Goal: Task Accomplishment & Management: Use online tool/utility

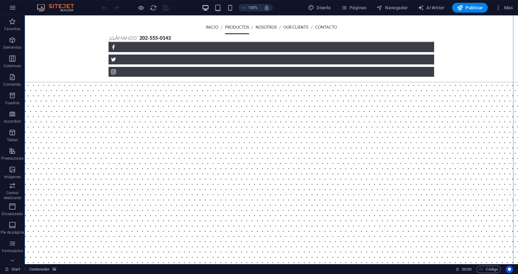
scroll to position [255, 0]
drag, startPoint x: 108, startPoint y: 216, endPoint x: 124, endPoint y: 66, distance: 150.6
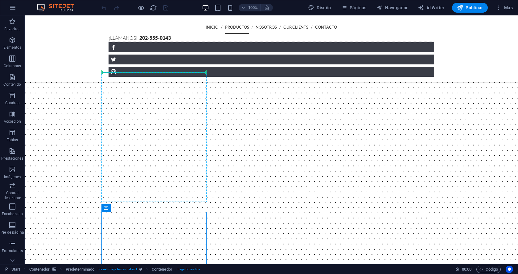
drag, startPoint x: 130, startPoint y: 223, endPoint x: 127, endPoint y: 82, distance: 140.5
drag, startPoint x: 129, startPoint y: 224, endPoint x: 212, endPoint y: 70, distance: 174.7
drag, startPoint x: 132, startPoint y: 225, endPoint x: 196, endPoint y: 79, distance: 158.8
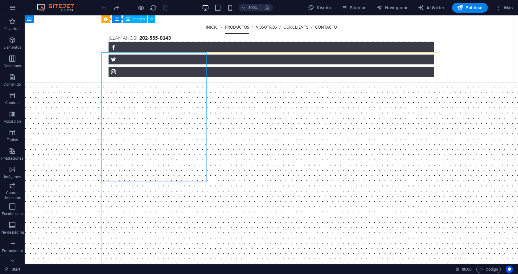
scroll to position [234, 0]
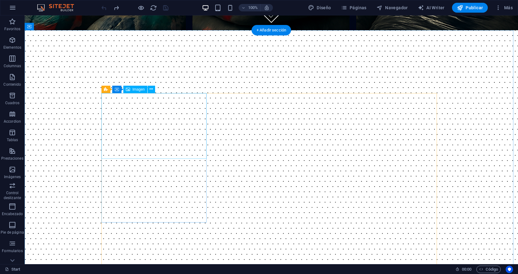
select select "%"
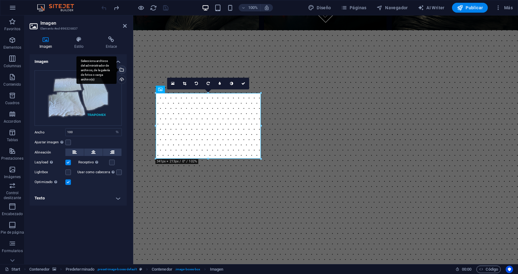
click at [116, 71] on div "Selecciona archivos del administrador de archivos, de la galería de fotos o car…" at bounding box center [96, 70] width 40 height 28
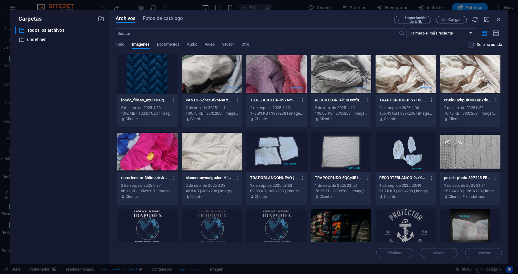
click at [200, 160] on div at bounding box center [212, 152] width 60 height 40
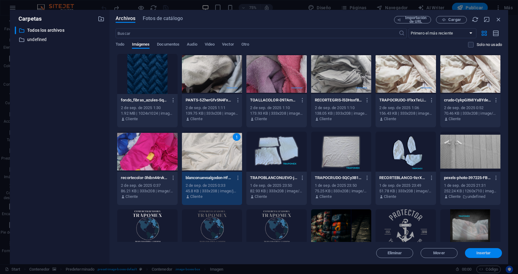
click at [487, 255] on button "Insertar" at bounding box center [483, 253] width 37 height 10
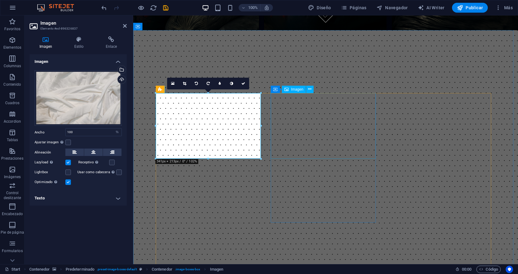
select select "%"
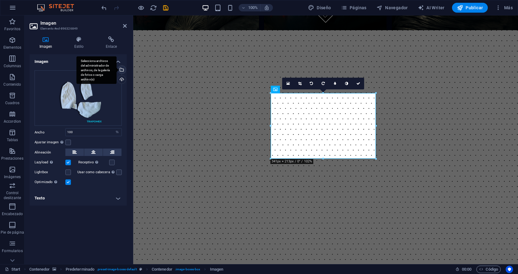
click at [116, 69] on div "Selecciona archivos del administrador de archivos, de la galería de fotos o car…" at bounding box center [96, 70] width 40 height 28
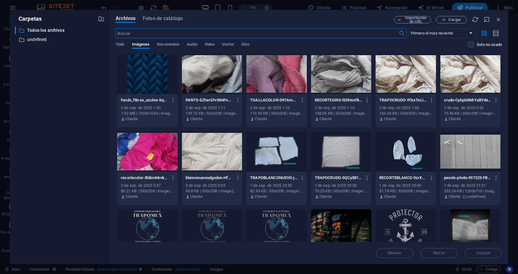
click at [153, 158] on div at bounding box center [147, 152] width 60 height 40
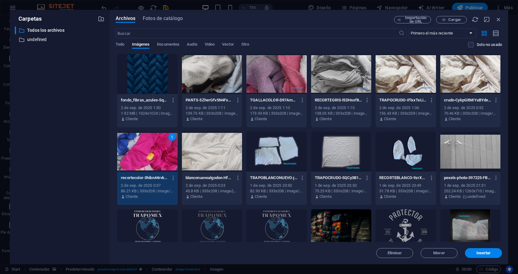
drag, startPoint x: 20, startPoint y: 143, endPoint x: 153, endPoint y: 158, distance: 134.0
click at [153, 158] on div "1" at bounding box center [147, 152] width 60 height 40
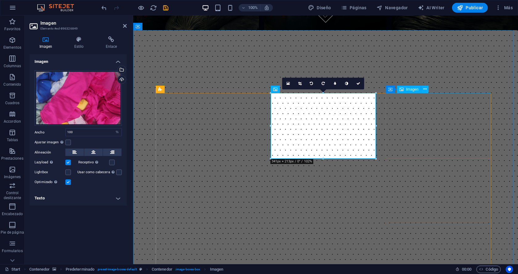
select select "%"
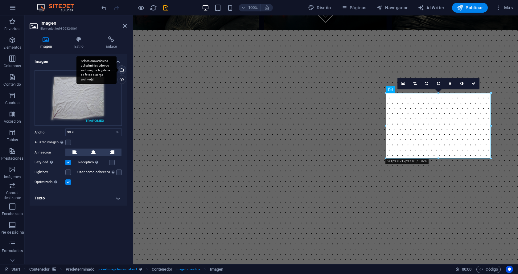
click at [122, 72] on div "Selecciona archivos del administrador de archivos, de la galería de fotos o car…" at bounding box center [120, 70] width 9 height 9
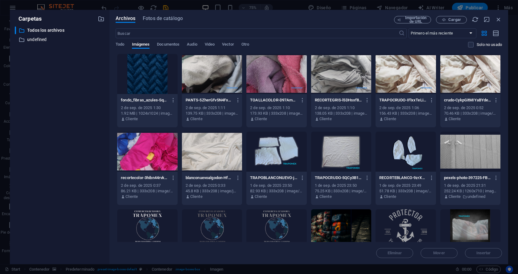
click at [484, 75] on div at bounding box center [470, 74] width 60 height 40
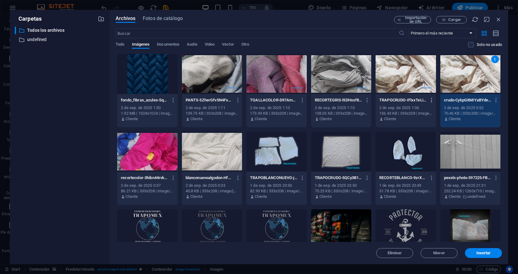
click at [427, 99] on button "button" at bounding box center [430, 100] width 8 height 10
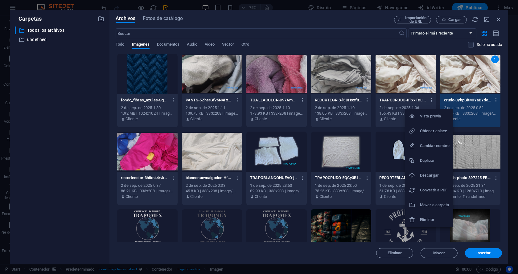
click at [423, 216] on h6 "Eliminar" at bounding box center [435, 219] width 30 height 7
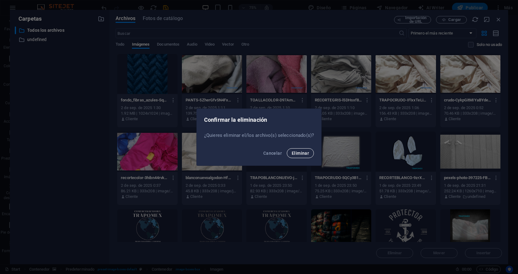
click at [303, 151] on span "Eliminar" at bounding box center [299, 153] width 17 height 5
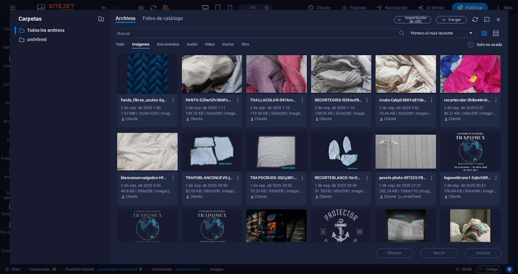
click at [416, 62] on div at bounding box center [405, 74] width 60 height 40
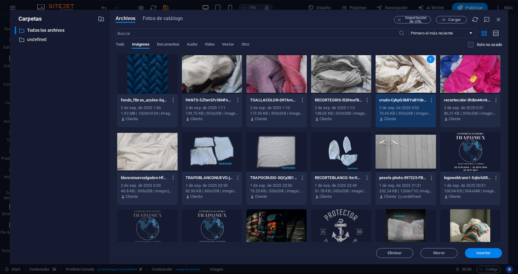
drag, startPoint x: 475, startPoint y: 255, endPoint x: 342, endPoint y: 239, distance: 134.0
click at [475, 255] on button "Insertar" at bounding box center [483, 253] width 37 height 10
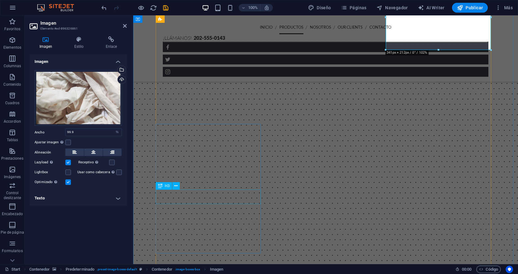
scroll to position [378, 0]
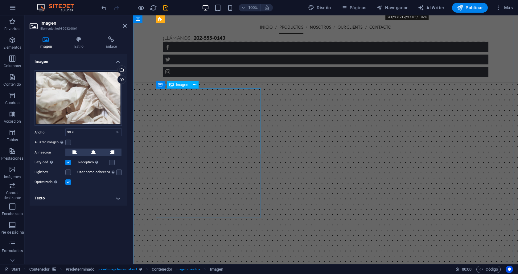
drag, startPoint x: 202, startPoint y: 113, endPoint x: 312, endPoint y: 112, distance: 109.7
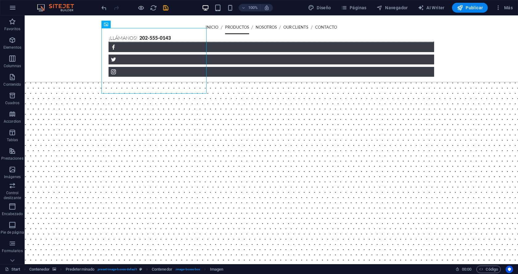
scroll to position [460, 0]
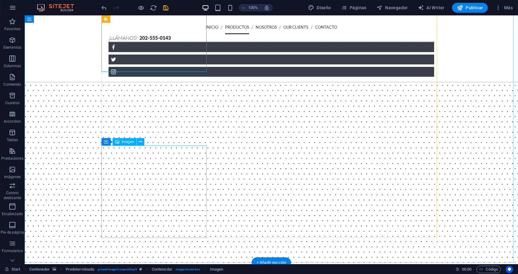
select select "%"
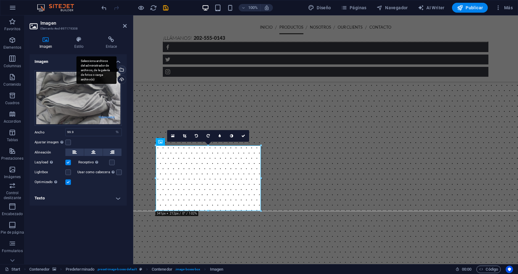
click at [116, 71] on div "Selecciona archivos del administrador de archivos, de la galería de fotos o car…" at bounding box center [96, 70] width 40 height 28
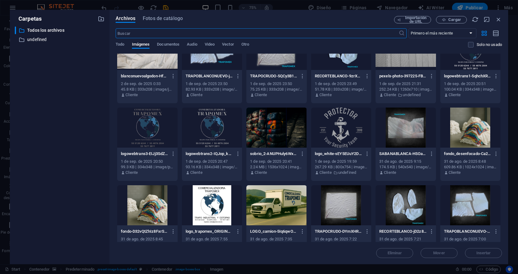
scroll to position [119, 0]
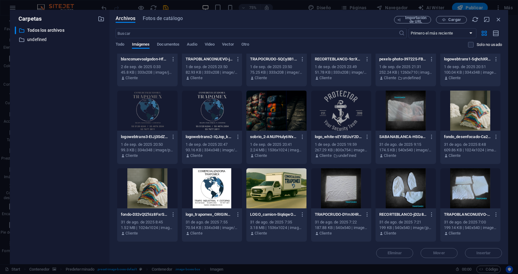
click at [362, 219] on div "31 de ago. de 2025 7:22" at bounding box center [341, 222] width 53 height 6
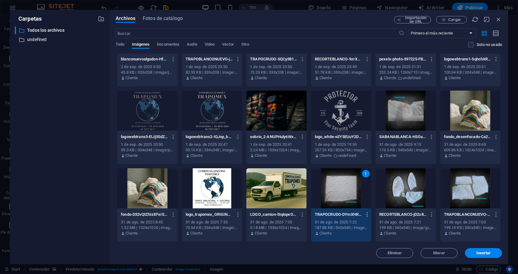
click at [367, 213] on icon "button" at bounding box center [367, 215] width 6 height 6
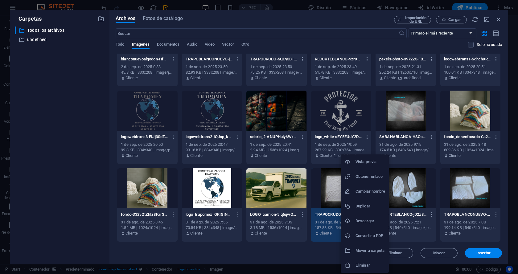
click at [365, 262] on li "Eliminar" at bounding box center [364, 265] width 48 height 15
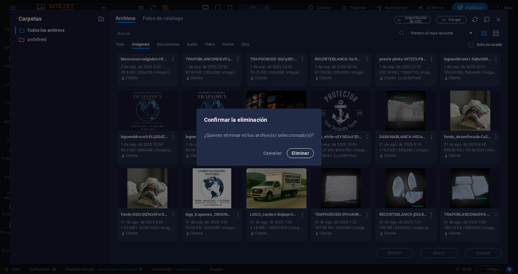
click at [309, 150] on button "Eliminar" at bounding box center [300, 153] width 27 height 10
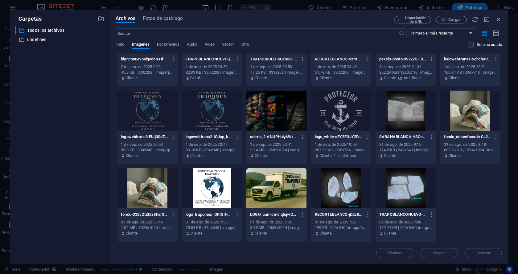
click at [363, 215] on button "button" at bounding box center [366, 215] width 8 height 10
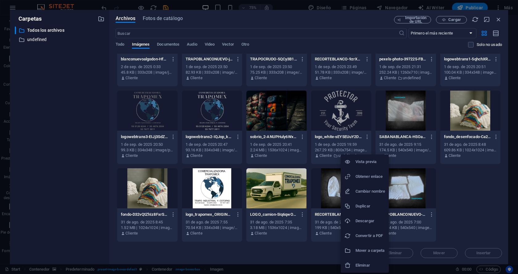
click at [369, 261] on li "Eliminar" at bounding box center [364, 265] width 48 height 15
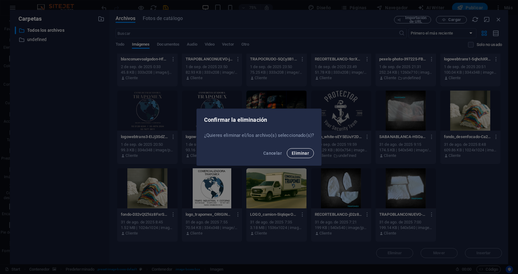
click at [308, 156] on button "Eliminar" at bounding box center [300, 153] width 27 height 10
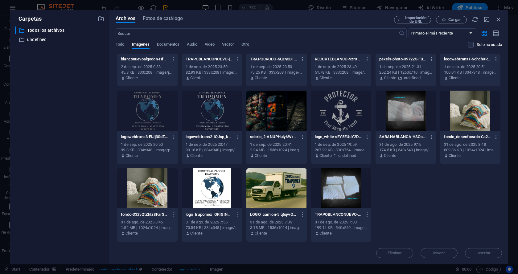
click at [364, 216] on icon "button" at bounding box center [367, 215] width 6 height 6
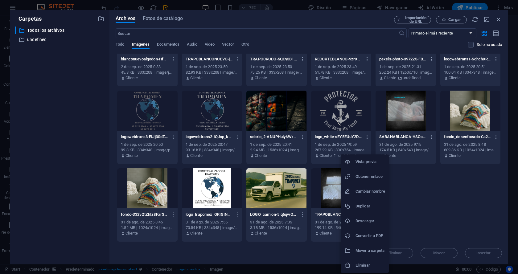
click at [362, 263] on h6 "Eliminar" at bounding box center [370, 265] width 30 height 7
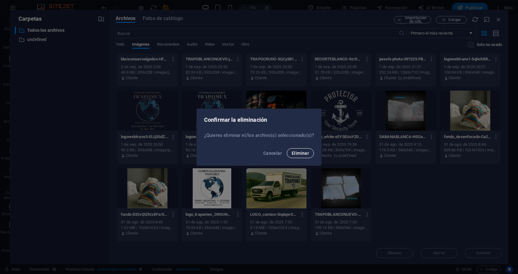
click at [304, 157] on button "Eliminar" at bounding box center [300, 153] width 27 height 10
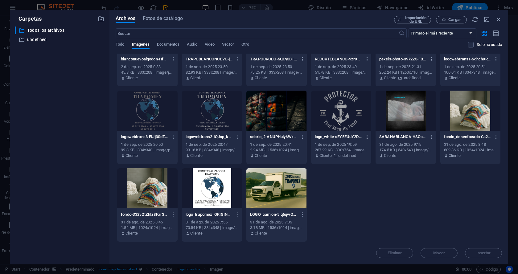
click at [367, 135] on icon "button" at bounding box center [367, 137] width 6 height 6
click at [365, 250] on li "Eliminar" at bounding box center [364, 256] width 48 height 15
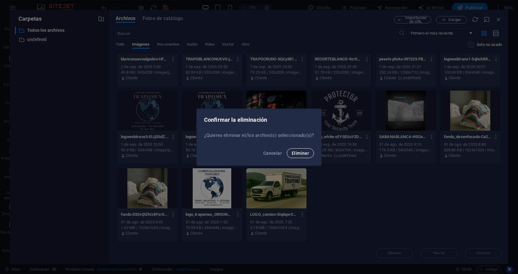
click at [303, 154] on span "Eliminar" at bounding box center [299, 153] width 17 height 5
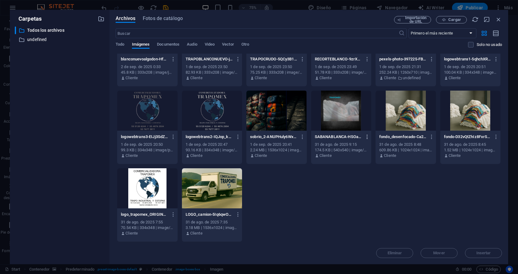
click at [368, 139] on icon "button" at bounding box center [367, 137] width 6 height 6
click at [369, 257] on h6 "Eliminar" at bounding box center [370, 256] width 30 height 7
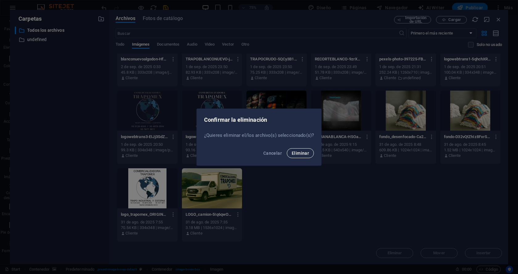
click at [305, 156] on button "Eliminar" at bounding box center [300, 153] width 27 height 10
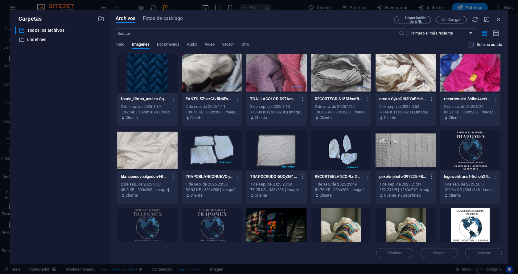
scroll to position [0, 0]
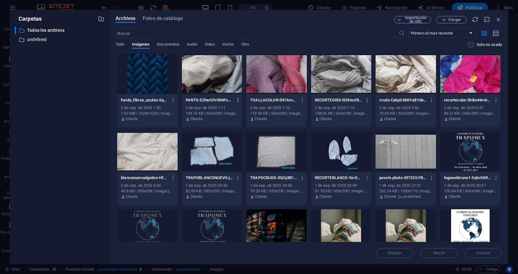
click at [235, 98] on icon "button" at bounding box center [238, 100] width 6 height 6
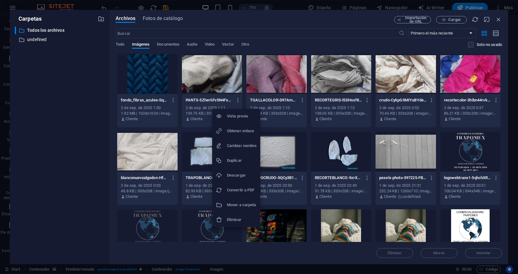
click at [245, 220] on h6 "Eliminar" at bounding box center [242, 219] width 30 height 7
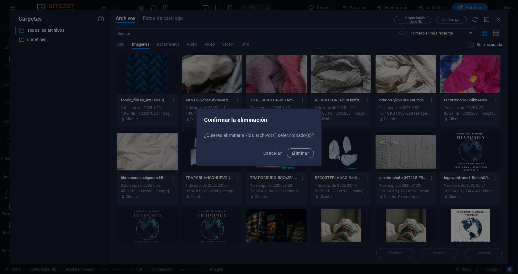
click at [290, 146] on div "Cancelar Eliminar" at bounding box center [259, 155] width 124 height 21
click at [300, 158] on button "Eliminar" at bounding box center [300, 153] width 27 height 10
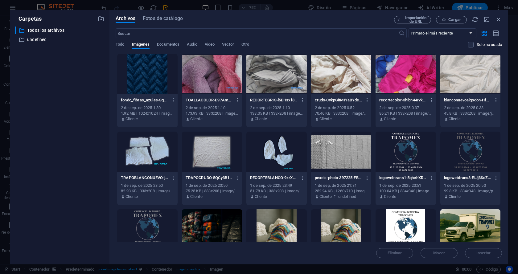
click at [237, 98] on icon "button" at bounding box center [238, 100] width 6 height 6
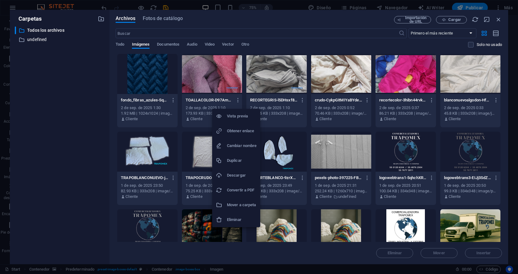
click at [246, 224] on li "Eliminar" at bounding box center [236, 219] width 48 height 15
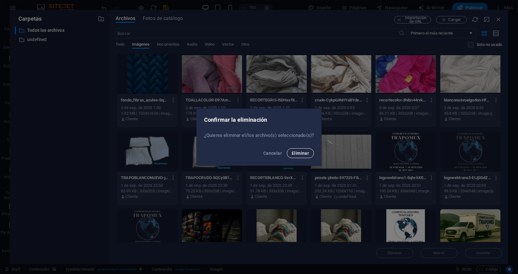
click at [295, 152] on span "Eliminar" at bounding box center [299, 153] width 17 height 5
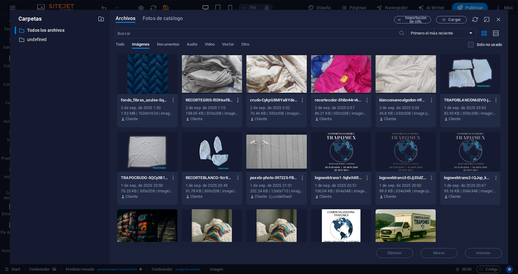
click at [237, 100] on icon "button" at bounding box center [238, 100] width 6 height 6
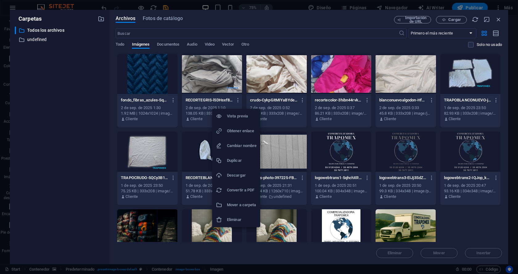
click at [246, 217] on h6 "Eliminar" at bounding box center [242, 219] width 30 height 7
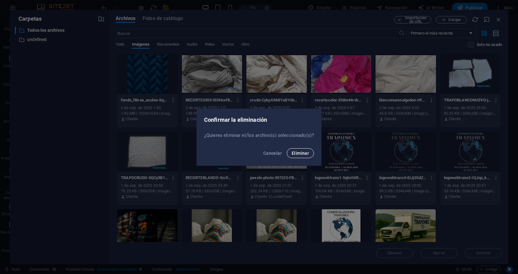
click at [299, 150] on button "Eliminar" at bounding box center [300, 153] width 27 height 10
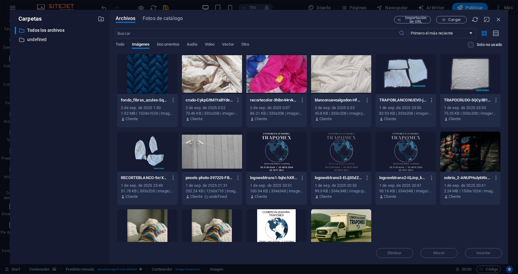
click at [61, 166] on div "​ Todos los archivos Todos los archivos ​ undefined undefined" at bounding box center [60, 142] width 90 height 233
click at [172, 176] on icon "button" at bounding box center [173, 178] width 6 height 6
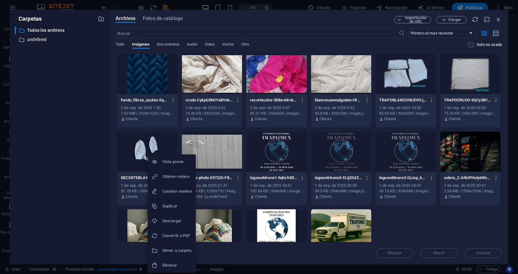
click at [177, 270] on li "Eliminar" at bounding box center [172, 265] width 48 height 15
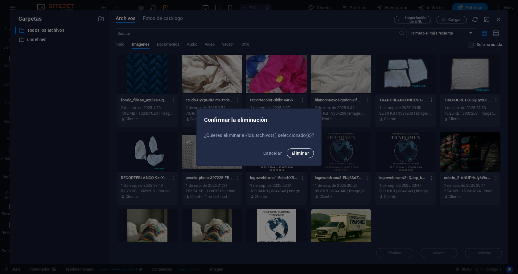
click at [298, 150] on button "Eliminar" at bounding box center [300, 153] width 27 height 10
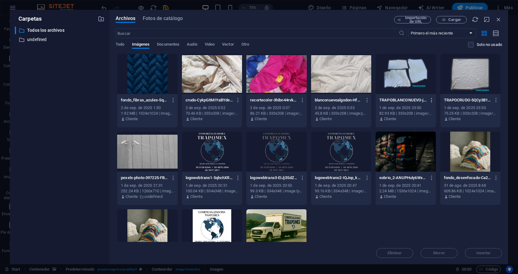
click at [429, 101] on icon "button" at bounding box center [432, 100] width 6 height 6
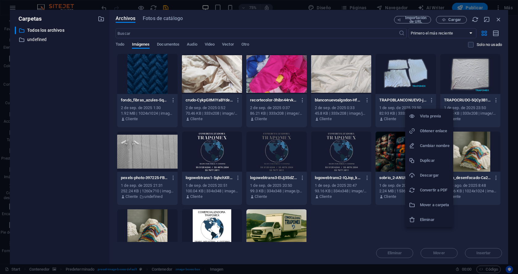
click at [426, 222] on h6 "Eliminar" at bounding box center [435, 219] width 30 height 7
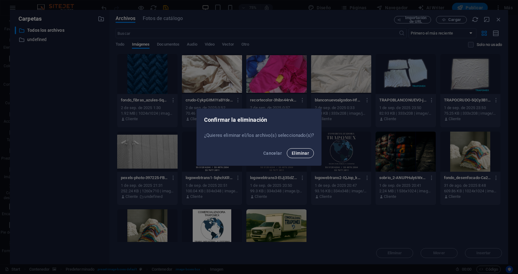
click at [308, 153] on button "Eliminar" at bounding box center [300, 153] width 27 height 10
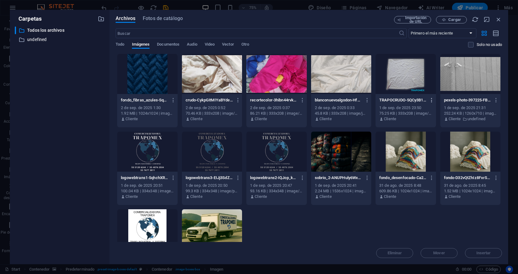
click at [430, 100] on icon "button" at bounding box center [432, 100] width 6 height 6
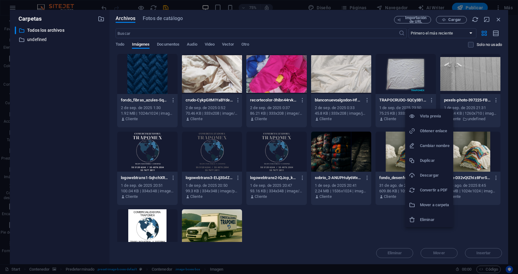
click at [429, 219] on h6 "Eliminar" at bounding box center [435, 219] width 30 height 7
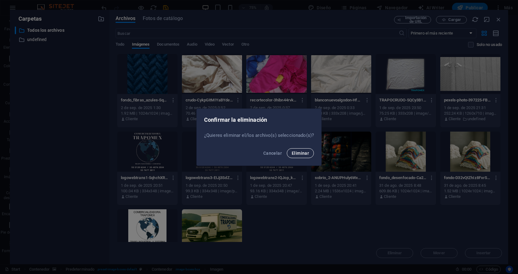
click at [301, 156] on button "Eliminar" at bounding box center [300, 153] width 27 height 10
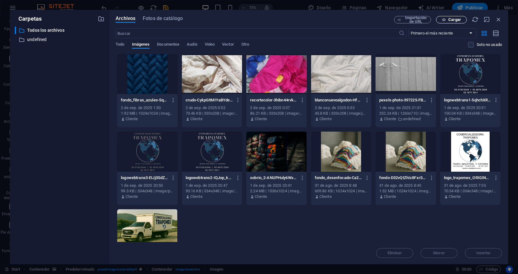
click at [453, 18] on span "Cargar" at bounding box center [454, 20] width 13 height 4
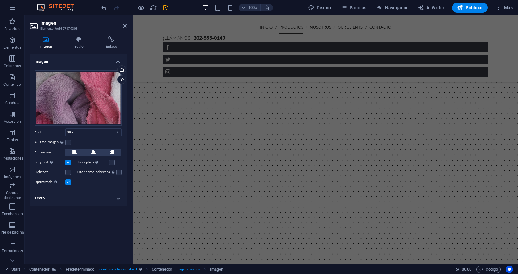
scroll to position [234, 0]
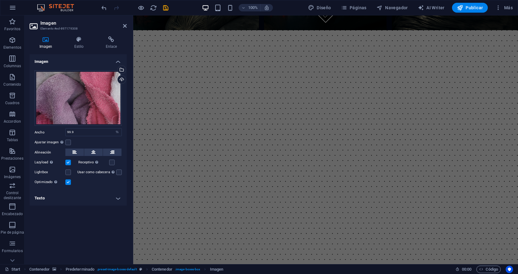
click at [511, 136] on figure at bounding box center [325, 259] width 385 height 458
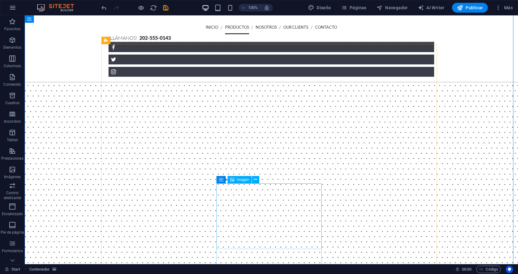
scroll to position [295, 0]
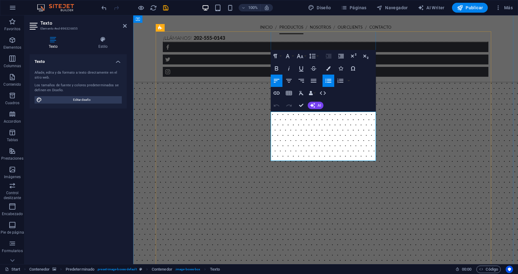
drag, startPoint x: 320, startPoint y: 116, endPoint x: 279, endPoint y: 117, distance: 41.0
click at [511, 117] on figure at bounding box center [325, 198] width 385 height 458
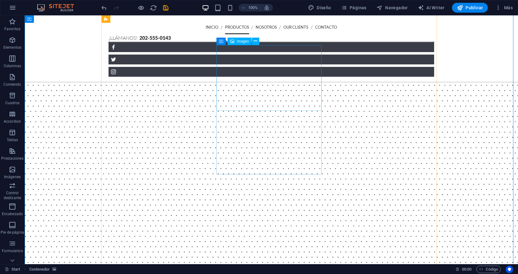
scroll to position [419, 0]
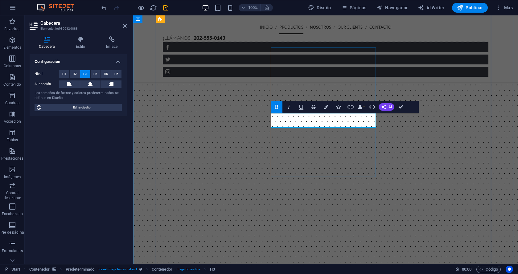
click at [499, 113] on figure at bounding box center [325, 74] width 385 height 458
select select "%"
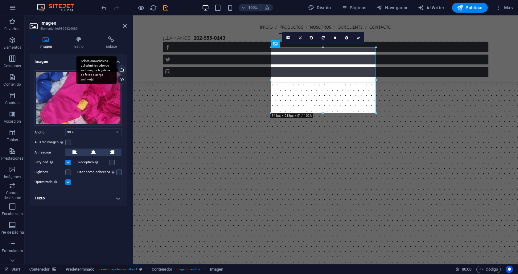
click at [116, 68] on div "Selecciona archivos del administrador de archivos, de la galería de fotos o car…" at bounding box center [96, 70] width 40 height 28
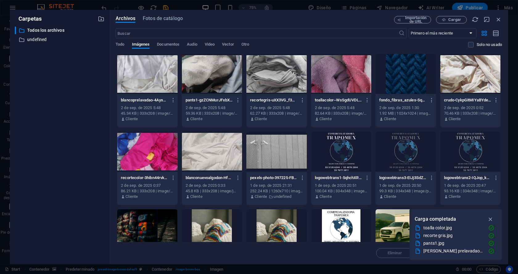
click at [274, 68] on div at bounding box center [276, 74] width 60 height 40
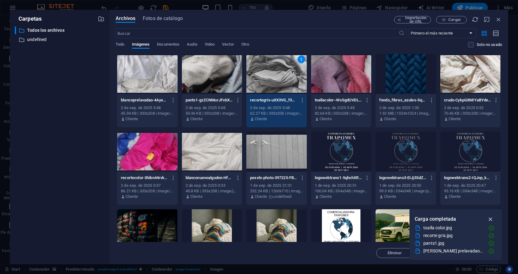
click at [492, 217] on icon "button" at bounding box center [490, 219] width 7 height 7
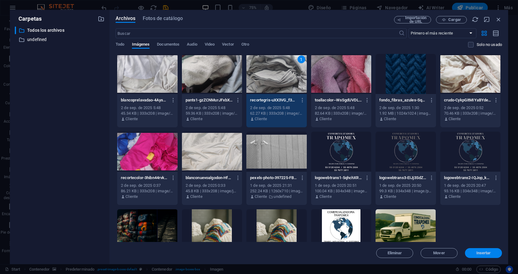
click at [476, 251] on span "Insertar" at bounding box center [483, 253] width 32 height 4
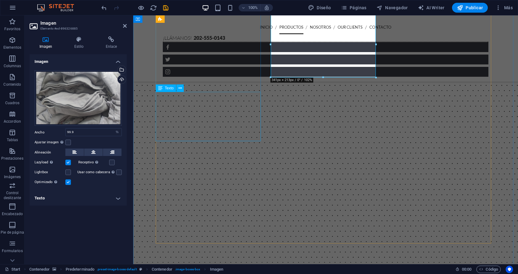
scroll to position [439, 0]
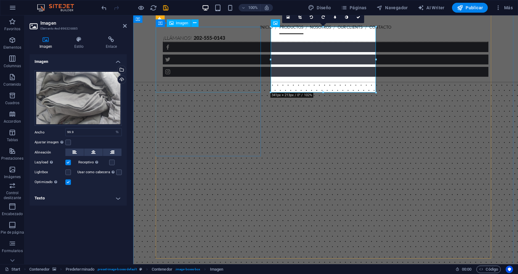
select select "%"
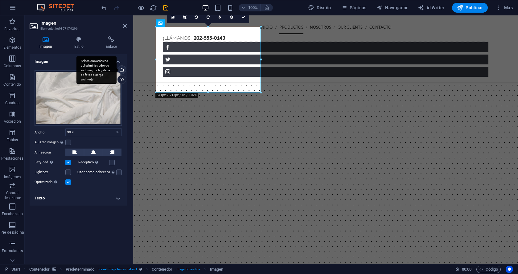
click at [122, 72] on div "Selecciona archivos del administrador de archivos, de la galería de fotos o car…" at bounding box center [120, 70] width 9 height 9
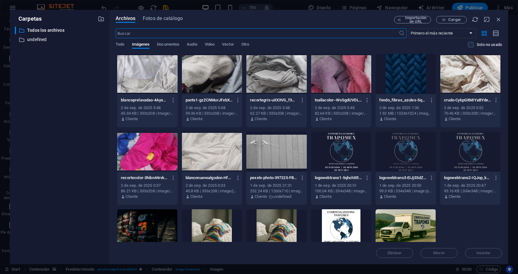
click at [219, 74] on div at bounding box center [212, 74] width 60 height 40
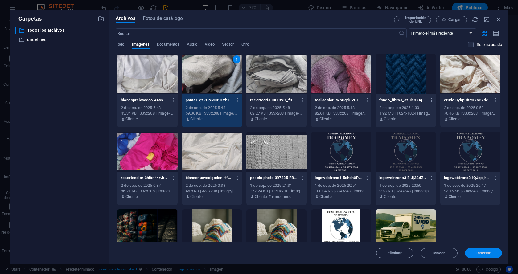
click at [481, 249] on button "Insertar" at bounding box center [483, 253] width 37 height 10
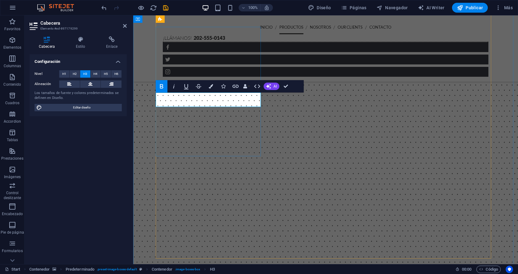
click at [495, 128] on figure at bounding box center [325, 54] width 385 height 458
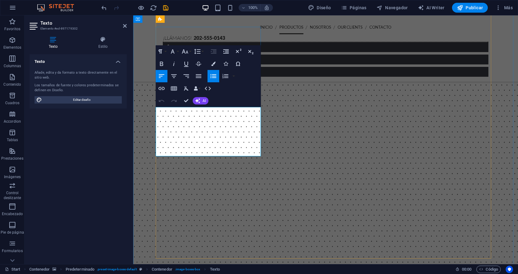
drag, startPoint x: 194, startPoint y: 148, endPoint x: 166, endPoint y: 104, distance: 52.2
click at [94, 169] on div "Texto Añade, edita y da formato a texto directamente en el sitio web. Los tamañ…" at bounding box center [78, 156] width 97 height 205
click at [503, 112] on figure at bounding box center [325, 54] width 385 height 458
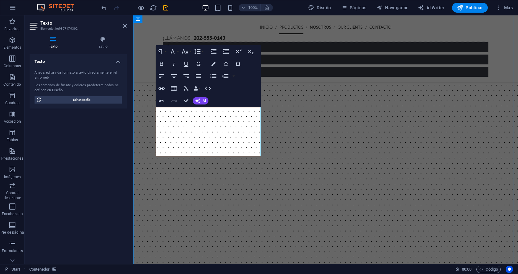
click at [517, 112] on figure at bounding box center [325, 54] width 385 height 458
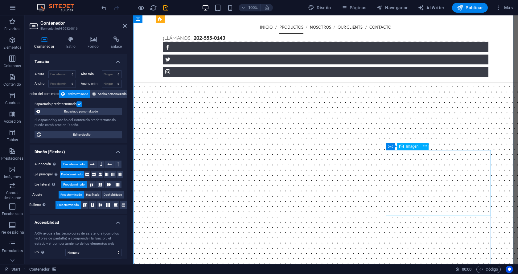
scroll to position [316, 0]
select select "%"
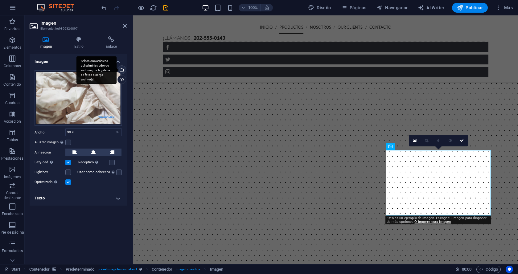
click at [125, 67] on div "Selecciona archivos del administrador de archivos, de la galería de fotos o car…" at bounding box center [120, 70] width 9 height 9
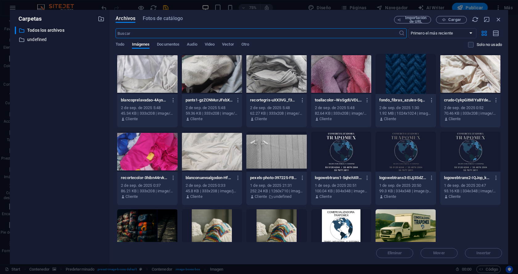
click at [153, 72] on div at bounding box center [147, 74] width 60 height 40
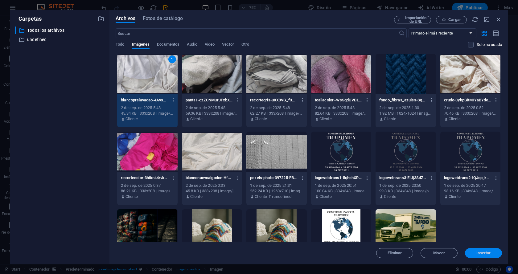
drag, startPoint x: 487, startPoint y: 253, endPoint x: 354, endPoint y: 237, distance: 134.0
click at [487, 253] on span "Insertar" at bounding box center [483, 253] width 14 height 4
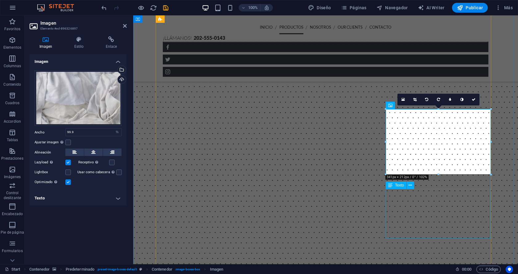
scroll to position [357, 0]
drag, startPoint x: 434, startPoint y: 212, endPoint x: 543, endPoint y: 211, distance: 108.5
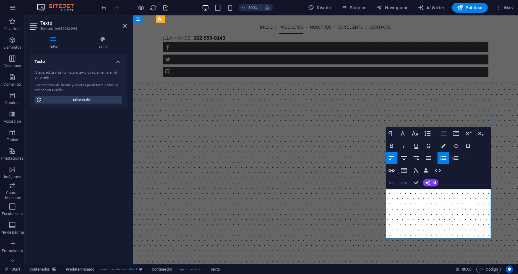
drag, startPoint x: 467, startPoint y: 230, endPoint x: 390, endPoint y: 191, distance: 85.8
click at [509, 139] on figure at bounding box center [325, 136] width 385 height 458
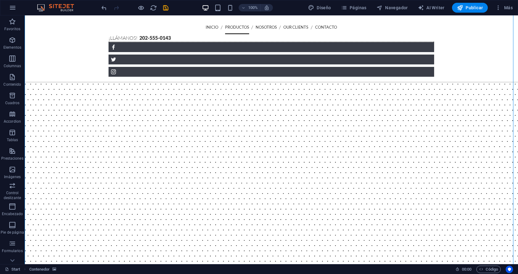
click at [509, 137] on figure at bounding box center [271, 136] width 493 height 458
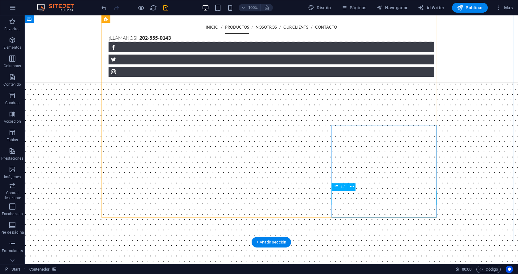
scroll to position [501, 0]
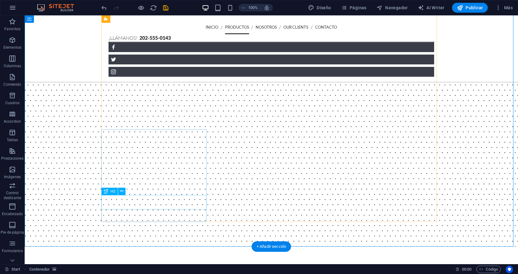
scroll to position [480, 0]
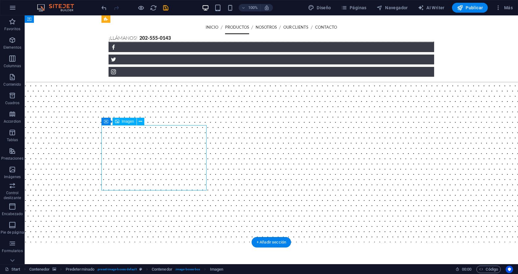
select select "%"
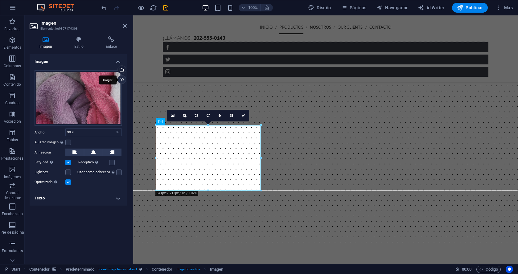
click at [119, 80] on div "Cargar" at bounding box center [120, 79] width 9 height 9
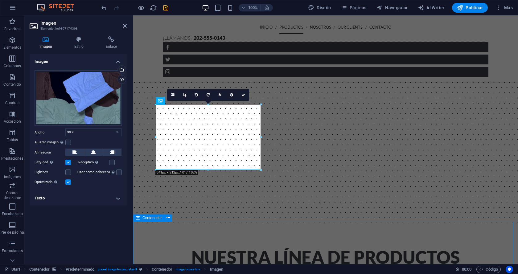
scroll to position [501, 0]
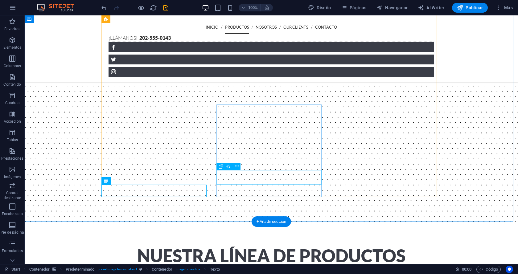
drag, startPoint x: 167, startPoint y: 180, endPoint x: 59, endPoint y: 178, distance: 107.9
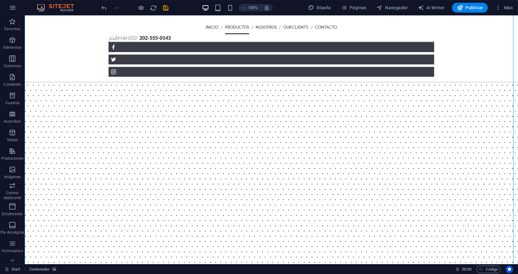
scroll to position [316, 0]
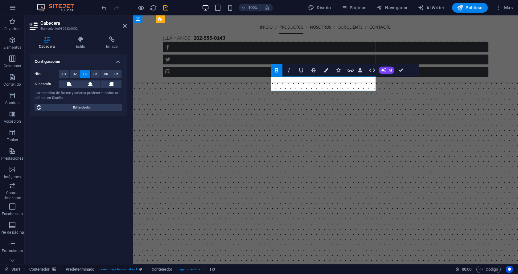
click at [501, 136] on figure at bounding box center [325, 177] width 385 height 458
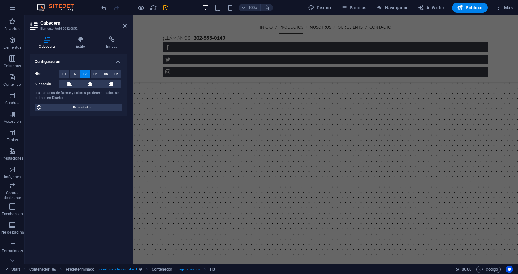
scroll to position [460, 0]
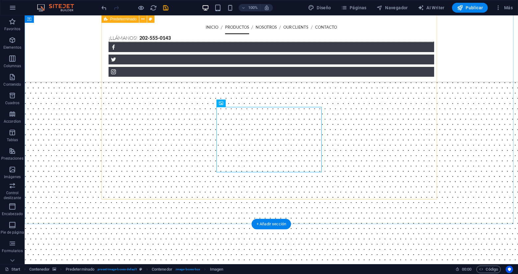
scroll to position [499, 0]
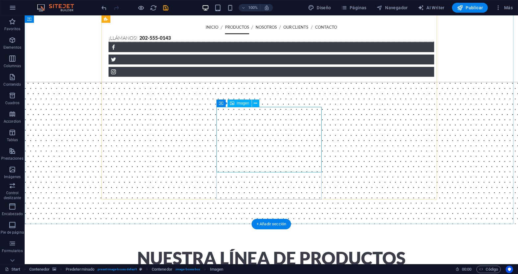
select select "%"
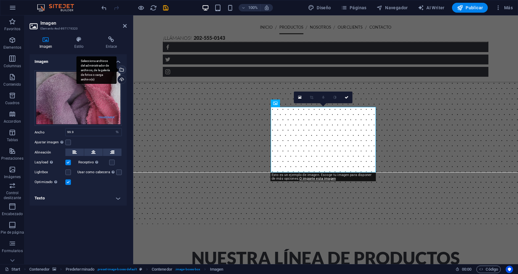
click at [116, 72] on div "Selecciona archivos del administrador de archivos, de la galería de fotos o car…" at bounding box center [96, 70] width 40 height 28
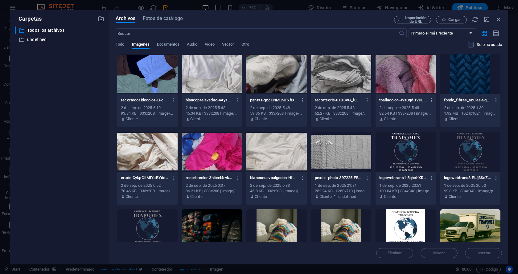
click at [399, 59] on div at bounding box center [405, 74] width 60 height 40
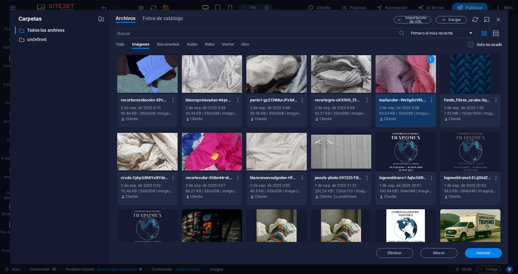
click at [475, 249] on button "Insertar" at bounding box center [483, 253] width 37 height 10
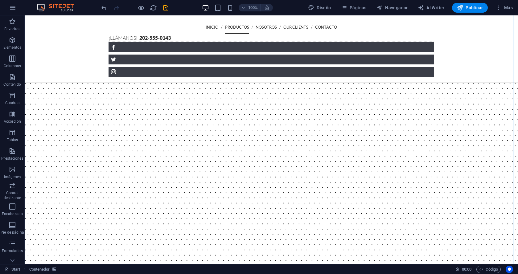
scroll to position [314, 0]
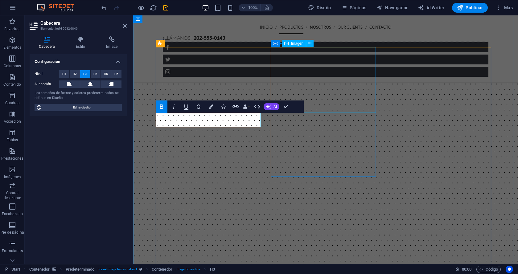
scroll to position [272, 0]
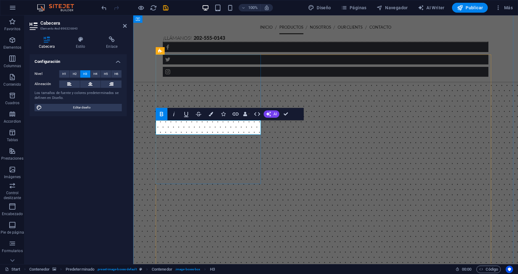
click at [508, 182] on figure at bounding box center [325, 221] width 385 height 458
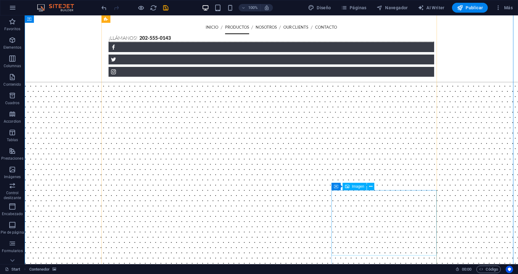
scroll to position [437, 0]
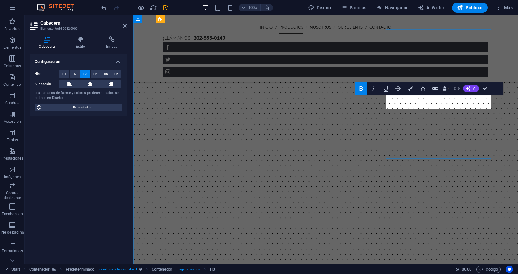
click at [495, 128] on figure at bounding box center [325, 56] width 385 height 458
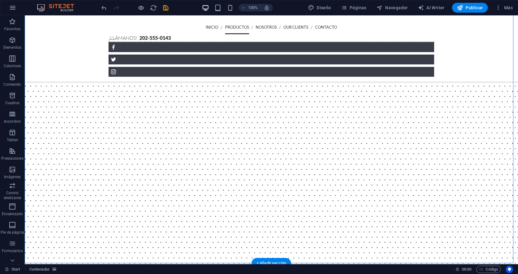
scroll to position [499, 0]
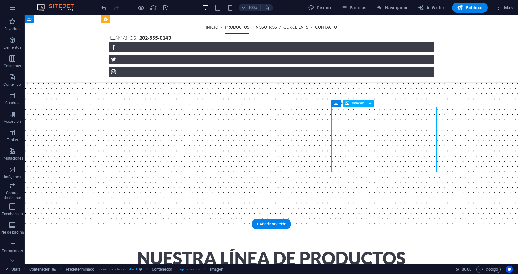
select select "%"
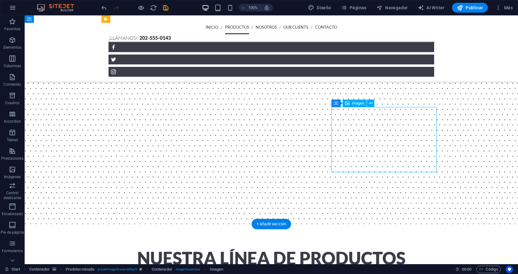
drag, startPoint x: 385, startPoint y: 146, endPoint x: 275, endPoint y: 146, distance: 109.7
select select "%"
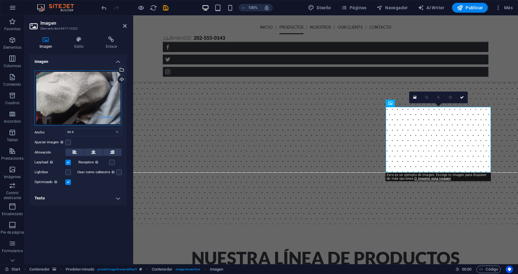
click at [74, 113] on div "Arrastra archivos aquí, haz clic para escoger archivos o selecciona archivos de…" at bounding box center [78, 98] width 87 height 56
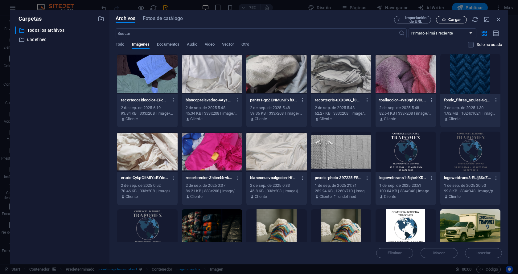
click at [454, 17] on button "Cargar" at bounding box center [451, 19] width 31 height 7
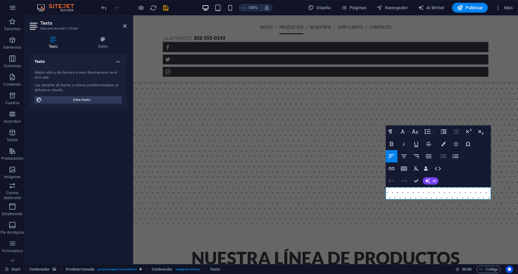
click at [438, 157] on button "Unordered List" at bounding box center [443, 156] width 12 height 12
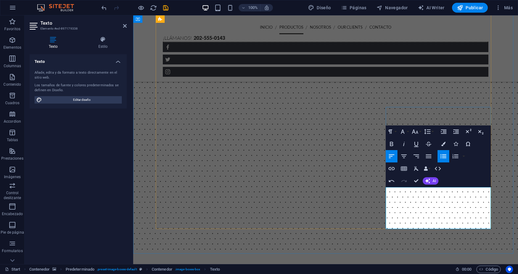
drag, startPoint x: 474, startPoint y: 205, endPoint x: 455, endPoint y: 205, distance: 19.1
click at [448, 242] on figure at bounding box center [325, 10] width 385 height 488
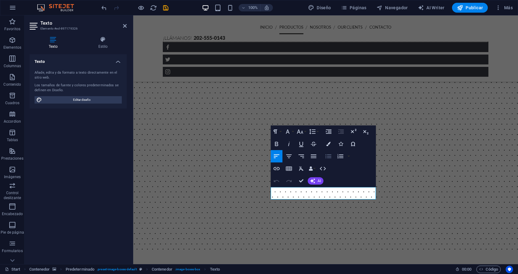
click at [331, 156] on icon "button" at bounding box center [327, 156] width 7 height 7
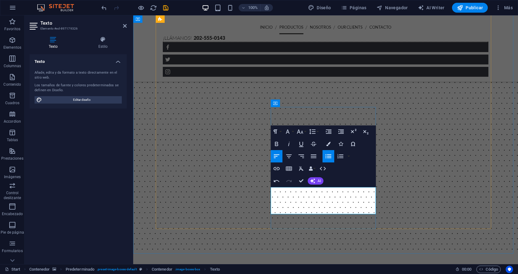
drag, startPoint x: 334, startPoint y: 198, endPoint x: 277, endPoint y: 195, distance: 56.4
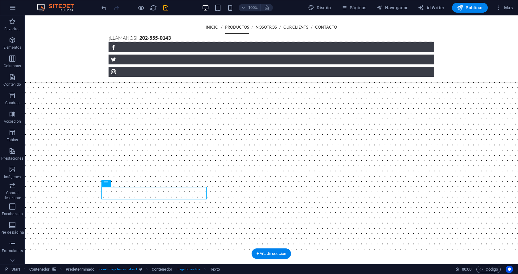
click at [482, 182] on figure at bounding box center [271, 10] width 493 height 488
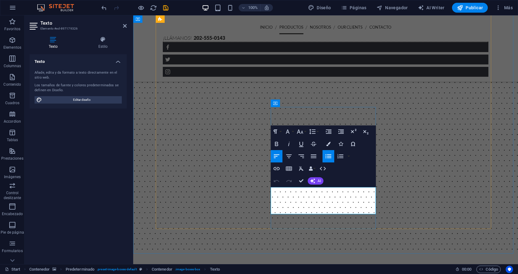
click at [512, 146] on figure at bounding box center [325, 10] width 385 height 488
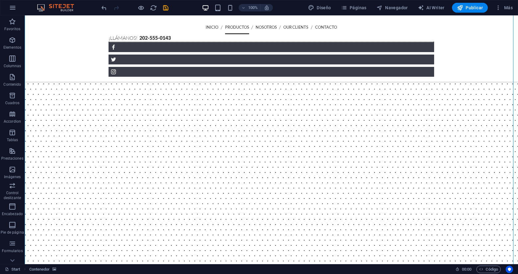
scroll to position [334, 0]
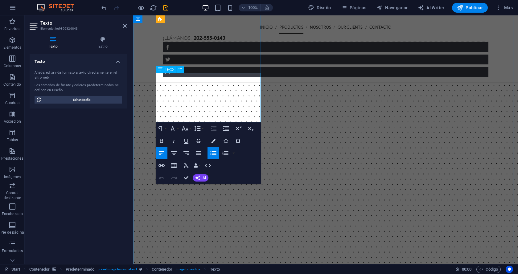
drag, startPoint x: 191, startPoint y: 117, endPoint x: 161, endPoint y: 77, distance: 49.7
click at [174, 130] on icon "button" at bounding box center [172, 128] width 7 height 7
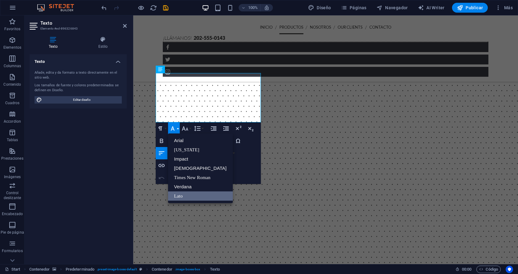
scroll to position [0, 0]
click at [242, 171] on div "Paragraph Format Normal Heading 1 Heading 2 Heading 3 Heading 4 Heading 5 Headi…" at bounding box center [208, 153] width 105 height 62
click at [244, 178] on div "Paragraph Format Normal Heading 1 Heading 2 Heading 3 Heading 4 Heading 5 Headi…" at bounding box center [208, 153] width 105 height 62
click at [175, 129] on icon "button" at bounding box center [172, 128] width 7 height 7
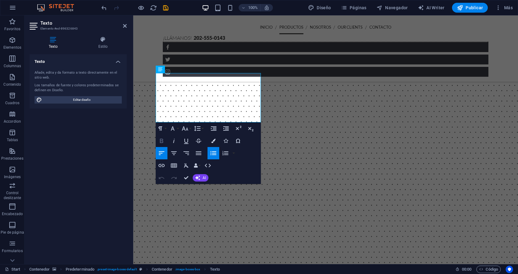
click at [162, 141] on icon "button" at bounding box center [161, 141] width 3 height 4
click at [176, 130] on button "Font Family" at bounding box center [174, 128] width 12 height 12
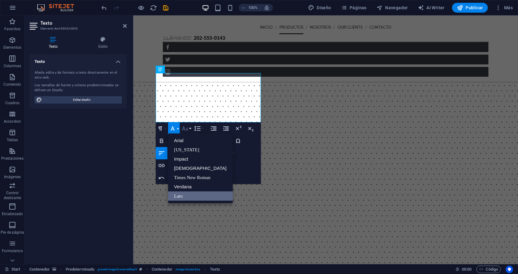
click at [188, 129] on icon "button" at bounding box center [184, 128] width 7 height 7
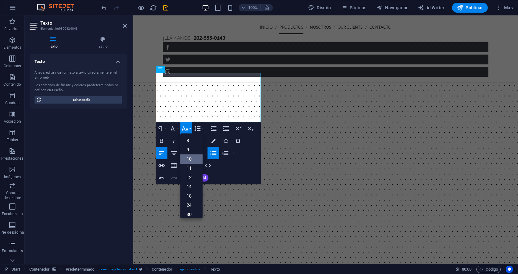
click at [188, 160] on link "10" at bounding box center [191, 158] width 22 height 9
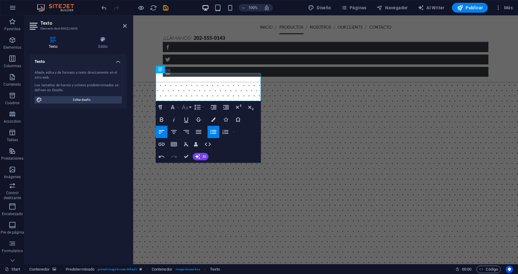
click at [187, 109] on icon "button" at bounding box center [184, 107] width 7 height 7
click at [193, 154] on link "24" at bounding box center [191, 158] width 22 height 9
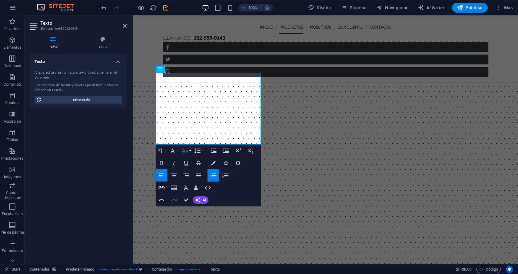
click at [189, 148] on button "Font Size" at bounding box center [186, 151] width 12 height 12
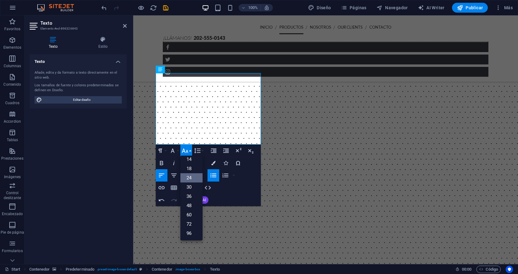
scroll to position [50, 0]
click at [189, 168] on link "18" at bounding box center [191, 168] width 22 height 9
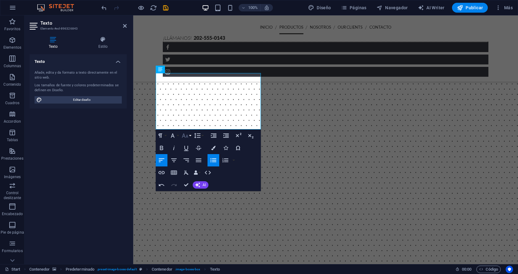
click at [188, 134] on icon "button" at bounding box center [184, 135] width 7 height 7
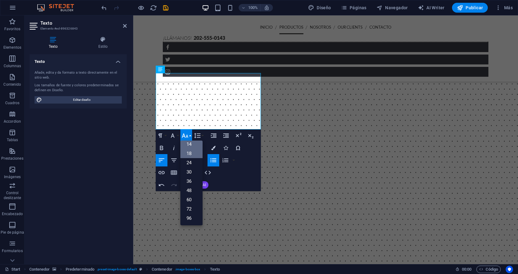
click at [187, 145] on link "14" at bounding box center [191, 144] width 22 height 9
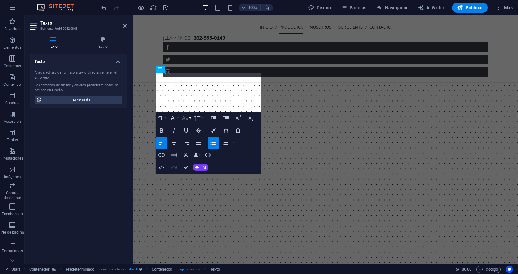
click at [187, 119] on icon "button" at bounding box center [184, 117] width 7 height 7
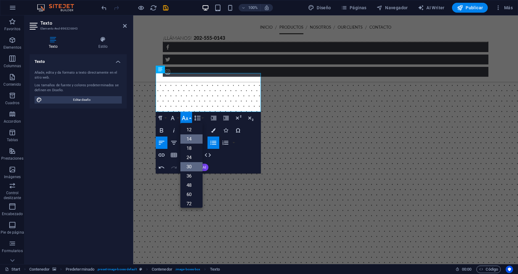
scroll to position [29, 0]
click at [226, 154] on div "Paragraph Format Normal Heading 1 Heading 2 Heading 3 Heading 4 Heading 5 Headi…" at bounding box center [208, 143] width 105 height 62
click at [247, 165] on div "Paragraph Format Normal Heading 1 Heading 2 Heading 3 Heading 4 Heading 5 Headi…" at bounding box center [208, 143] width 105 height 62
click at [235, 165] on div "Paragraph Format Normal Heading 1 Heading 2 Heading 3 Heading 4 Heading 5 Headi…" at bounding box center [208, 143] width 105 height 62
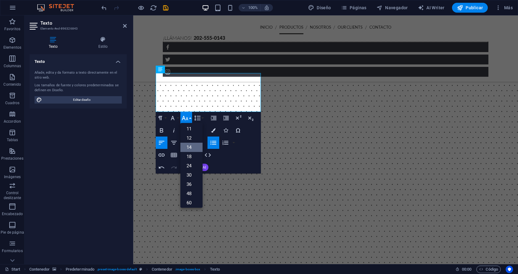
click at [231, 164] on div "Paragraph Format Normal Heading 1 Heading 2 Heading 3 Heading 4 Heading 5 Headi…" at bounding box center [208, 143] width 105 height 62
click at [231, 162] on div "Paragraph Format Normal Heading 1 Heading 2 Heading 3 Heading 4 Heading 5 Headi…" at bounding box center [208, 143] width 105 height 62
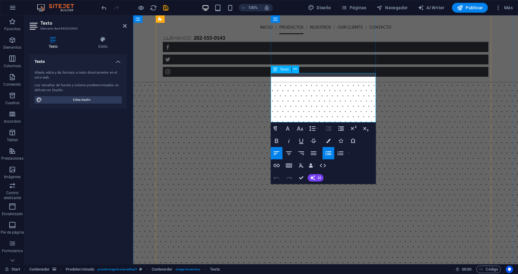
click at [295, 67] on icon at bounding box center [294, 69] width 3 height 6
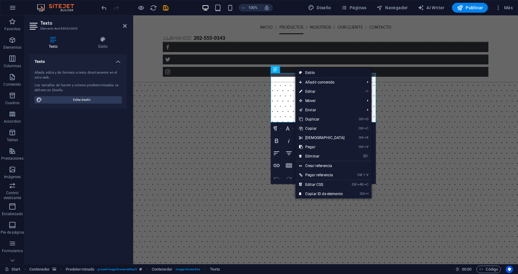
click at [315, 75] on link "Estilo" at bounding box center [333, 72] width 76 height 9
select select "px"
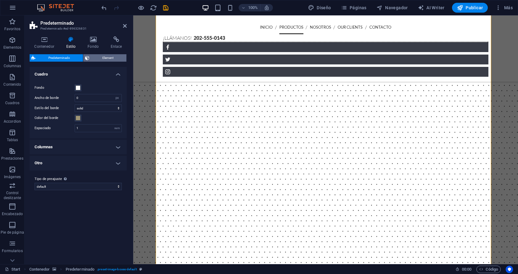
click at [111, 54] on span "Element" at bounding box center [107, 57] width 33 height 7
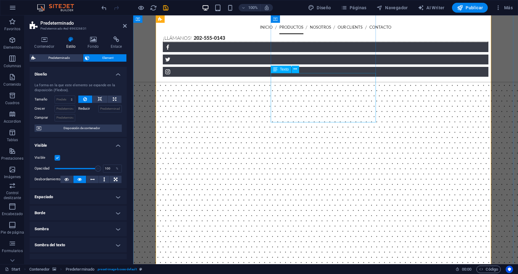
drag, startPoint x: 307, startPoint y: 102, endPoint x: 414, endPoint y: 102, distance: 107.2
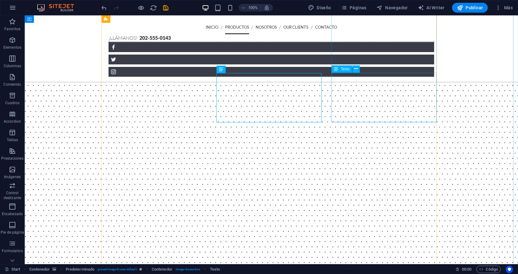
click at [356, 69] on icon at bounding box center [355, 69] width 3 height 6
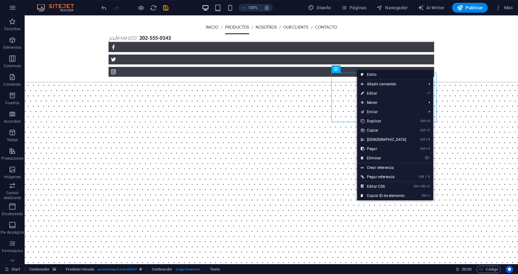
click at [386, 75] on link "Estilo" at bounding box center [395, 74] width 76 height 9
select select "px"
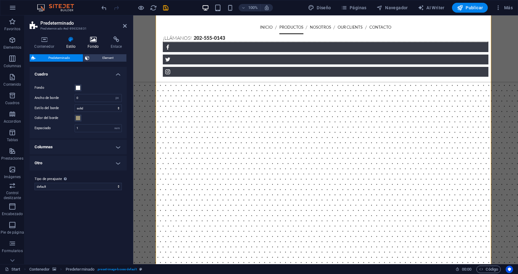
click at [95, 40] on icon at bounding box center [93, 39] width 21 height 6
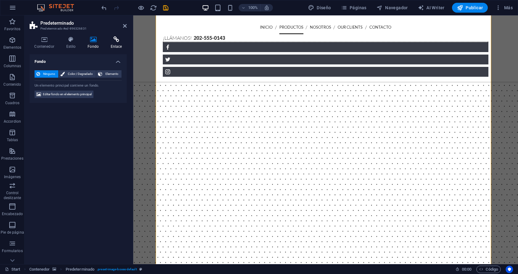
click at [116, 40] on icon at bounding box center [116, 39] width 21 height 6
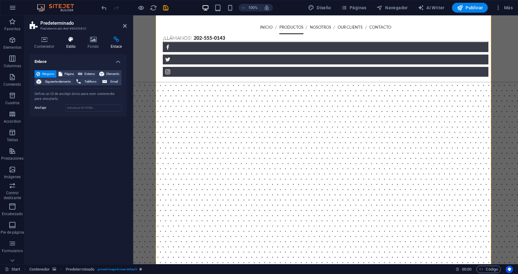
click at [69, 40] on icon at bounding box center [70, 39] width 19 height 6
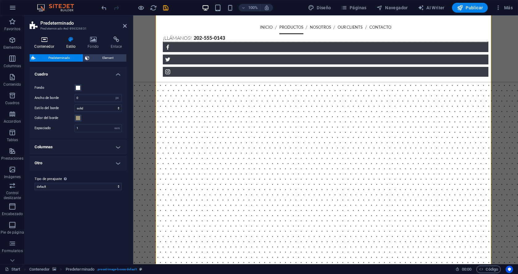
click at [48, 47] on h4 "Contenedor" at bounding box center [46, 42] width 32 height 13
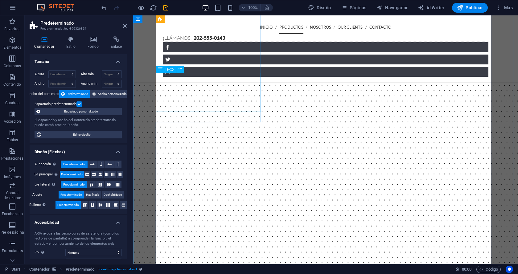
click at [75, 43] on h4 "Estilo" at bounding box center [72, 42] width 22 height 13
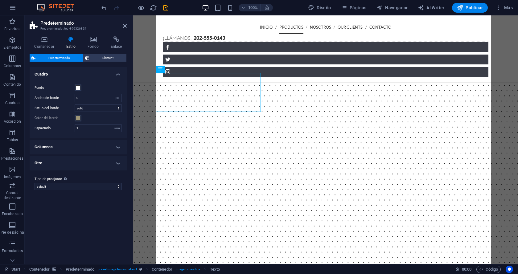
click at [112, 158] on h4 "Otro" at bounding box center [78, 163] width 97 height 15
click at [112, 158] on h4 "Otro" at bounding box center [78, 161] width 97 height 11
click at [117, 141] on ul "Cuadro Fondo Ancho [PERSON_NAME] 0 rem px Estilo del borde solid dashed dotted …" at bounding box center [78, 119] width 97 height 104
click at [117, 141] on h4 "Columnas" at bounding box center [78, 147] width 97 height 15
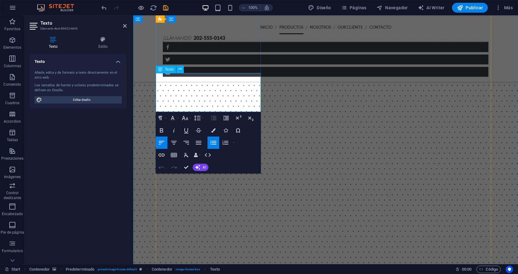
click at [79, 100] on span "Editar diseño" at bounding box center [82, 99] width 76 height 7
select select "px"
select select "300"
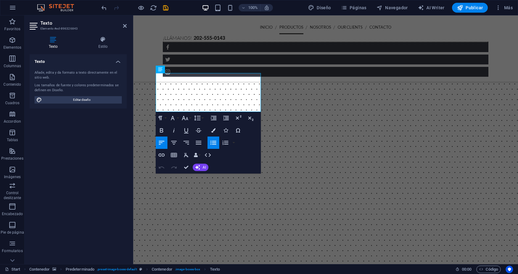
select select "px"
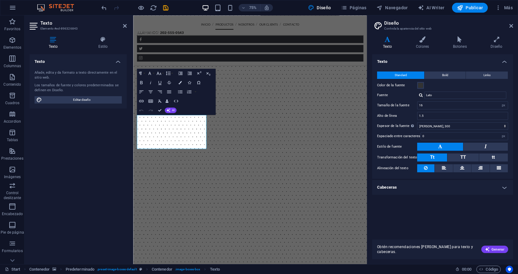
click at [514, 25] on aside "Diseño Controla la apariencia del sitio web Variantes Texto Colores Botones Dis…" at bounding box center [442, 139] width 151 height 249
drag, startPoint x: 377, startPoint y: 12, endPoint x: 510, endPoint y: 26, distance: 133.9
click at [510, 26] on icon at bounding box center [511, 25] width 4 height 5
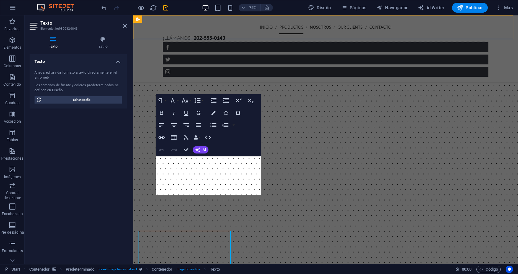
scroll to position [251, 0]
click at [138, 184] on figure at bounding box center [325, 257] width 385 height 488
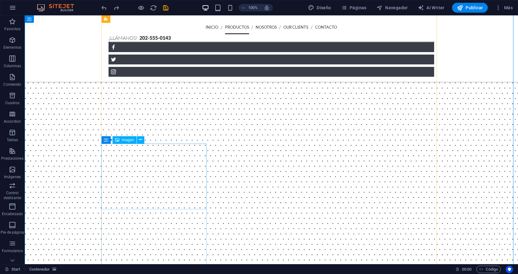
scroll to position [272, 0]
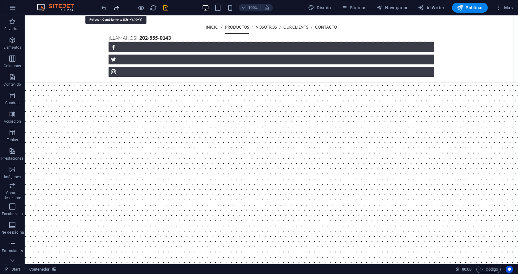
click at [118, 8] on icon "redo" at bounding box center [116, 7] width 7 height 7
click at [100, 8] on div "100% Diseño Páginas Navegador AI Writer Publicar Más" at bounding box center [258, 7] width 517 height 15
click at [106, 8] on icon "undo" at bounding box center [103, 7] width 7 height 7
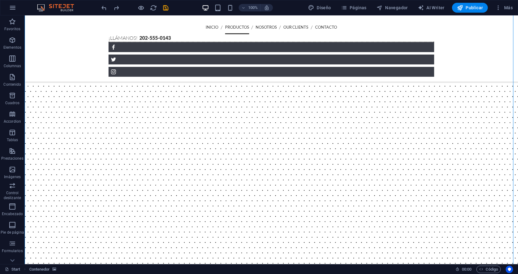
scroll to position [313, 0]
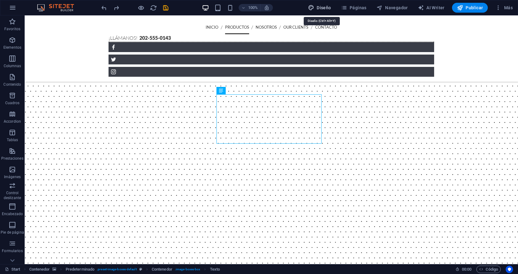
click at [327, 8] on span "Diseño" at bounding box center [319, 8] width 23 height 6
select select "px"
select select "300"
select select "px"
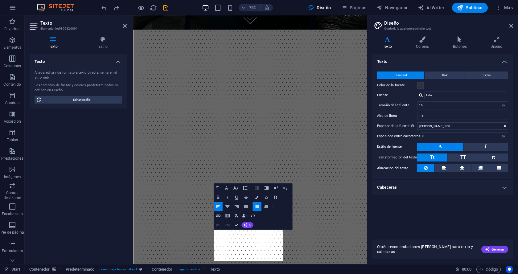
click at [403, 233] on div "Obtén recomendaciones [PERSON_NAME] para texto y cabeceras. Generar" at bounding box center [442, 245] width 141 height 27
click at [100, 213] on div "Texto Añade, edita y da formato a texto directamente en el sitio web. Los tamañ…" at bounding box center [78, 156] width 97 height 205
drag, startPoint x: 125, startPoint y: 27, endPoint x: 100, endPoint y: 13, distance: 28.6
click at [125, 27] on icon at bounding box center [125, 25] width 4 height 5
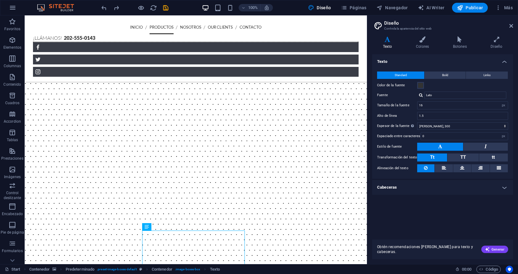
click at [514, 26] on aside "Diseño Controla la apariencia del sitio web Variantes Texto Colores Botones Dis…" at bounding box center [442, 139] width 151 height 249
click at [513, 25] on aside "Diseño Controla la apariencia del sitio web Variantes Texto Colores Botones Dis…" at bounding box center [442, 139] width 151 height 249
click at [511, 25] on icon at bounding box center [511, 25] width 4 height 5
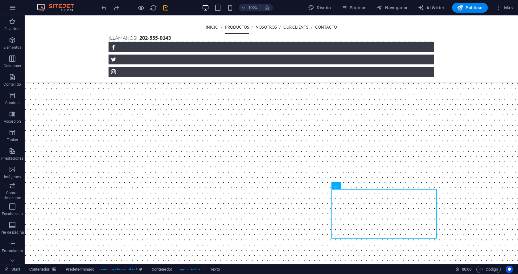
click at [325, 1] on div "100% Diseño Páginas Navegador AI Writer Publicar Más" at bounding box center [258, 7] width 517 height 15
click at [325, 6] on span "Diseño" at bounding box center [319, 8] width 23 height 6
select select "px"
select select "300"
select select "px"
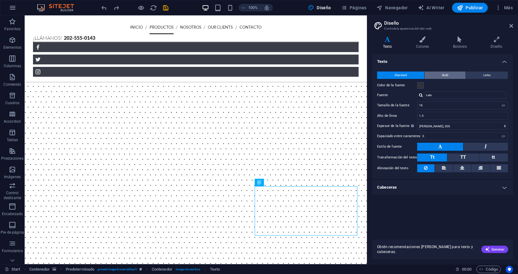
click at [437, 74] on button "Bold" at bounding box center [444, 74] width 41 height 7
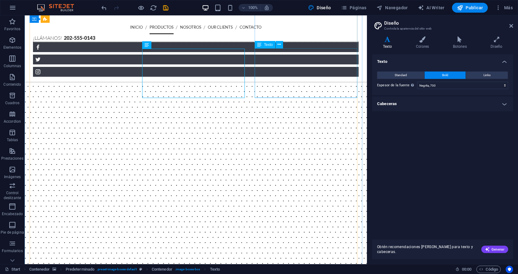
click at [425, 43] on h4 "Colores" at bounding box center [423, 42] width 37 height 13
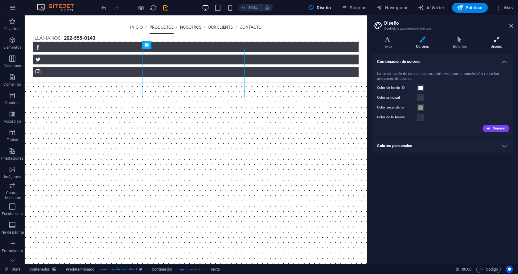
click at [497, 47] on h4 "Diseño" at bounding box center [496, 42] width 33 height 13
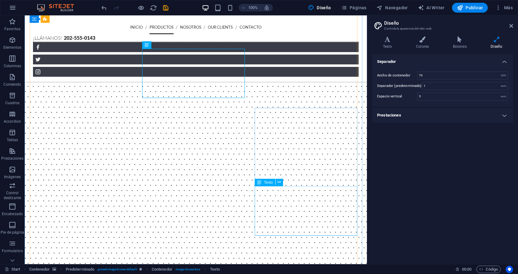
click at [425, 46] on h4 "Colores" at bounding box center [423, 42] width 37 height 13
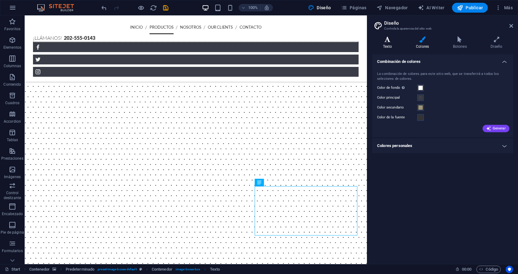
click at [393, 40] on icon at bounding box center [387, 39] width 31 height 6
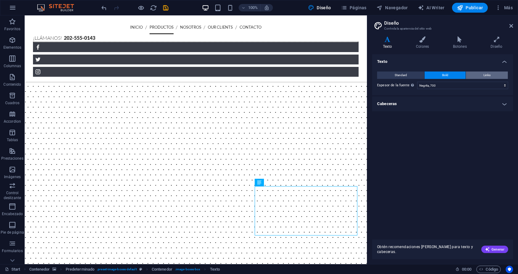
click at [496, 78] on button "Links" at bounding box center [487, 74] width 42 height 7
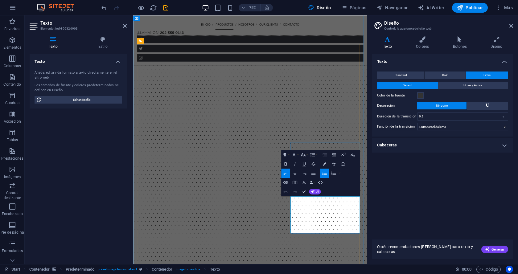
drag, startPoint x: 381, startPoint y: 298, endPoint x: 352, endPoint y: 258, distance: 49.1
click at [443, 74] on span "Bold" at bounding box center [445, 74] width 6 height 7
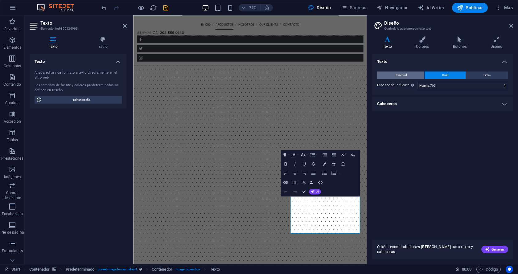
click at [406, 76] on span "Standard" at bounding box center [400, 74] width 12 height 7
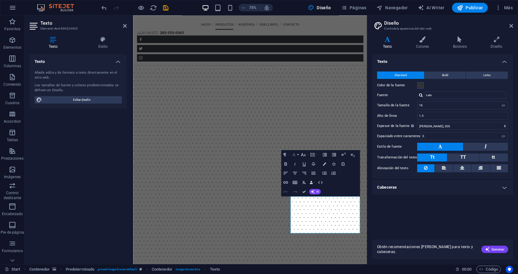
click at [297, 153] on button "Font Family" at bounding box center [294, 154] width 9 height 9
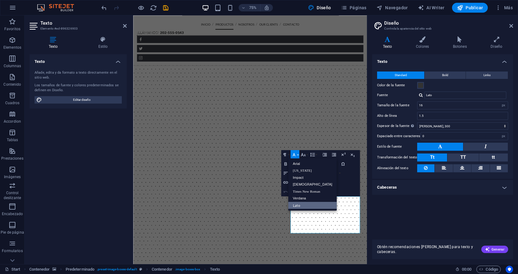
scroll to position [0, 0]
click at [297, 153] on button "Font Family" at bounding box center [294, 154] width 9 height 9
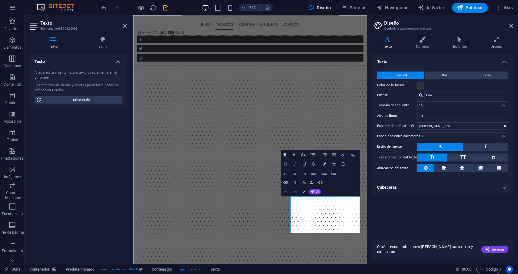
click at [285, 166] on icon "button" at bounding box center [286, 164] width 6 height 6
click at [304, 157] on icon "button" at bounding box center [303, 155] width 6 height 6
click at [305, 201] on link "14" at bounding box center [303, 198] width 17 height 7
click at [304, 154] on icon "button" at bounding box center [303, 155] width 6 height 6
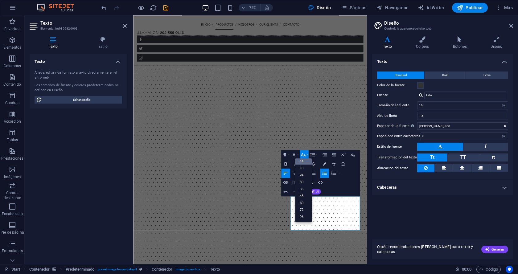
scroll to position [50, 0]
click at [304, 167] on link "18" at bounding box center [303, 168] width 17 height 7
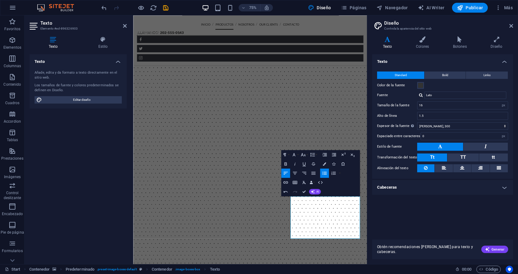
click at [387, 213] on div "Texto Standard Bold Links Color de la fuente Fuente Lato Tamaño de la fuente 16…" at bounding box center [442, 144] width 141 height 180
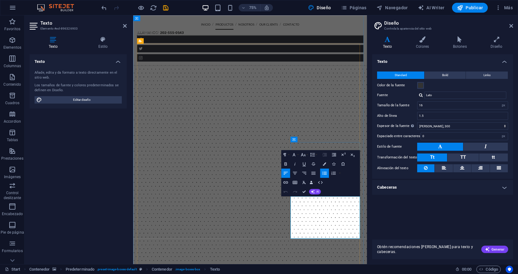
drag, startPoint x: 413, startPoint y: 302, endPoint x: 340, endPoint y: 258, distance: 85.1
click at [305, 156] on icon "button" at bounding box center [303, 154] width 5 height 3
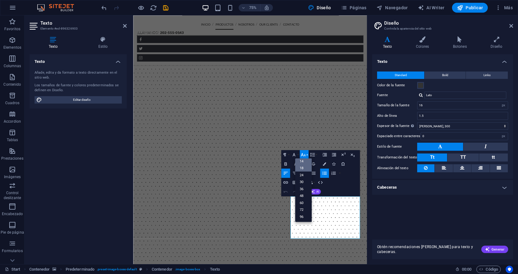
click at [305, 159] on link "14" at bounding box center [303, 160] width 17 height 7
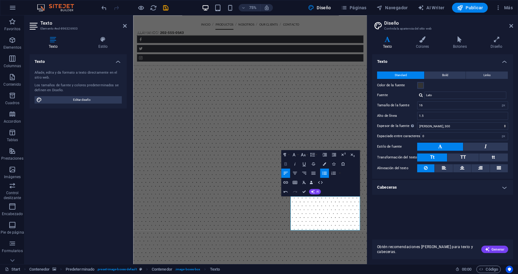
click at [285, 164] on icon "button" at bounding box center [285, 163] width 2 height 3
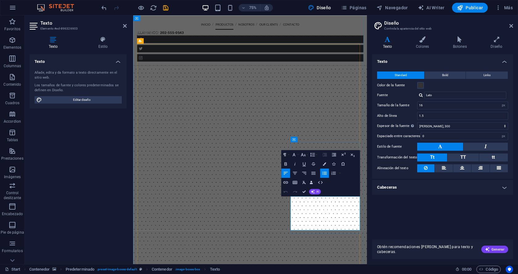
drag, startPoint x: 378, startPoint y: 292, endPoint x: 333, endPoint y: 250, distance: 61.3
click at [305, 182] on icon "button" at bounding box center [304, 182] width 6 height 6
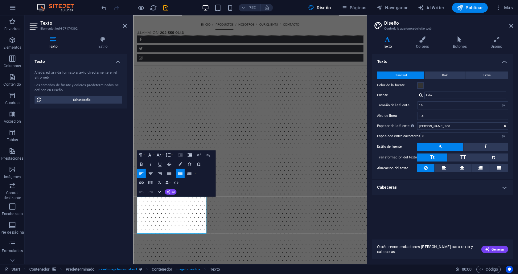
drag, startPoint x: 222, startPoint y: 297, endPoint x: 130, endPoint y: 260, distance: 98.6
click at [160, 182] on icon "button" at bounding box center [159, 182] width 3 height 3
click at [72, 190] on div "Texto Añade, edita y da formato a texto directamente en el sitio web. Los tamañ…" at bounding box center [78, 156] width 97 height 205
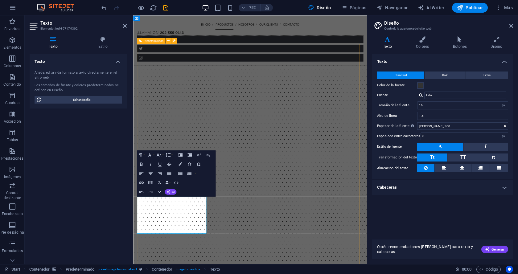
select select "px"
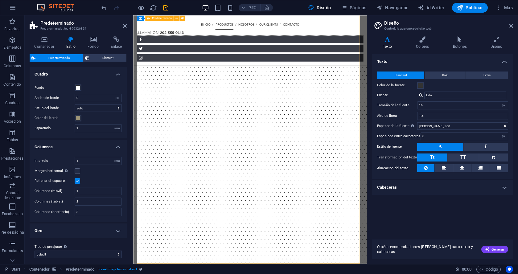
scroll to position [459, 0]
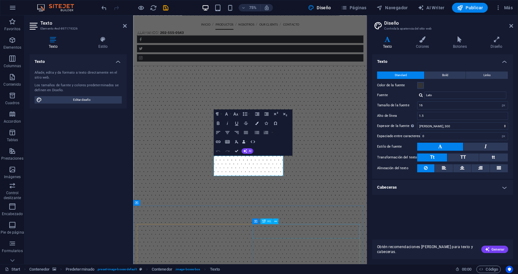
scroll to position [542, 0]
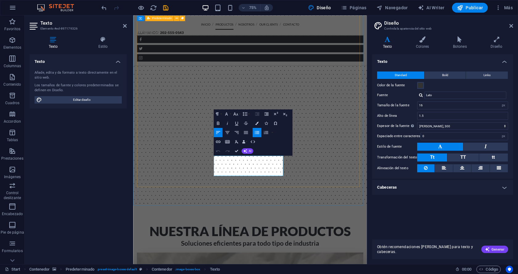
drag, startPoint x: 324, startPoint y: 221, endPoint x: 237, endPoint y: 207, distance: 87.7
click at [236, 141] on icon "button" at bounding box center [236, 141] width 3 height 3
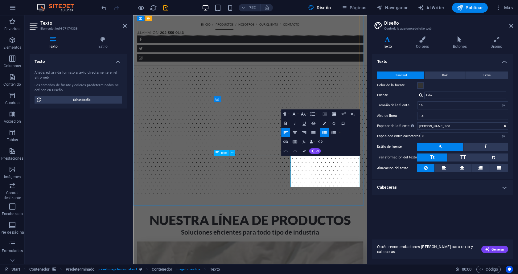
drag, startPoint x: 429, startPoint y: 234, endPoint x: 329, endPoint y: 199, distance: 106.0
click at [305, 143] on icon "button" at bounding box center [303, 141] width 3 height 3
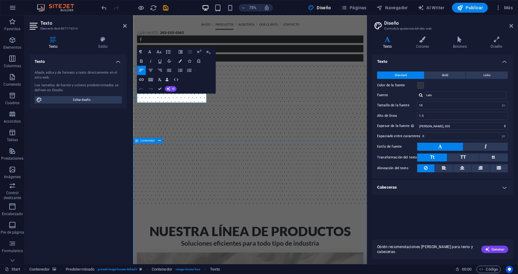
scroll to position [625, 0]
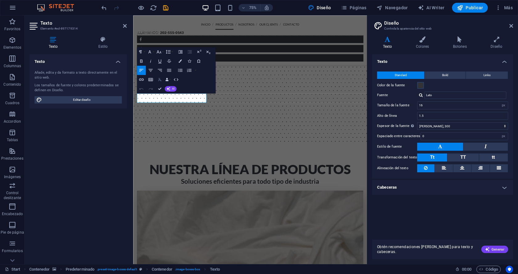
click at [160, 80] on icon "button" at bounding box center [160, 80] width 6 height 6
click at [122, 26] on header "Texto Elemento #ed-897179314" at bounding box center [78, 23] width 97 height 16
click at [124, 28] on icon at bounding box center [125, 25] width 4 height 5
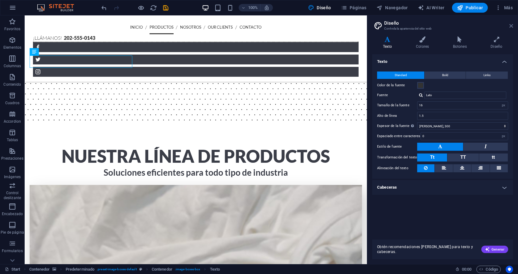
drag, startPoint x: 511, startPoint y: 20, endPoint x: 512, endPoint y: 24, distance: 3.9
click at [512, 24] on header "Diseño Controla la apariencia del sitio web" at bounding box center [443, 23] width 140 height 16
click at [512, 26] on icon at bounding box center [511, 25] width 4 height 5
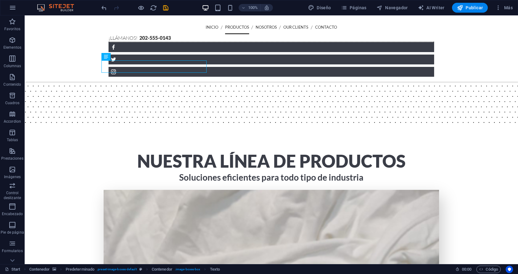
click at [160, 9] on div at bounding box center [134, 8] width 69 height 10
click at [161, 9] on div at bounding box center [134, 8] width 69 height 10
click at [162, 9] on icon "save" at bounding box center [165, 7] width 7 height 7
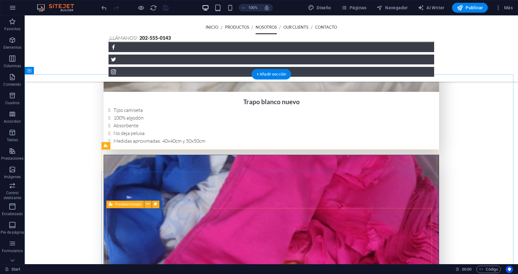
scroll to position [986, 0]
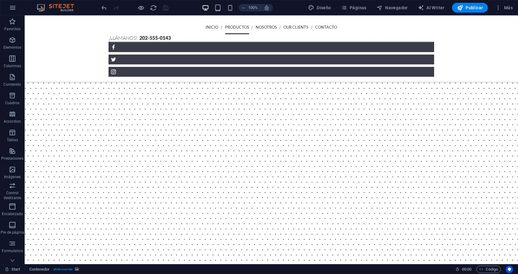
scroll to position [0, 0]
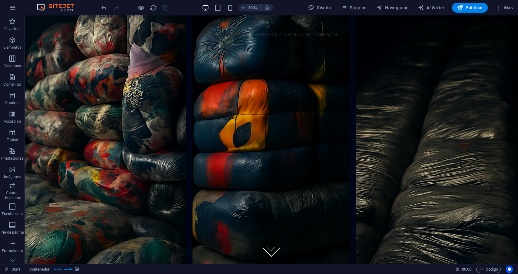
drag, startPoint x: 514, startPoint y: 192, endPoint x: 410, endPoint y: 29, distance: 193.1
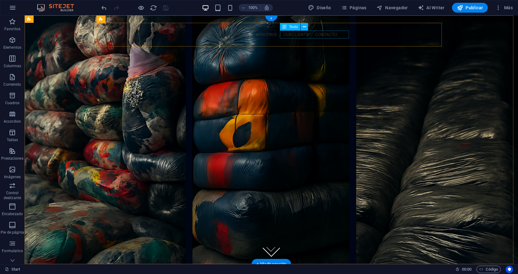
click at [338, 42] on div "¡Llámanos! 202-555-0143" at bounding box center [271, 46] width 335 height 8
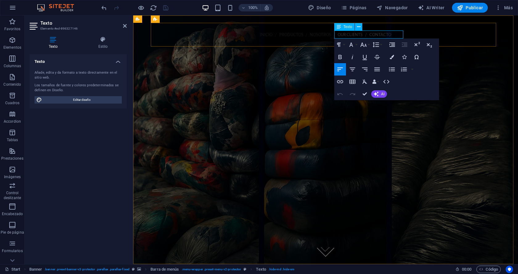
click at [220, 42] on strong "202-555-0143" at bounding box center [204, 45] width 31 height 6
click at [503, 68] on figure at bounding box center [325, 139] width 385 height 249
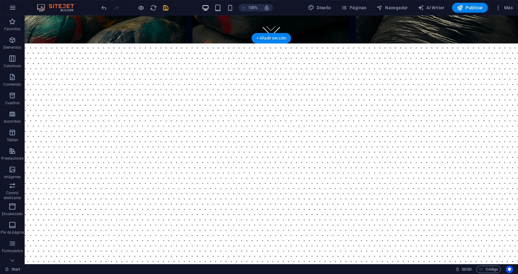
scroll to position [226, 0]
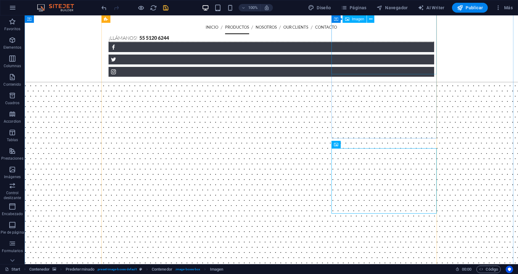
scroll to position [452, 0]
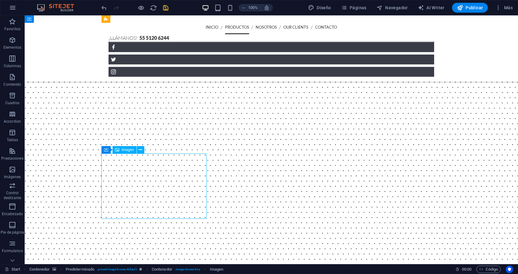
select select "%"
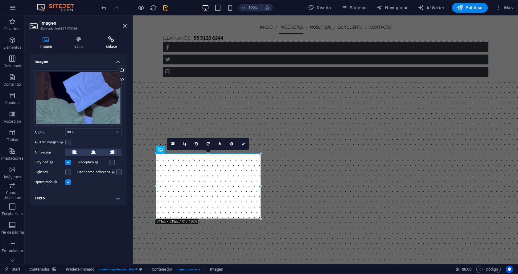
click at [110, 38] on icon at bounding box center [111, 39] width 31 height 6
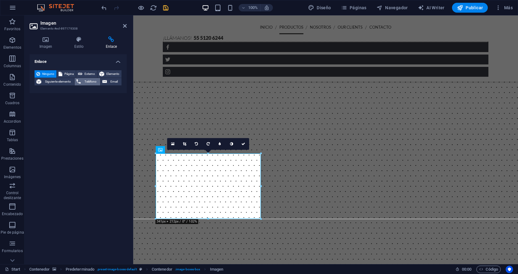
click at [88, 81] on span "Teléfono" at bounding box center [90, 81] width 15 height 7
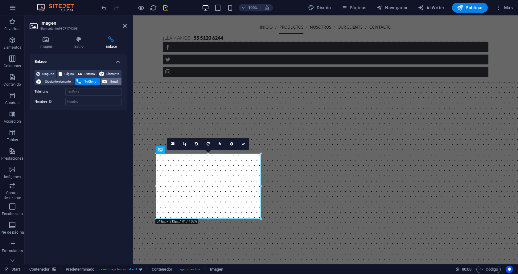
click at [108, 79] on button "Email" at bounding box center [110, 81] width 21 height 7
click at [112, 76] on span "Elemento" at bounding box center [113, 73] width 14 height 7
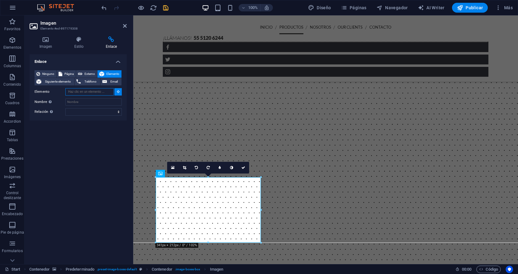
scroll to position [405, 0]
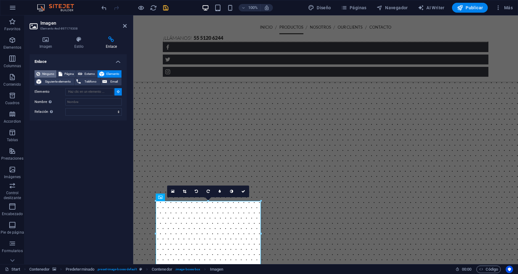
click at [46, 73] on span "Ninguno" at bounding box center [48, 73] width 13 height 7
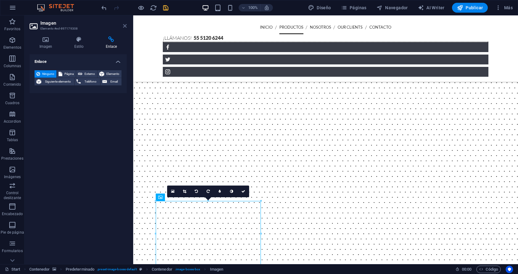
click at [125, 24] on icon at bounding box center [125, 25] width 4 height 5
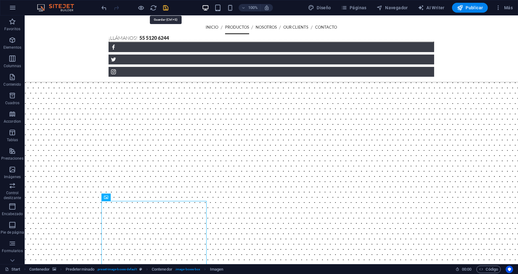
click at [162, 8] on icon "save" at bounding box center [165, 7] width 7 height 7
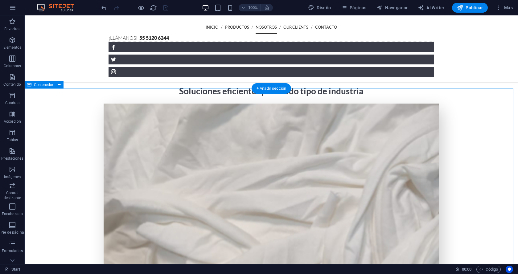
scroll to position [713, 0]
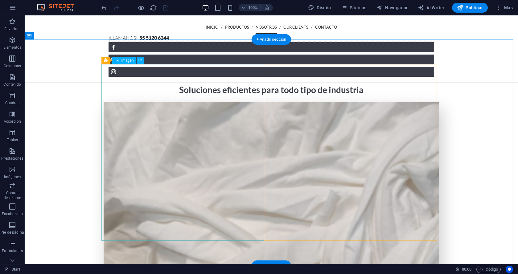
select select "%"
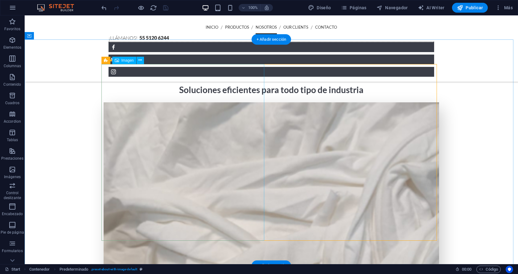
select select "%"
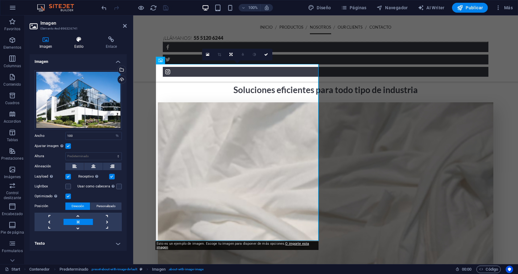
click at [75, 40] on icon at bounding box center [78, 39] width 29 height 6
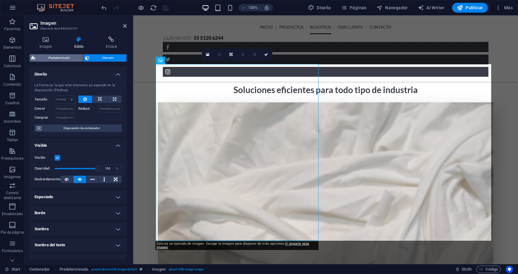
click at [74, 55] on span "Predeterminado" at bounding box center [59, 57] width 44 height 7
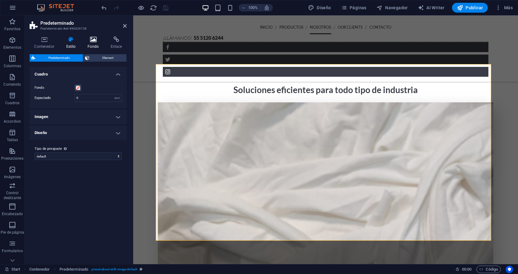
click at [95, 42] on icon at bounding box center [93, 39] width 21 height 6
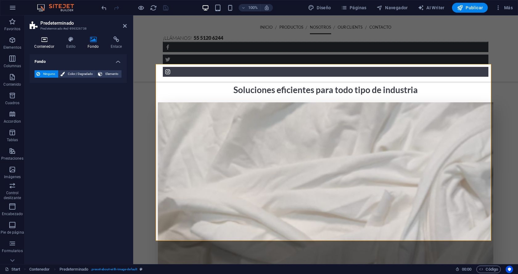
click at [48, 38] on icon at bounding box center [44, 39] width 29 height 6
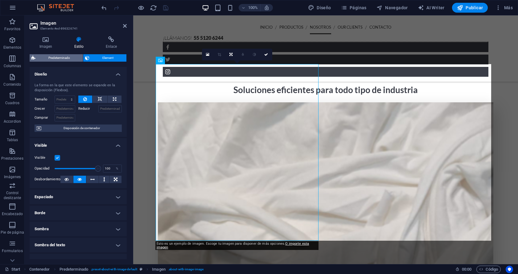
click at [74, 56] on span "Predeterminado" at bounding box center [59, 57] width 44 height 7
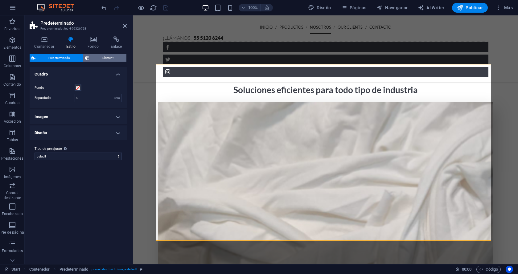
click at [101, 54] on span "Element" at bounding box center [107, 57] width 33 height 7
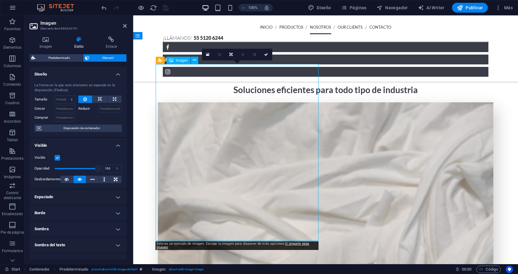
click at [196, 59] on icon at bounding box center [196, 60] width 3 height 6
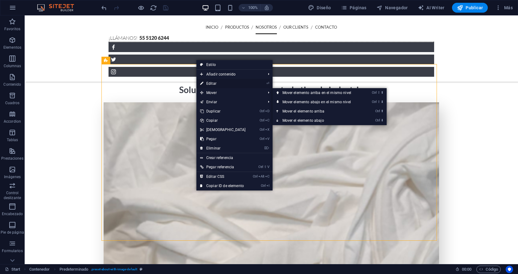
click at [212, 85] on link "⏎ Editar" at bounding box center [222, 83] width 53 height 9
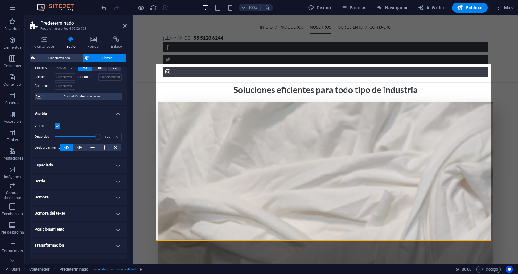
scroll to position [73, 0]
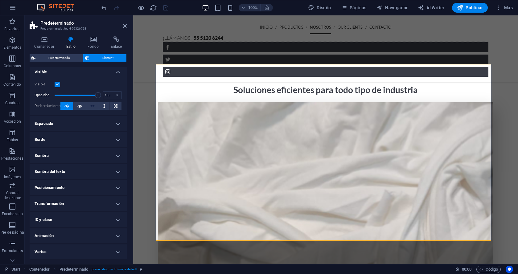
click at [115, 141] on h4 "Borde" at bounding box center [78, 139] width 97 height 15
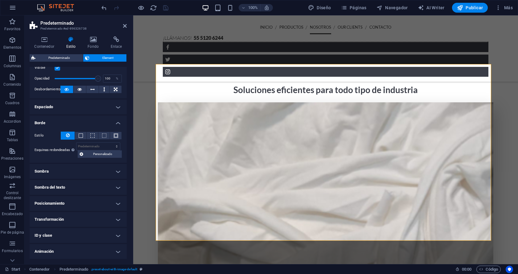
scroll to position [106, 0]
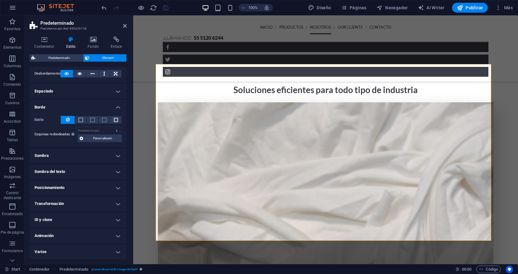
click at [111, 154] on h4 "Sombra" at bounding box center [78, 155] width 97 height 15
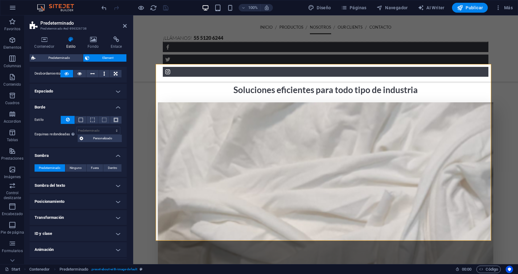
click at [110, 183] on h4 "Sombra del texto" at bounding box center [78, 185] width 97 height 15
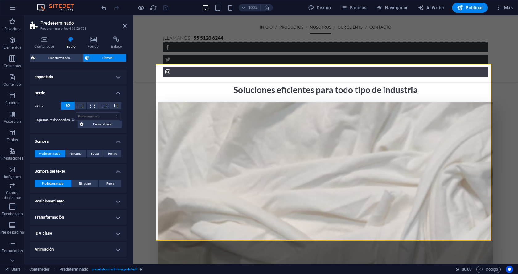
scroll to position [133, 0]
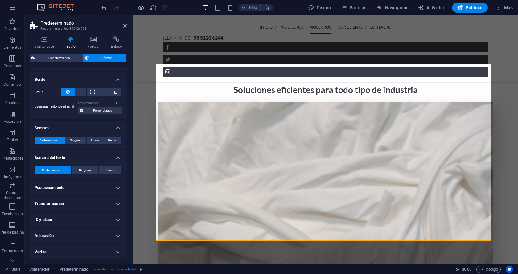
click at [108, 189] on h4 "Posicionamiento" at bounding box center [78, 187] width 97 height 15
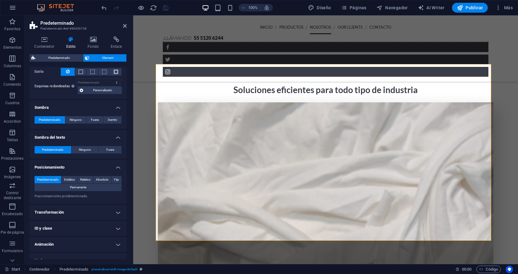
scroll to position [162, 0]
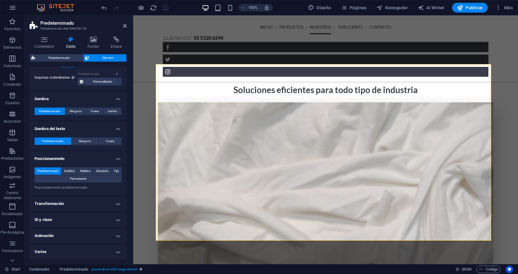
click at [105, 210] on h4 "Transformación" at bounding box center [78, 203] width 97 height 15
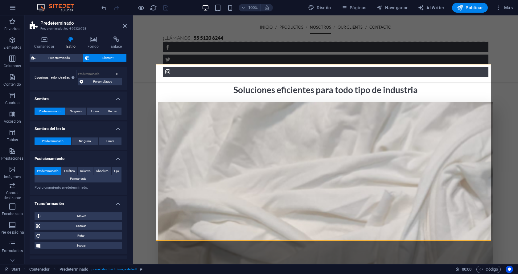
scroll to position [206, 0]
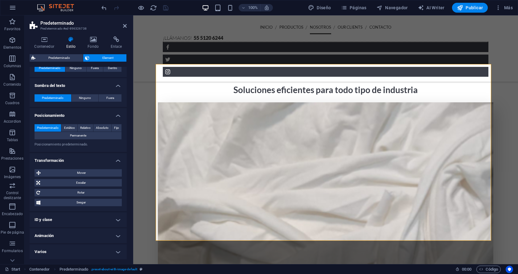
click at [97, 235] on h4 "Animación" at bounding box center [78, 235] width 97 height 15
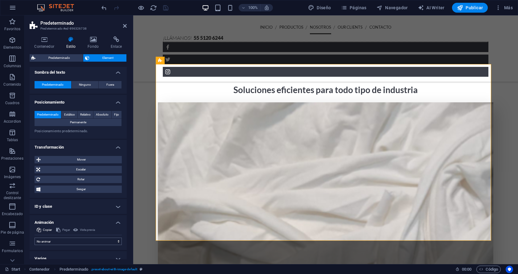
scroll to position [226, 0]
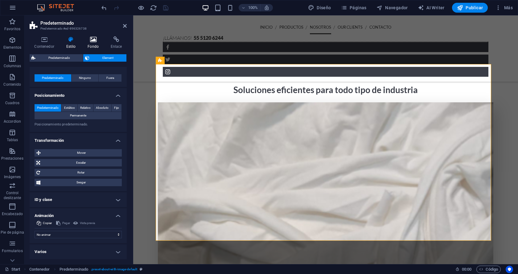
click at [92, 45] on h4 "Fondo" at bounding box center [94, 42] width 23 height 13
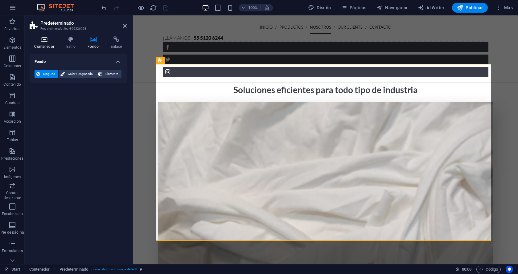
click at [41, 44] on h4 "Contenedor" at bounding box center [46, 42] width 32 height 13
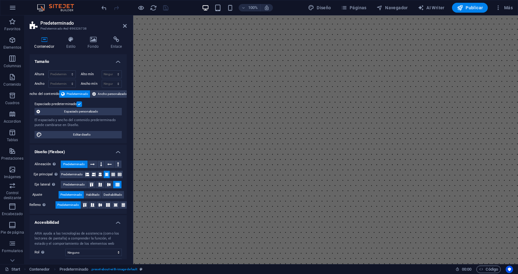
scroll to position [0, 0]
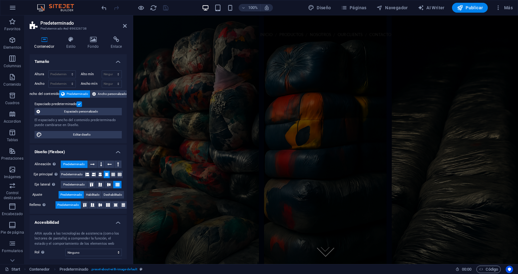
click at [120, 27] on header "Predeterminado Predeterminado #ed-896326738" at bounding box center [78, 23] width 97 height 16
drag, startPoint x: 121, startPoint y: 27, endPoint x: 127, endPoint y: 26, distance: 6.3
click at [122, 27] on header "Predeterminado Predeterminado #ed-896326738" at bounding box center [78, 23] width 97 height 16
click at [127, 26] on aside "Predeterminado Predeterminado #ed-896326738 Contenedor Estilo Fondo Enlace Tama…" at bounding box center [79, 139] width 108 height 249
click at [126, 26] on icon at bounding box center [125, 25] width 4 height 5
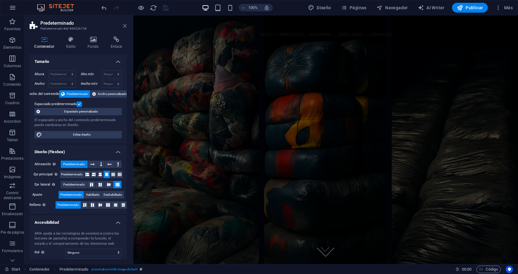
scroll to position [725, 0]
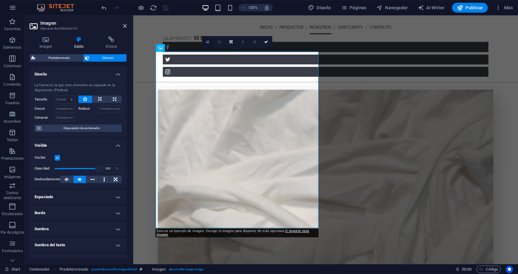
click at [208, 42] on icon at bounding box center [207, 42] width 3 height 4
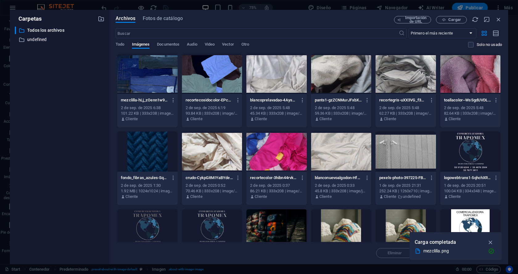
click at [503, 18] on div "Archivos Fotos de catálogo Importación de URL Cargar ​ Primero el más reciente …" at bounding box center [308, 137] width 398 height 254
click at [496, 23] on div "Archivos Fotos de catálogo Importación de URL Cargar ​ Primero el más reciente …" at bounding box center [309, 137] width 386 height 242
click at [498, 21] on icon "button" at bounding box center [498, 19] width 7 height 7
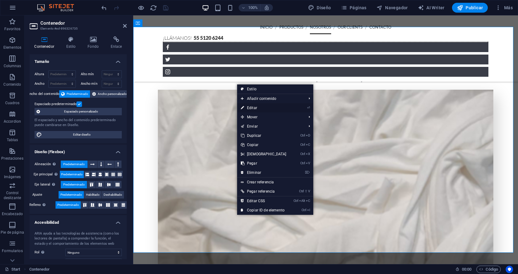
click at [269, 107] on link "⏎ Editar" at bounding box center [263, 107] width 53 height 9
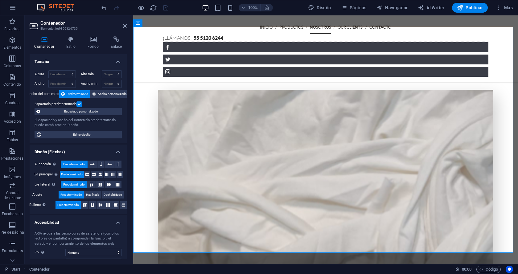
click at [83, 183] on div "Alineación Determina flex-direction. Predeterminado Eje principal Determina la …" at bounding box center [78, 185] width 97 height 58
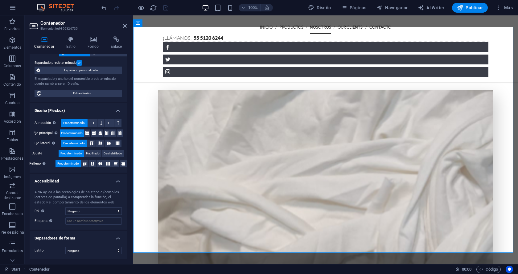
scroll to position [0, 0]
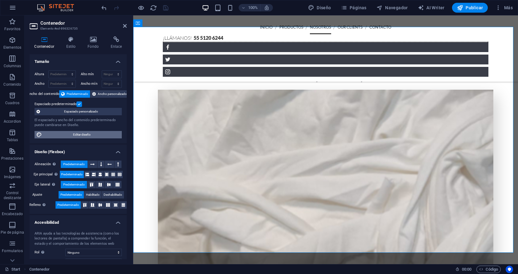
click at [78, 136] on span "Editar diseño" at bounding box center [82, 134] width 76 height 7
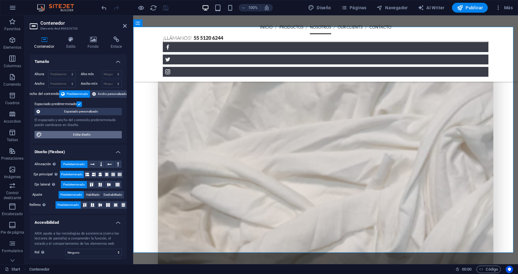
select select "rem"
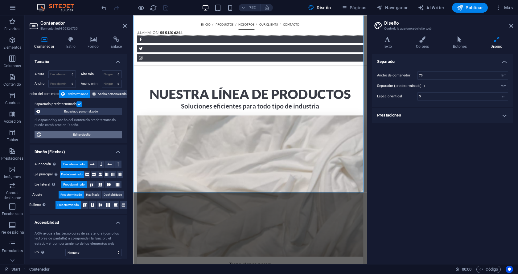
scroll to position [808, 0]
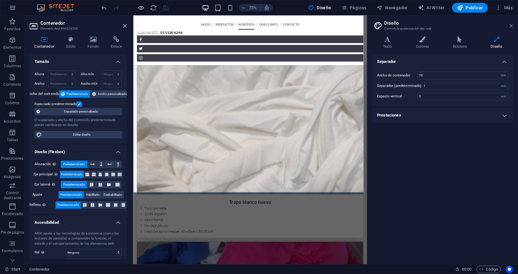
drag, startPoint x: 511, startPoint y: 27, endPoint x: 377, endPoint y: 12, distance: 135.8
click at [511, 27] on icon at bounding box center [511, 25] width 4 height 5
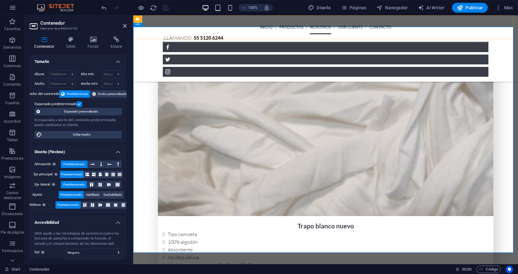
scroll to position [725, 0]
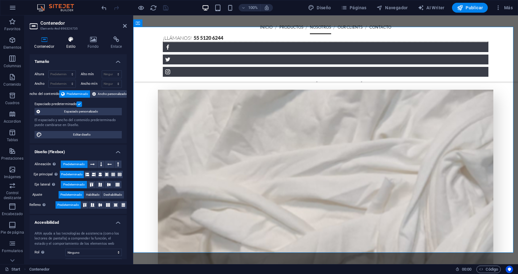
click at [66, 44] on h4 "Estilo" at bounding box center [72, 42] width 22 height 13
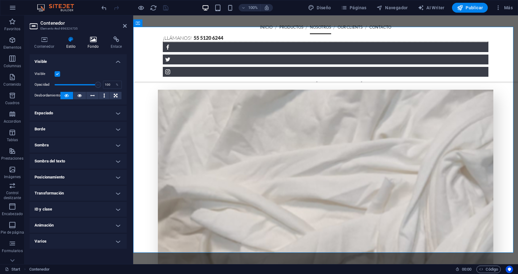
click at [91, 38] on icon at bounding box center [93, 39] width 21 height 6
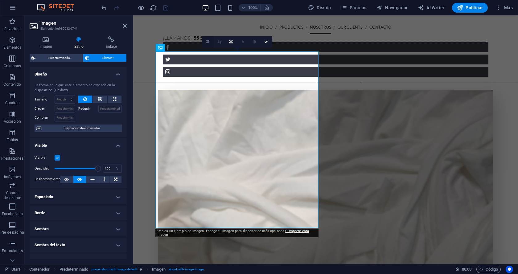
click at [205, 42] on link at bounding box center [208, 42] width 12 height 12
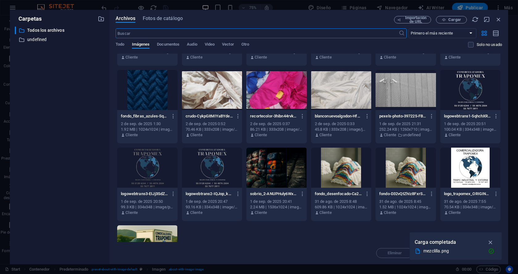
scroll to position [119, 0]
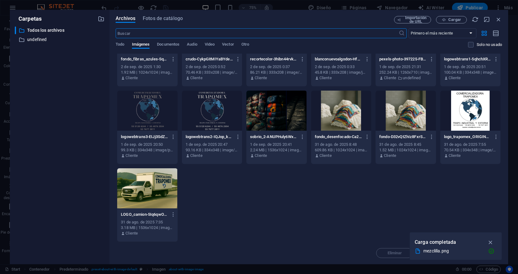
click at [163, 182] on div at bounding box center [147, 188] width 60 height 40
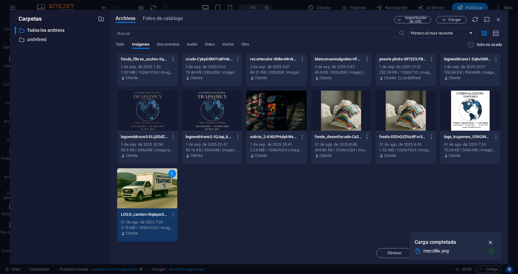
click at [490, 241] on icon "button" at bounding box center [490, 242] width 7 height 7
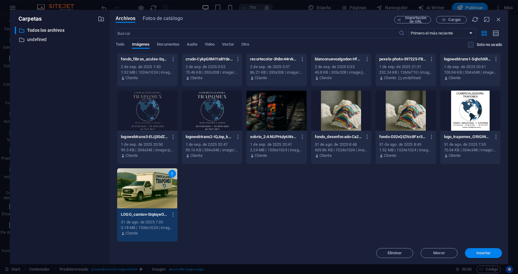
click at [477, 256] on button "Insertar" at bounding box center [483, 253] width 37 height 10
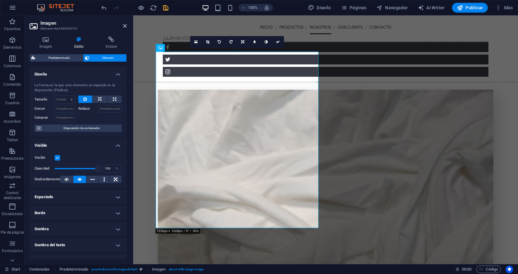
click at [245, 44] on link at bounding box center [243, 42] width 12 height 12
click at [230, 45] on link at bounding box center [231, 42] width 12 height 12
click at [246, 42] on link at bounding box center [243, 42] width 12 height 12
click at [253, 43] on icon at bounding box center [254, 42] width 3 height 4
click at [240, 43] on link at bounding box center [243, 42] width 12 height 12
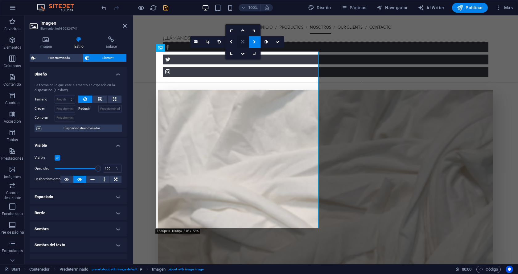
click at [243, 43] on icon at bounding box center [242, 42] width 3 height 4
click at [208, 43] on icon at bounding box center [207, 42] width 3 height 4
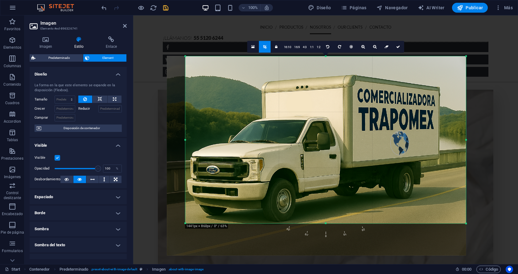
drag, startPoint x: 177, startPoint y: 238, endPoint x: 195, endPoint y: 207, distance: 35.9
click at [195, 207] on div "180 170 160 150 140 130 120 110 100 90 80 70 60 50 40 30 20 10 0 -10 -20 -30 -4…" at bounding box center [325, 139] width 280 height 167
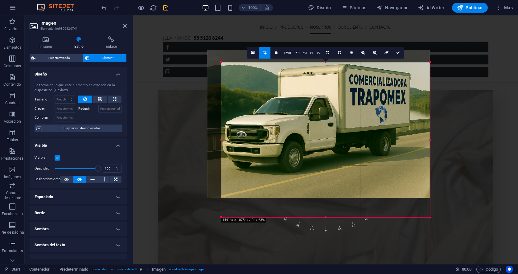
drag, startPoint x: 466, startPoint y: 56, endPoint x: 394, endPoint y: 68, distance: 73.1
click at [394, 68] on div "180 170 160 150 140 130 120 110 100 90 80 70 60 50 40 30 20 10 0 -10 -20 -30 -4…" at bounding box center [325, 139] width 209 height 155
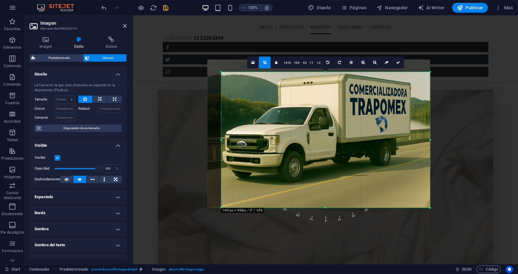
click at [431, 141] on div at bounding box center [318, 134] width 234 height 160
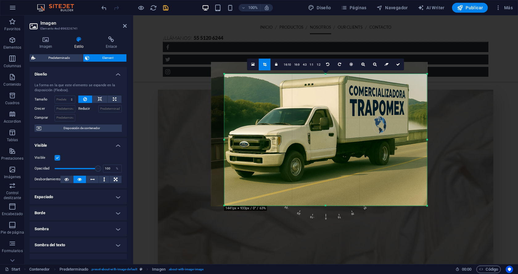
drag, startPoint x: 430, startPoint y: 138, endPoint x: 424, endPoint y: 145, distance: 9.2
click at [425, 133] on div "180 170 160 150 140 130 120 110 100 90 80 70 60 50 40 30 20 10 0 -10 -20 -30 -4…" at bounding box center [325, 140] width 202 height 132
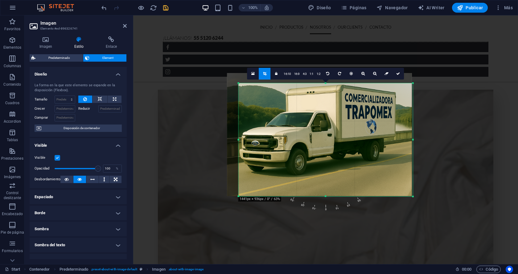
drag, startPoint x: 426, startPoint y: 208, endPoint x: 396, endPoint y: 188, distance: 36.7
click at [396, 188] on div "180 170 160 150 140 130 120 110 100 90 80 70 60 50 40 30 20 10 0 -10 -20 -30 -4…" at bounding box center [325, 139] width 174 height 113
click at [401, 73] on link at bounding box center [398, 74] width 12 height 12
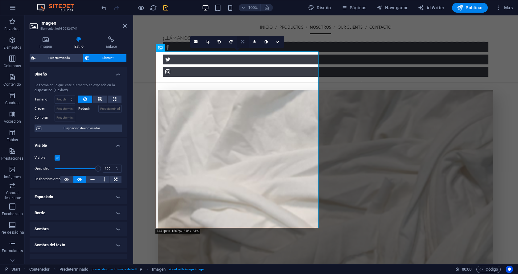
click at [241, 43] on icon at bounding box center [242, 42] width 3 height 4
click at [230, 44] on link at bounding box center [231, 42] width 12 height 12
click at [242, 43] on icon at bounding box center [242, 42] width 3 height 4
click at [255, 40] on icon at bounding box center [254, 42] width 3 height 4
click at [242, 43] on icon at bounding box center [242, 42] width 3 height 4
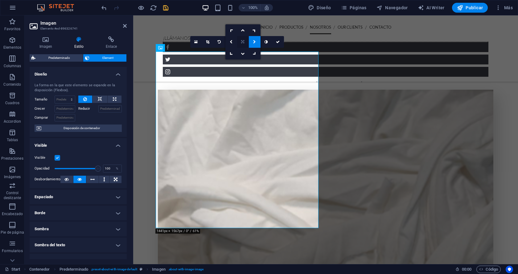
click at [243, 43] on icon at bounding box center [242, 42] width 3 height 4
click at [209, 42] on icon at bounding box center [207, 42] width 3 height 4
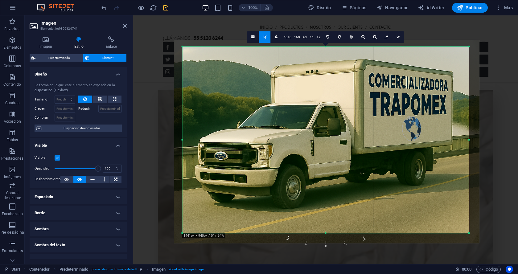
drag, startPoint x: 327, startPoint y: 102, endPoint x: 337, endPoint y: 112, distance: 14.6
click at [337, 112] on div at bounding box center [326, 141] width 305 height 203
click at [421, 106] on div at bounding box center [326, 141] width 305 height 203
click at [477, 108] on div at bounding box center [326, 141] width 305 height 203
click at [307, 38] on link "4:3" at bounding box center [304, 37] width 7 height 12
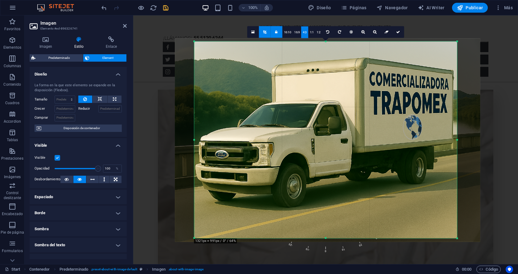
drag, startPoint x: 328, startPoint y: 95, endPoint x: 316, endPoint y: 99, distance: 11.7
click at [316, 99] on div at bounding box center [327, 140] width 305 height 203
click at [317, 33] on link "1:2" at bounding box center [318, 32] width 7 height 12
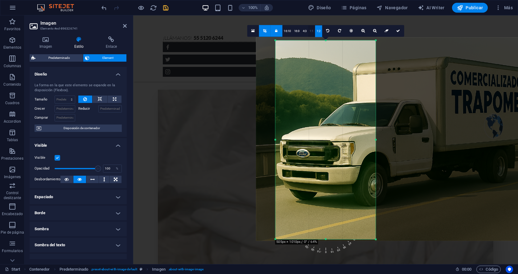
click at [310, 33] on link "1:1" at bounding box center [311, 31] width 7 height 12
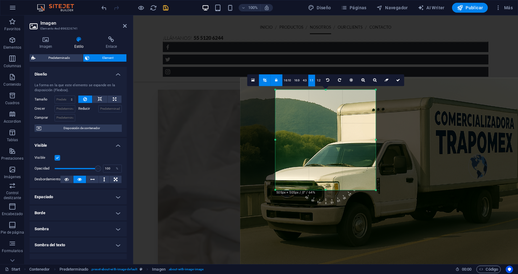
drag, startPoint x: 338, startPoint y: 129, endPoint x: 310, endPoint y: 117, distance: 30.8
click at [310, 117] on div at bounding box center [392, 179] width 305 height 203
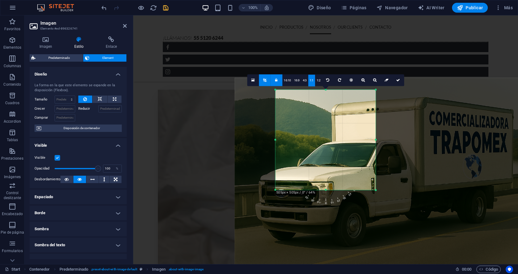
click at [448, 121] on div at bounding box center [386, 179] width 305 height 203
click at [438, 126] on div at bounding box center [386, 179] width 305 height 203
click at [438, 126] on div at bounding box center [387, 179] width 305 height 203
click at [277, 81] on icon at bounding box center [276, 80] width 2 height 4
click at [427, 136] on div at bounding box center [387, 179] width 305 height 203
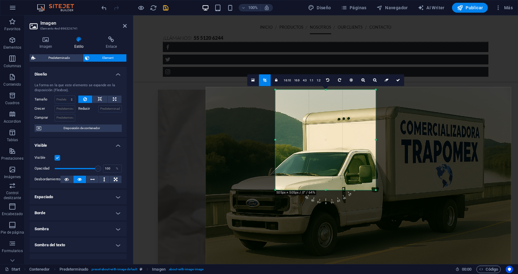
drag, startPoint x: 427, startPoint y: 136, endPoint x: 384, endPoint y: 144, distance: 44.4
click at [394, 145] on div at bounding box center [358, 188] width 305 height 203
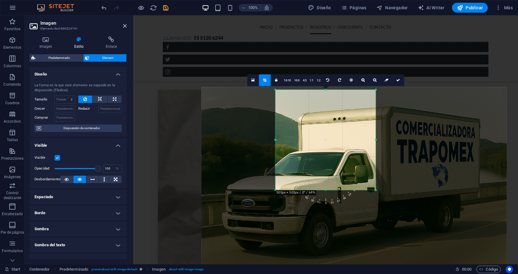
click at [266, 82] on icon at bounding box center [264, 80] width 3 height 4
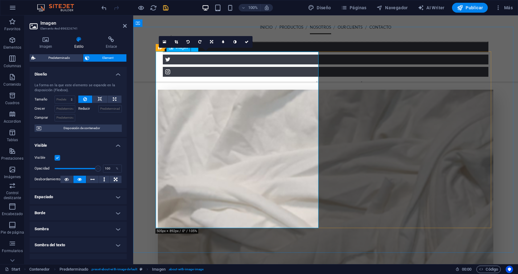
click at [177, 42] on icon at bounding box center [175, 42] width 3 height 4
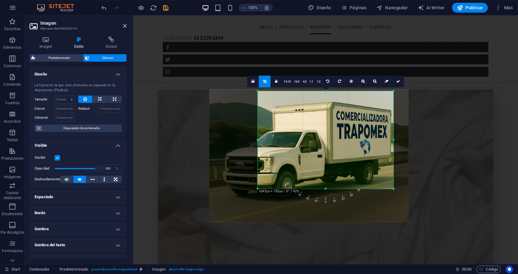
drag, startPoint x: 357, startPoint y: 172, endPoint x: 428, endPoint y: 204, distance: 77.3
click at [428, 204] on div "Arrastra aquí para reemplazar el contenido existente. Si quieres crear un eleme…" at bounding box center [325, 139] width 385 height 249
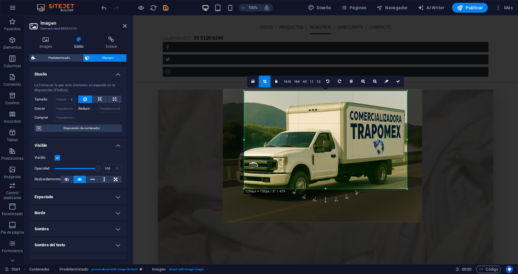
drag, startPoint x: 257, startPoint y: 140, endPoint x: 230, endPoint y: 143, distance: 27.3
click at [244, 143] on div "180 170 160 150 140 130 120 110 100 90 80 70 60 50 40 30 20 10 0 -10 -20 -30 -4…" at bounding box center [325, 140] width 163 height 98
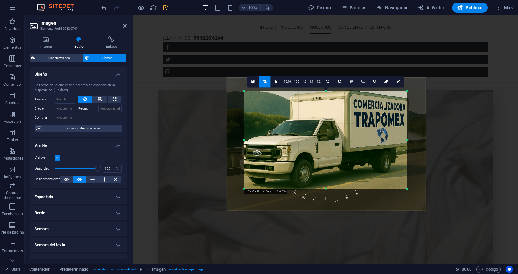
drag, startPoint x: 304, startPoint y: 133, endPoint x: 308, endPoint y: 122, distance: 12.3
click at [308, 122] on div at bounding box center [325, 144] width 199 height 133
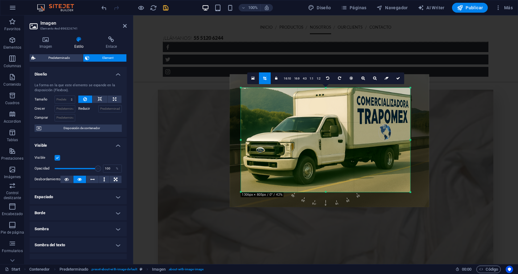
drag, startPoint x: 245, startPoint y: 187, endPoint x: 239, endPoint y: 193, distance: 9.2
click at [241, 192] on div "180 170 160 150 140 130 120 110 100 90 80 70 60 50 40 30 20 10 0 -10 -20 -30 -4…" at bounding box center [325, 140] width 169 height 104
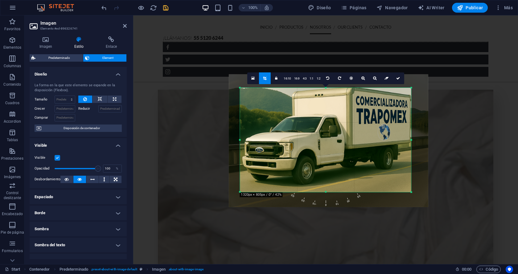
drag, startPoint x: 410, startPoint y: 141, endPoint x: 393, endPoint y: 139, distance: 16.7
click at [412, 141] on div at bounding box center [411, 140] width 2 height 104
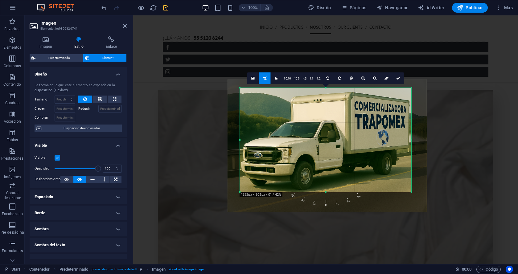
drag, startPoint x: 350, startPoint y: 138, endPoint x: 348, endPoint y: 144, distance: 5.4
click at [348, 144] on div at bounding box center [326, 145] width 199 height 133
click at [399, 79] on icon at bounding box center [398, 78] width 4 height 4
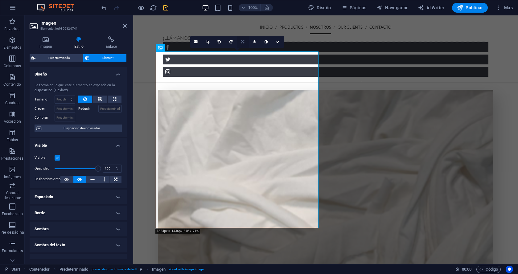
click at [244, 44] on link at bounding box center [243, 42] width 12 height 12
click at [83, 107] on label "Reducir" at bounding box center [88, 108] width 20 height 7
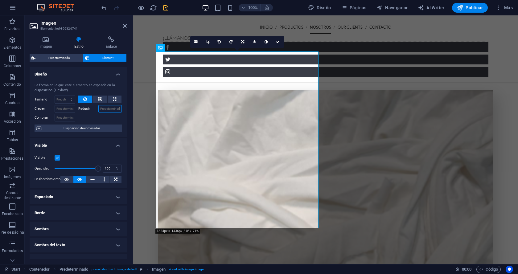
click at [98, 107] on input "Reducir" at bounding box center [110, 108] width 24 height 7
click at [101, 99] on icon at bounding box center [100, 99] width 4 height 7
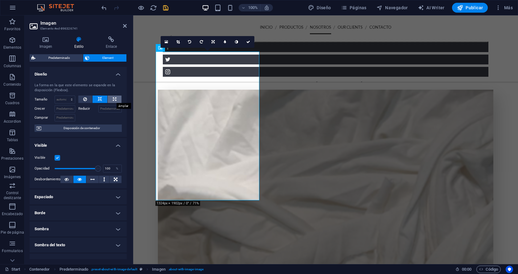
click at [111, 97] on button at bounding box center [115, 99] width 14 height 7
type input "100"
select select "%"
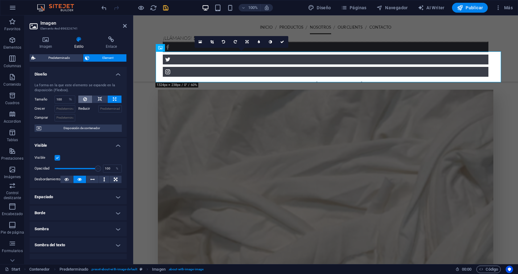
click at [83, 101] on icon at bounding box center [85, 99] width 4 height 7
select select "DISABLED_OPTION_VALUE"
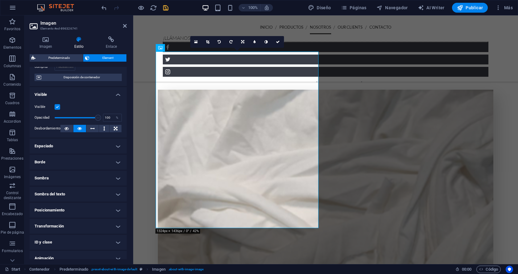
scroll to position [62, 0]
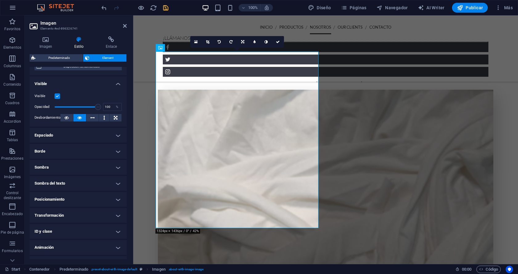
click at [89, 219] on h4 "Transformación" at bounding box center [78, 215] width 97 height 15
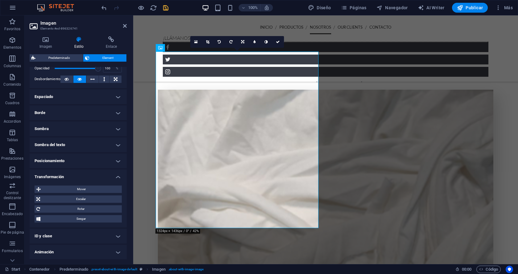
scroll to position [103, 0]
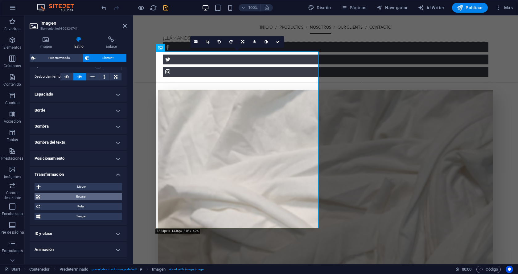
click at [83, 193] on span "Escalar" at bounding box center [81, 196] width 78 height 7
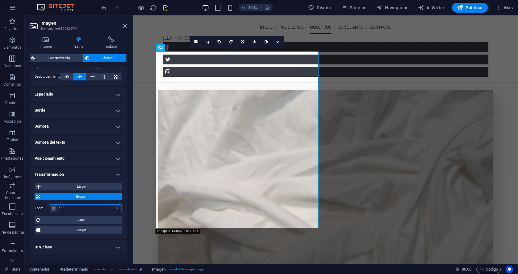
click at [82, 208] on input "100" at bounding box center [89, 208] width 64 height 7
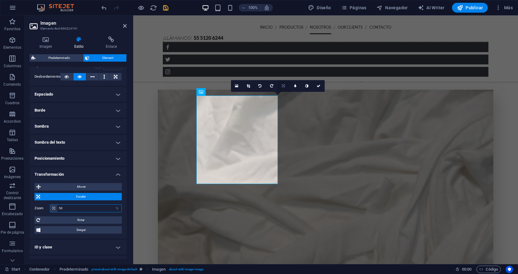
type input "50"
click at [285, 84] on link at bounding box center [284, 86] width 12 height 12
click at [251, 84] on link at bounding box center [248, 86] width 12 height 12
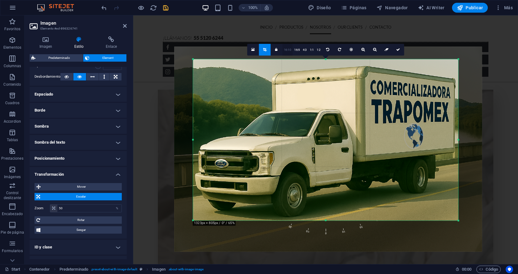
click at [286, 51] on link "16:10" at bounding box center [287, 50] width 10 height 12
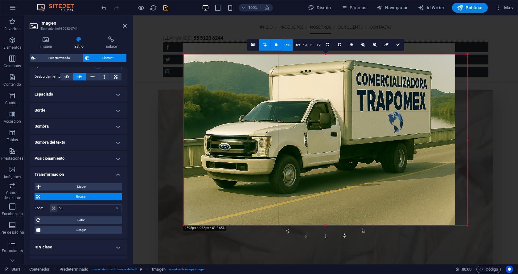
drag, startPoint x: 193, startPoint y: 222, endPoint x: 176, endPoint y: 224, distance: 17.7
click at [175, 227] on div "H2 Contenedor Logo Banner Contenedor Contenedor Imagen Contenedor Predeterminad…" at bounding box center [325, 139] width 385 height 249
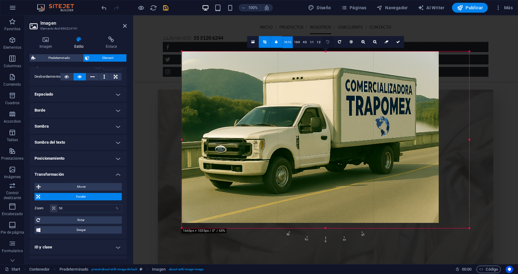
drag, startPoint x: 324, startPoint y: 58, endPoint x: 328, endPoint y: 45, distance: 13.6
click at [328, 51] on div "180 170 160 150 140 130 120 110 100 90 80 70 60 50 40 30 20 10 0 -10 -20 -30 -4…" at bounding box center [325, 139] width 287 height 177
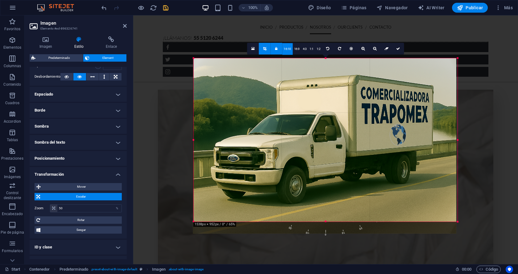
click at [458, 222] on div at bounding box center [458, 222] width 4 height 4
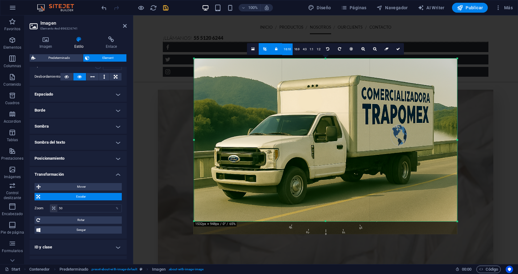
click at [286, 49] on link "16:10" at bounding box center [287, 49] width 10 height 12
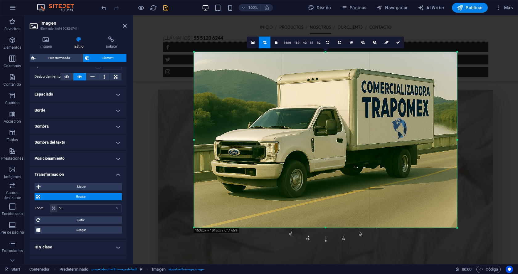
drag, startPoint x: 325, startPoint y: 222, endPoint x: 333, endPoint y: 234, distance: 14.1
click at [333, 228] on div "180 170 160 150 140 130 120 110 100 90 80 70 60 50 40 30 20 10 0 -10 -20 -30 -4…" at bounding box center [325, 140] width 263 height 176
click at [397, 48] on div at bounding box center [325, 140] width 276 height 188
click at [399, 45] on link at bounding box center [398, 42] width 12 height 12
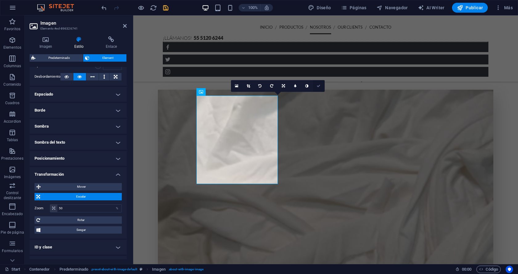
click at [320, 85] on icon at bounding box center [318, 86] width 4 height 4
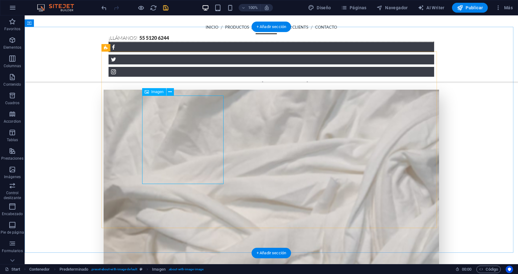
click at [173, 88] on button at bounding box center [169, 91] width 7 height 7
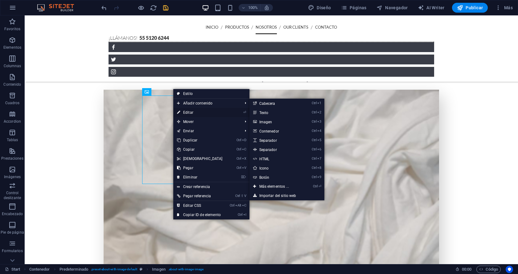
click at [193, 113] on link "⏎ Editar" at bounding box center [199, 112] width 53 height 9
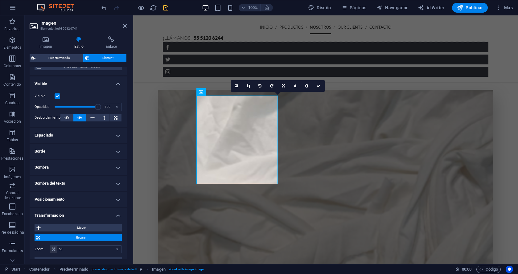
scroll to position [123, 0]
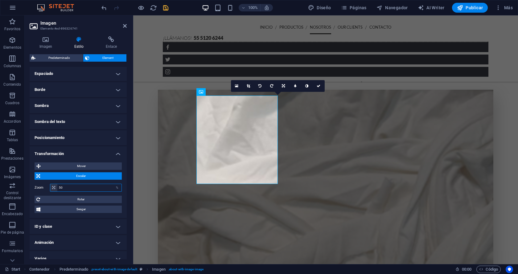
click at [78, 184] on input "50" at bounding box center [89, 187] width 64 height 7
click at [70, 210] on span "Sesgar" at bounding box center [81, 209] width 78 height 7
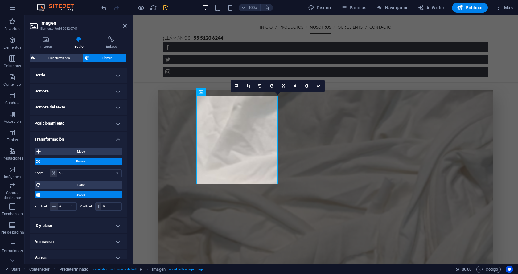
scroll to position [144, 0]
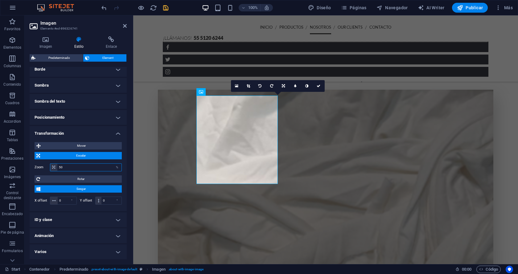
click at [62, 171] on input "50" at bounding box center [89, 167] width 64 height 7
click at [62, 170] on input "50" at bounding box center [89, 167] width 64 height 7
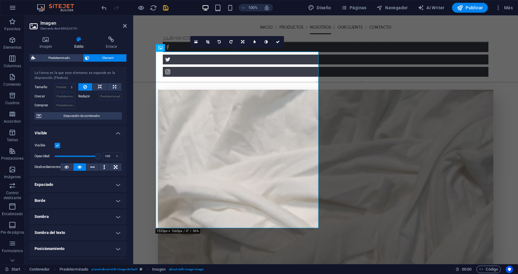
scroll to position [0, 0]
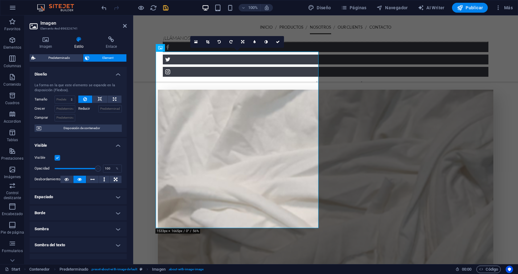
type input "100"
click at [64, 104] on div "Crecer" at bounding box center [57, 108] width 44 height 9
click at [66, 99] on select "Predeterminado automático px % 1/1 1/2 1/3 1/4 1/5 1/6 1/7 1/8 1/9 1/10" at bounding box center [65, 99] width 20 height 7
select select "%"
click at [65, 96] on select "Predeterminado automático px % 1/1 1/2 1/3 1/4 1/5 1/6 1/7 1/8 1/9 1/10" at bounding box center [65, 99] width 20 height 7
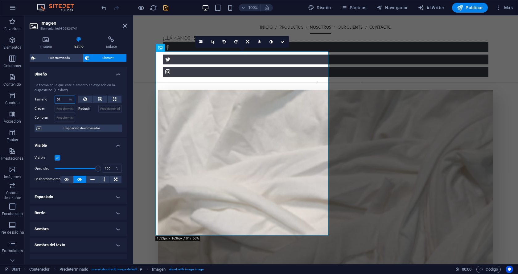
type input "5"
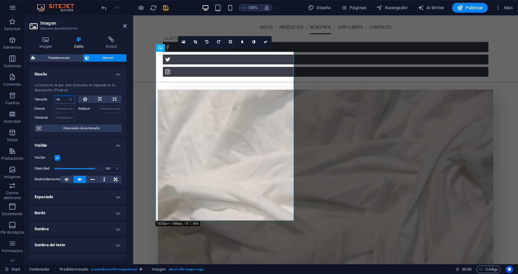
click at [61, 97] on input "40" at bounding box center [65, 99] width 20 height 7
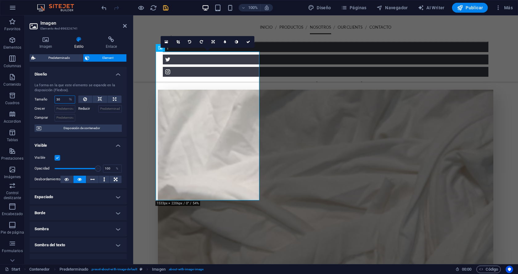
click at [62, 97] on input "30" at bounding box center [65, 99] width 20 height 7
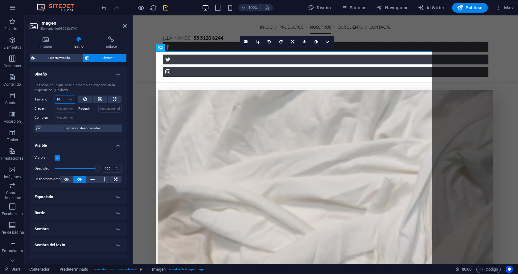
click at [62, 97] on input "80" at bounding box center [65, 99] width 20 height 7
click at [64, 97] on input "80" at bounding box center [65, 99] width 20 height 7
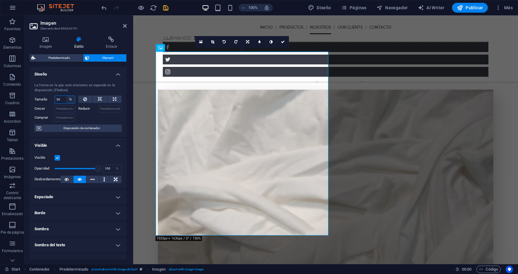
type input "50"
click at [70, 99] on select "Predeterminado automático px % 1/1 1/2 1/3 1/4 1/5 1/6 1/7 1/8 1/9 1/10" at bounding box center [70, 99] width 9 height 7
select select "cpmdcimj63g"
click at [66, 96] on select "Predeterminado automático px % 1/1 1/2 1/3 1/4 1/5 1/6 1/7 1/8 1/9 1/10" at bounding box center [70, 99] width 9 height 7
select select "DISABLED_OPTION_VALUE"
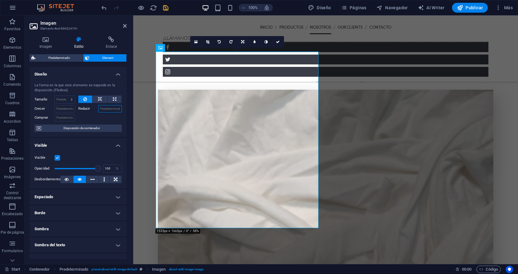
click at [111, 110] on input "Reducir" at bounding box center [110, 108] width 24 height 7
type input "50"
click at [89, 114] on div at bounding box center [100, 116] width 44 height 9
click at [100, 111] on input "50" at bounding box center [110, 108] width 24 height 7
drag, startPoint x: 111, startPoint y: 110, endPoint x: 93, endPoint y: 107, distance: 18.5
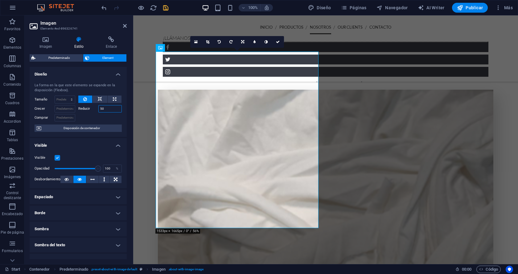
click at [93, 109] on div "Reducir 50" at bounding box center [100, 108] width 44 height 7
click at [103, 102] on button at bounding box center [99, 99] width 15 height 7
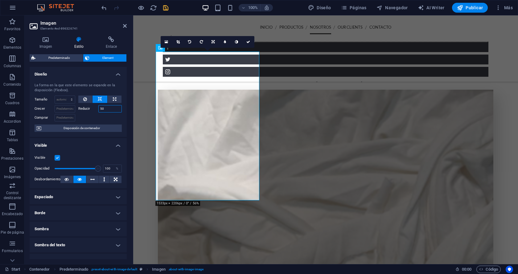
click at [109, 111] on input "50" at bounding box center [110, 108] width 24 height 7
click at [120, 97] on div "La forma en la que este elemento se expande en la disposición (Flexbox). Tamaño…" at bounding box center [78, 107] width 97 height 59
click at [115, 100] on icon at bounding box center [114, 99] width 3 height 7
type input "100"
select select "%"
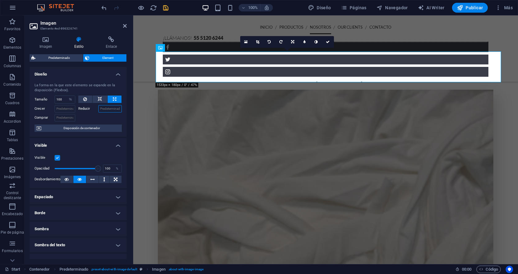
click at [109, 108] on input "Reducir" at bounding box center [110, 108] width 24 height 7
type input "50"
click at [85, 101] on icon at bounding box center [85, 99] width 4 height 7
select select "DISABLED_OPTION_VALUE"
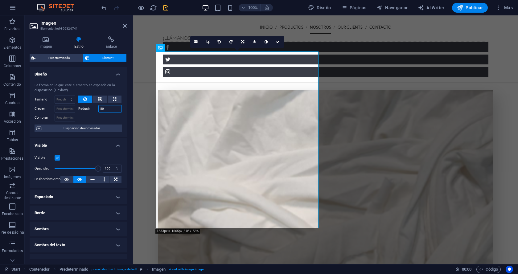
click at [112, 111] on input "50" at bounding box center [110, 108] width 24 height 7
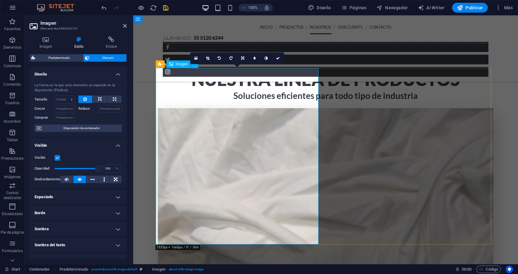
scroll to position [705, 0]
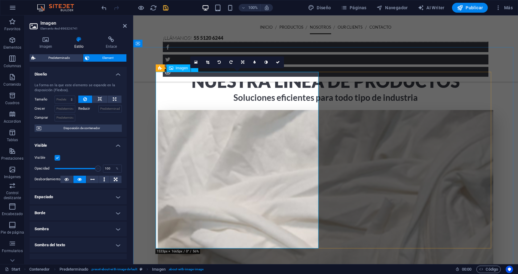
click at [193, 61] on link at bounding box center [196, 62] width 12 height 12
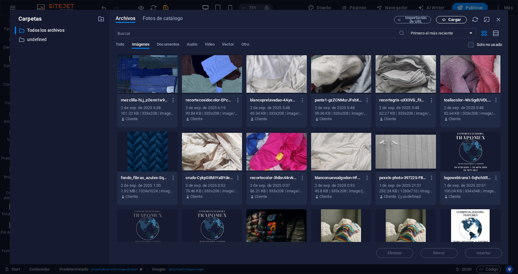
click at [458, 22] on button "Cargar" at bounding box center [451, 19] width 31 height 7
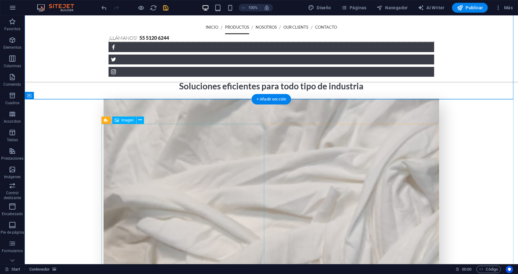
scroll to position [718, 0]
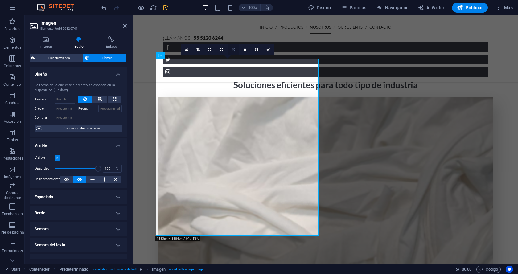
click at [233, 48] on icon at bounding box center [232, 50] width 3 height 4
click at [223, 49] on link at bounding box center [222, 50] width 12 height 12
click at [234, 49] on icon at bounding box center [233, 50] width 3 height 4
click at [234, 49] on icon at bounding box center [232, 50] width 3 height 4
click at [236, 49] on link at bounding box center [233, 50] width 12 height 12
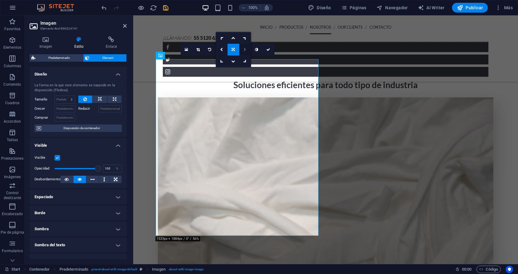
click at [245, 51] on icon at bounding box center [244, 50] width 3 height 4
click at [234, 51] on icon at bounding box center [233, 50] width 3 height 4
click at [234, 51] on icon at bounding box center [232, 50] width 3 height 4
click at [233, 50] on icon at bounding box center [232, 50] width 3 height 4
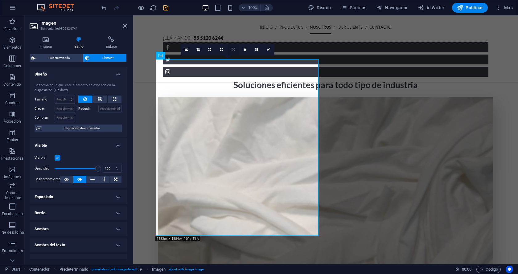
click at [229, 51] on link at bounding box center [233, 50] width 12 height 12
click at [243, 40] on link at bounding box center [245, 38] width 12 height 12
click at [186, 50] on icon at bounding box center [186, 49] width 3 height 4
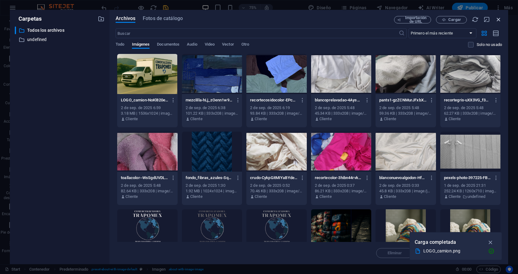
drag, startPoint x: 498, startPoint y: 19, endPoint x: 365, endPoint y: 4, distance: 134.0
click at [498, 19] on icon "button" at bounding box center [498, 19] width 7 height 7
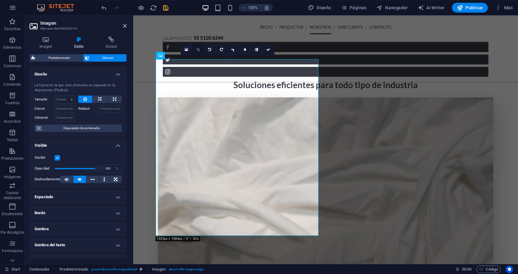
click at [198, 51] on icon at bounding box center [197, 50] width 3 height 4
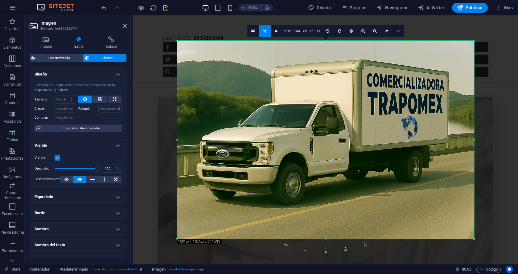
click at [401, 28] on link at bounding box center [398, 31] width 12 height 12
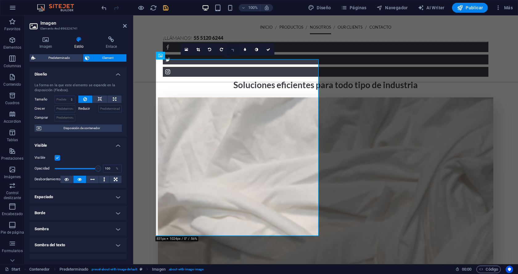
click at [234, 49] on icon at bounding box center [232, 49] width 5 height 5
click at [234, 49] on icon at bounding box center [232, 50] width 3 height 4
click at [269, 50] on icon at bounding box center [268, 50] width 4 height 4
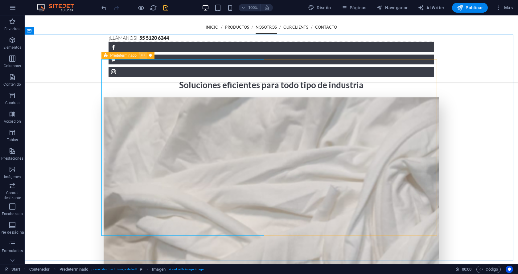
click at [145, 54] on icon at bounding box center [142, 55] width 3 height 6
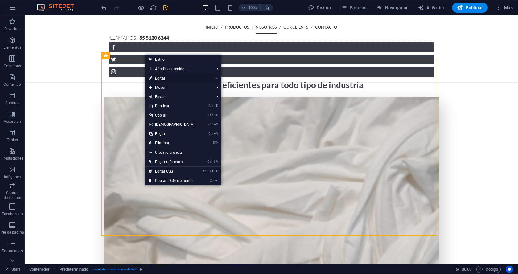
click at [163, 78] on link "⏎ Editar" at bounding box center [171, 78] width 53 height 9
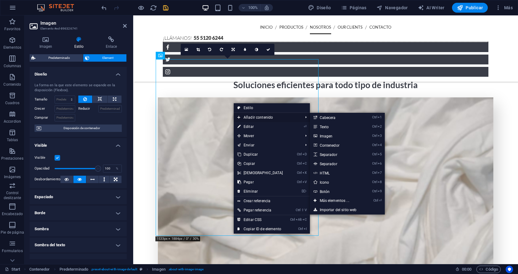
click at [250, 121] on span "Añadir contenido" at bounding box center [267, 117] width 67 height 9
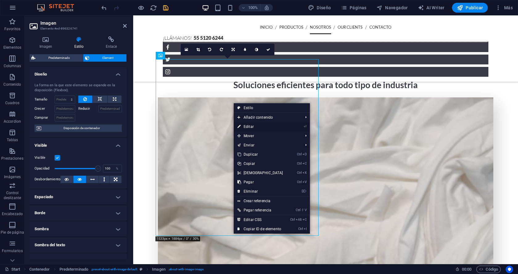
click at [253, 128] on link "⏎ Editar" at bounding box center [260, 126] width 53 height 9
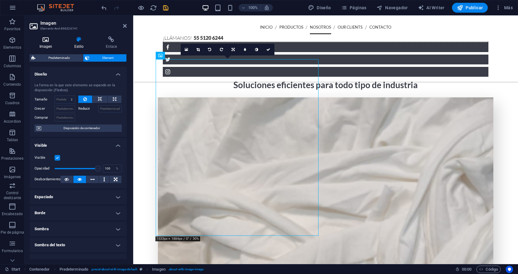
click at [45, 43] on h4 "Imagen" at bounding box center [47, 42] width 35 height 13
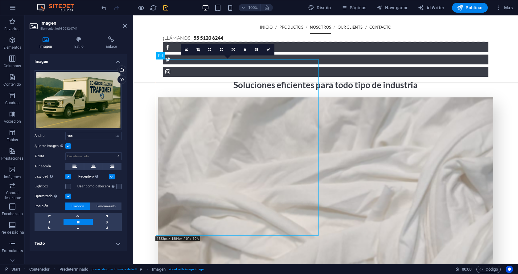
click at [69, 149] on label at bounding box center [68, 146] width 6 height 6
click at [0, 0] on input "Ajustar imagen Ajustar imagen automáticamente a un ancho y alto fijo" at bounding box center [0, 0] width 0 height 0
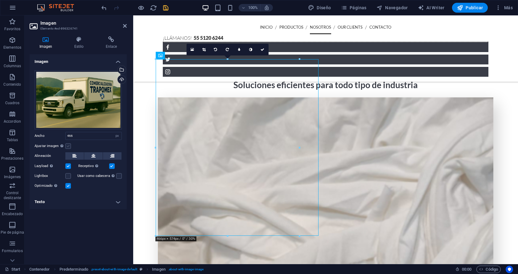
click at [66, 144] on div "Ajustar imagen Ajustar imagen automáticamente a un ancho y alto fijo" at bounding box center [78, 145] width 87 height 7
click at [67, 144] on label at bounding box center [68, 146] width 6 height 6
click at [0, 0] on input "Ajustar imagen Ajustar imagen automáticamente a un ancho y alto fijo" at bounding box center [0, 0] width 0 height 0
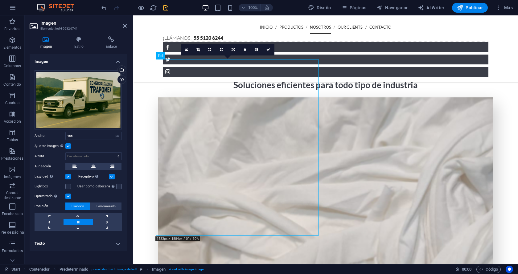
click at [70, 145] on label at bounding box center [68, 146] width 6 height 6
click at [0, 0] on input "Ajustar imagen Ajustar imagen automáticamente a un ancho y alto fijo" at bounding box center [0, 0] width 0 height 0
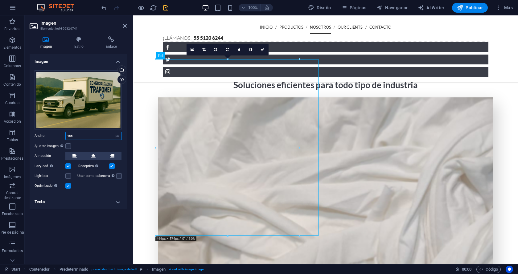
click at [89, 134] on input "466" at bounding box center [94, 135] width 56 height 7
click at [119, 136] on select "Predeterminado automático px rem % em vh vw" at bounding box center [117, 135] width 9 height 7
select select "%"
click at [113, 132] on select "Predeterminado automático px rem % em vh vw" at bounding box center [117, 135] width 9 height 7
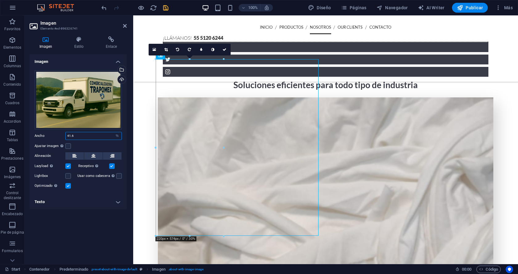
click at [99, 137] on input "41.6" at bounding box center [94, 135] width 56 height 7
type input "100"
click at [113, 166] on label at bounding box center [112, 166] width 6 height 6
click at [0, 0] on input "Receptivo Automáticamente cargar tamaños optimizados de smartphone e imagen ret…" at bounding box center [0, 0] width 0 height 0
click at [113, 166] on label at bounding box center [112, 166] width 6 height 6
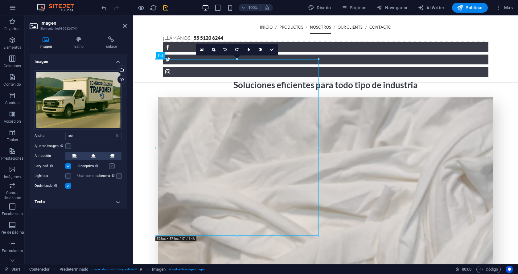
click at [0, 0] on input "Receptivo Automáticamente cargar tamaños optimizados de smartphone e imagen ret…" at bounding box center [0, 0] width 0 height 0
click at [70, 163] on label at bounding box center [68, 166] width 6 height 6
click at [0, 0] on input "Lazyload La carga de imágenes tras la carga de la página mejora la velocidad de…" at bounding box center [0, 0] width 0 height 0
click at [70, 163] on label at bounding box center [68, 166] width 6 height 6
click at [0, 0] on input "Lazyload La carga de imágenes tras la carga de la página mejora la velocidad de…" at bounding box center [0, 0] width 0 height 0
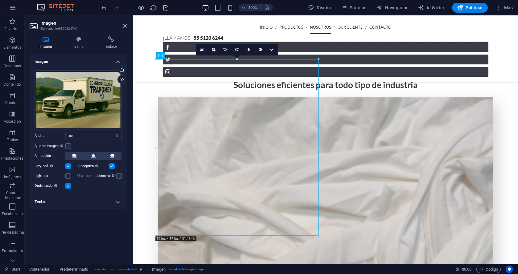
click at [68, 186] on label at bounding box center [68, 186] width 6 height 6
click at [0, 0] on input "Optimizado Las imágenes se comprimen para así mejorar la velocidad de las págin…" at bounding box center [0, 0] width 0 height 0
click at [68, 185] on label at bounding box center [68, 186] width 6 height 6
click at [0, 0] on input "Optimizado Las imágenes se comprimen para así mejorar la velocidad de las págin…" at bounding box center [0, 0] width 0 height 0
click at [93, 204] on h4 "Texto" at bounding box center [78, 201] width 97 height 15
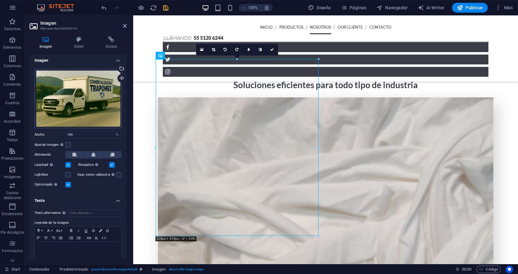
scroll to position [0, 0]
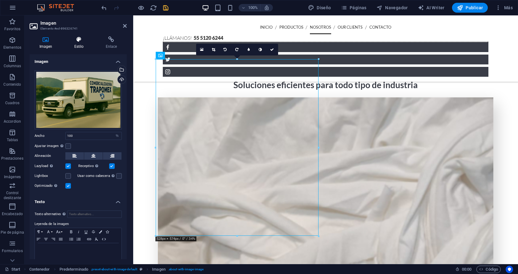
click at [76, 41] on icon at bounding box center [78, 39] width 29 height 6
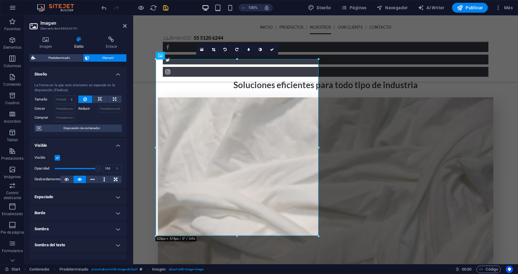
click at [76, 200] on h4 "Espaciado" at bounding box center [78, 196] width 97 height 15
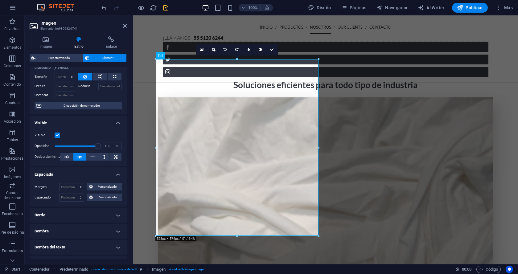
scroll to position [62, 0]
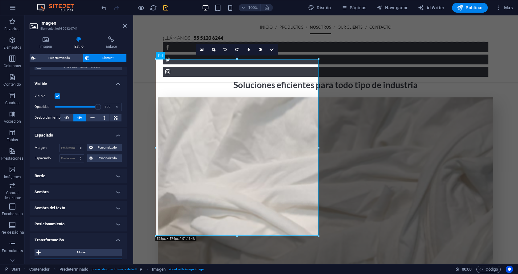
click at [108, 179] on h4 "Borde" at bounding box center [78, 176] width 97 height 15
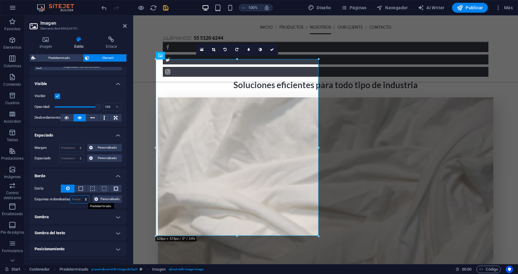
click at [85, 202] on select "Predeterminado px rem % vh vw Personalizado" at bounding box center [79, 199] width 19 height 7
click at [78, 200] on select "Predeterminado px rem % vh vw Personalizado" at bounding box center [79, 199] width 19 height 7
click at [81, 217] on h4 "Sombra" at bounding box center [78, 217] width 97 height 15
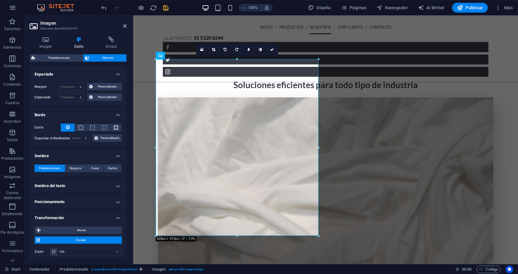
scroll to position [123, 0]
click at [104, 204] on h4 "Posicionamiento" at bounding box center [78, 201] width 97 height 15
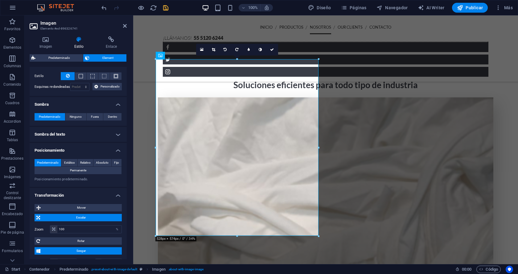
scroll to position [185, 0]
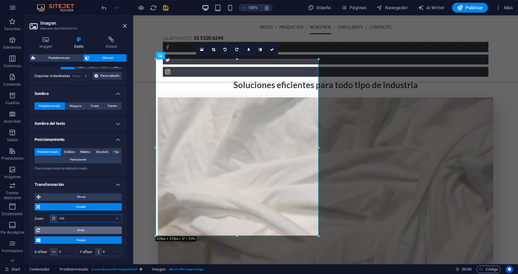
drag, startPoint x: 86, startPoint y: 221, endPoint x: 50, endPoint y: 228, distance: 36.7
click at [50, 228] on div "Mover X offset 0 px rem % em vh vw Y offset 0 px rem % em vh vw Escalar Zoom 10…" at bounding box center [78, 225] width 87 height 64
type input "0"
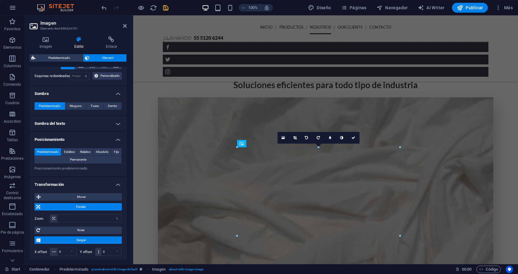
click at [82, 192] on div "Mover X offset 0 px rem % em vh vw Y offset 0 px rem % em vh vw Escalar Zoom % …" at bounding box center [78, 225] width 97 height 74
click at [78, 196] on span "Mover" at bounding box center [81, 196] width 77 height 7
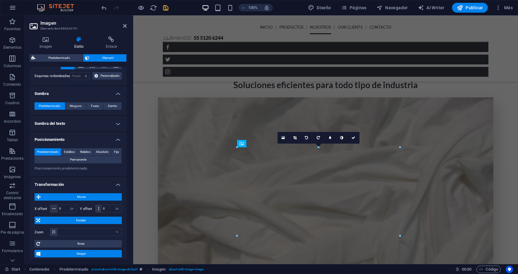
click at [84, 221] on span "Escalar" at bounding box center [81, 220] width 78 height 7
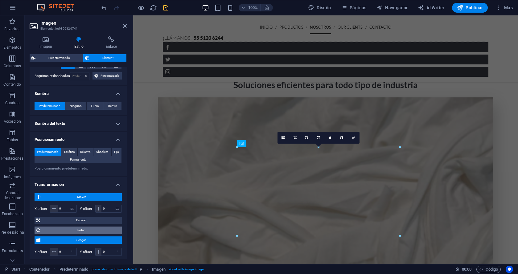
click at [75, 229] on span "Rotar" at bounding box center [81, 229] width 78 height 7
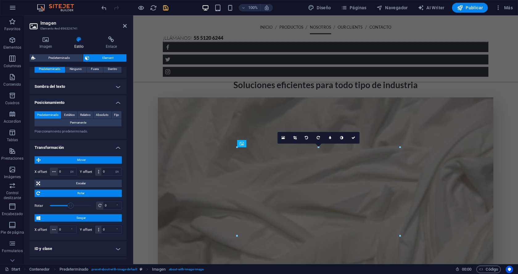
scroll to position [226, 0]
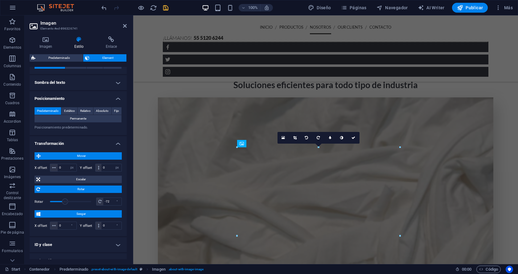
type input "-66"
click at [66, 203] on span at bounding box center [67, 201] width 6 height 6
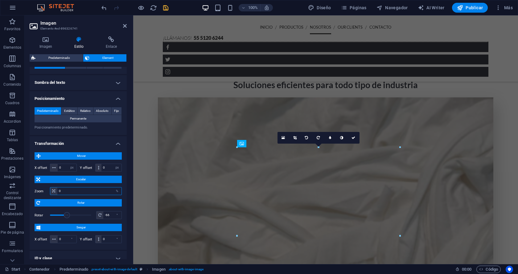
click at [75, 194] on input "0" at bounding box center [89, 190] width 64 height 7
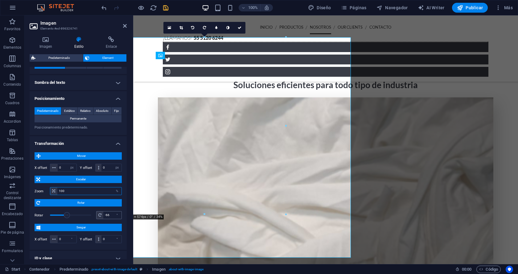
type input "100"
click at [106, 219] on div "-66 °" at bounding box center [109, 215] width 26 height 8
click at [106, 219] on input "-66" at bounding box center [112, 214] width 18 height 7
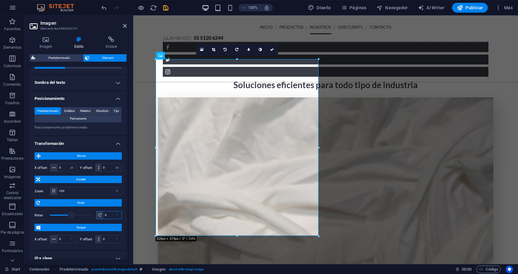
type input "0"
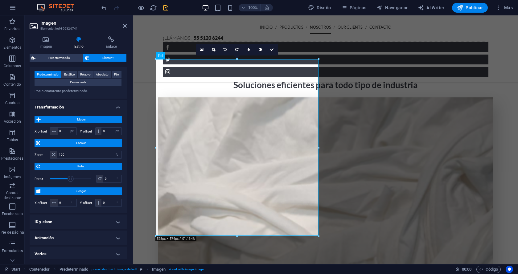
scroll to position [264, 0]
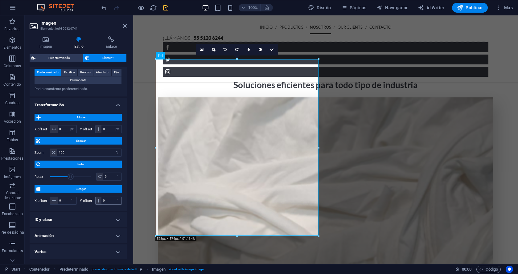
click at [96, 200] on span at bounding box center [99, 200] width 6 height 7
click at [84, 218] on h4 "ID y clase" at bounding box center [78, 219] width 97 height 15
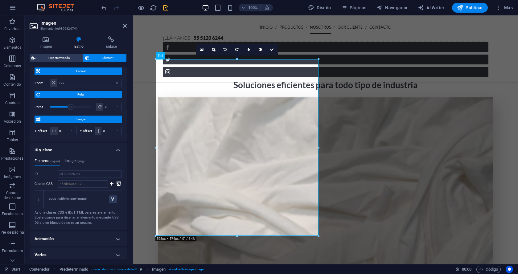
scroll to position [337, 0]
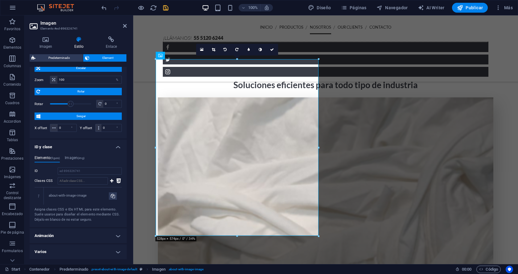
click at [77, 239] on h4 "Animación" at bounding box center [78, 235] width 97 height 15
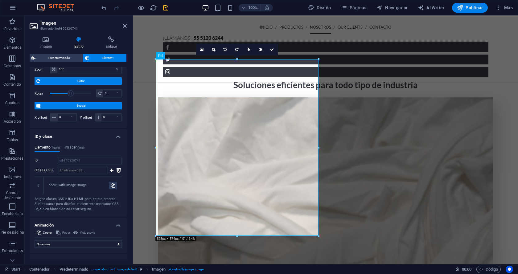
scroll to position [357, 0]
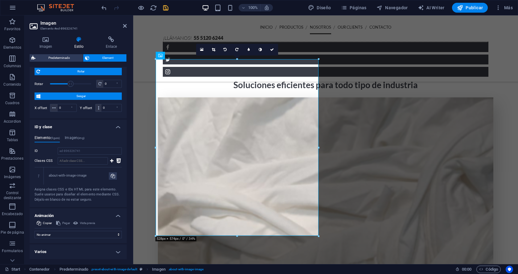
click at [83, 249] on h4 "Varios" at bounding box center [78, 251] width 97 height 15
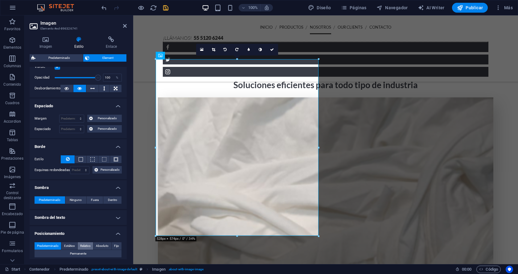
scroll to position [90, 0]
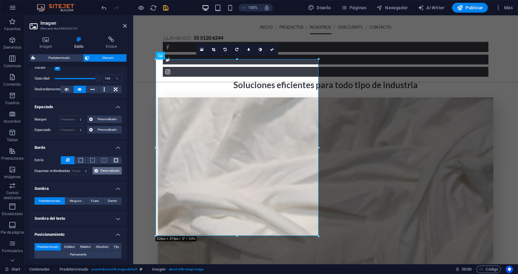
click at [111, 171] on span "Personalizado" at bounding box center [110, 170] width 20 height 7
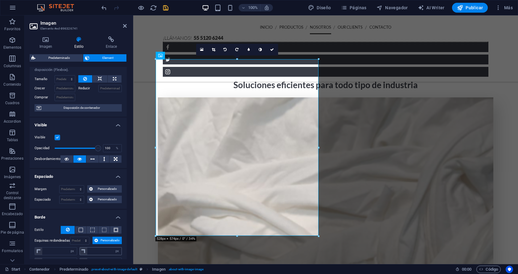
scroll to position [0, 0]
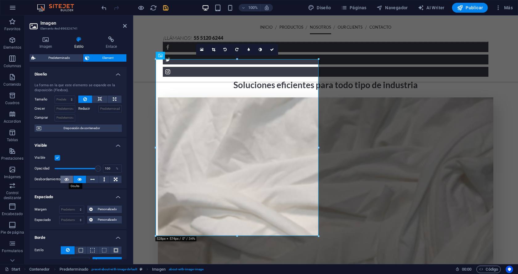
click at [63, 181] on button at bounding box center [66, 179] width 13 height 7
click at [66, 178] on icon at bounding box center [66, 179] width 4 height 7
click at [74, 180] on button at bounding box center [79, 179] width 13 height 7
click at [116, 174] on div "Visible Opacidad 100 % Desbordamiento" at bounding box center [78, 168] width 97 height 39
click at [116, 180] on button at bounding box center [115, 179] width 12 height 7
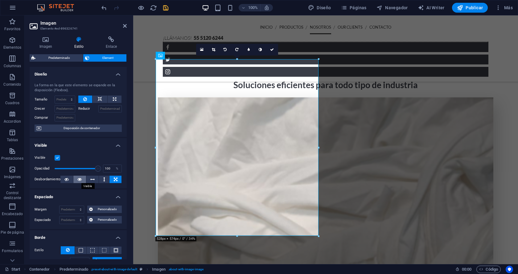
click at [75, 177] on button at bounding box center [79, 179] width 13 height 7
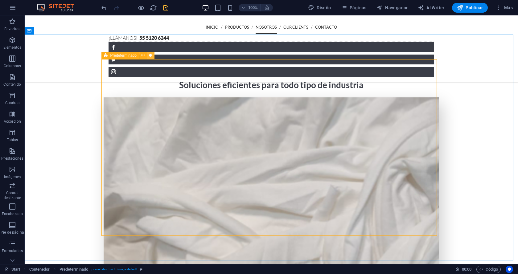
click at [150, 56] on icon at bounding box center [150, 55] width 3 height 6
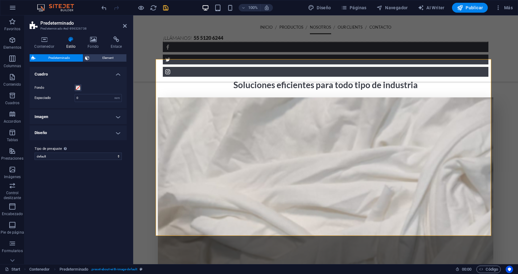
click at [81, 117] on h4 "Imagen" at bounding box center [78, 116] width 97 height 15
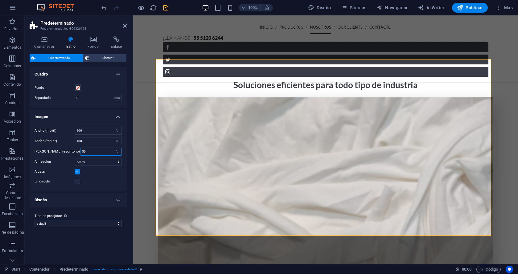
click at [99, 151] on input "50" at bounding box center [100, 151] width 41 height 7
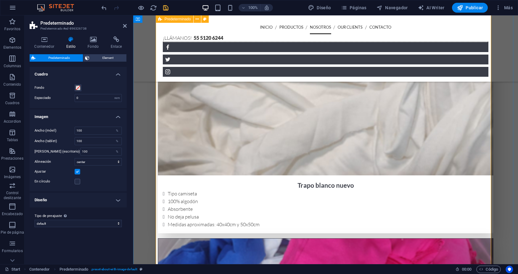
scroll to position [902, 0]
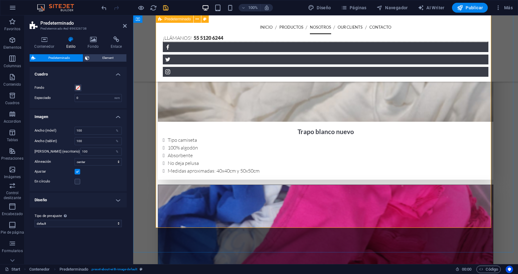
drag, startPoint x: 86, startPoint y: 149, endPoint x: 71, endPoint y: 149, distance: 14.5
click at [71, 149] on div "Ancho (escritorio) 100 %" at bounding box center [78, 152] width 87 height 8
type input "50"
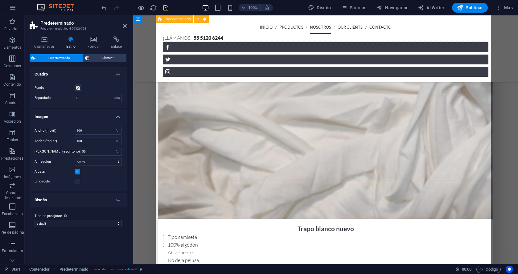
scroll to position [759, 0]
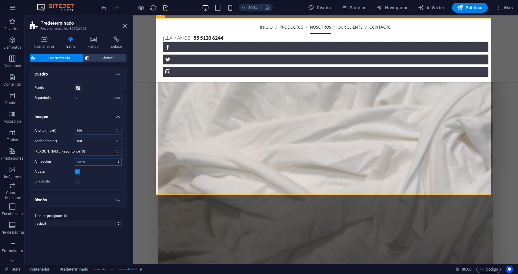
click at [109, 163] on select "top left top center top right center left center center right bottom left botto…" at bounding box center [98, 161] width 47 height 7
click at [87, 161] on select "top left top center top right center left center center right bottom left botto…" at bounding box center [98, 161] width 47 height 7
click at [75, 158] on select "top left top center top right center left center center right bottom left botto…" at bounding box center [98, 161] width 47 height 7
click at [106, 160] on select "top left top center top right center left center center right bottom left botto…" at bounding box center [98, 161] width 47 height 7
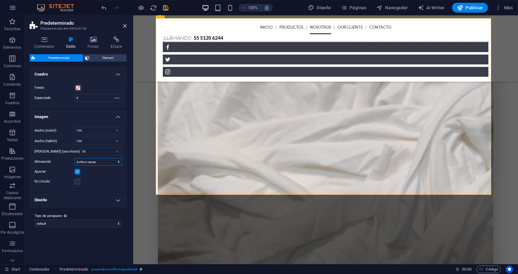
select select "center"
click at [75, 158] on select "top left top center top right center left center center right bottom left botto…" at bounding box center [98, 161] width 47 height 7
click at [96, 199] on h4 "Diseño" at bounding box center [78, 200] width 97 height 15
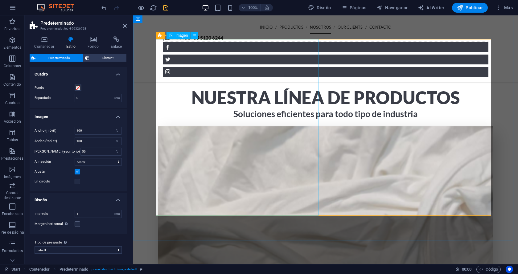
scroll to position [677, 0]
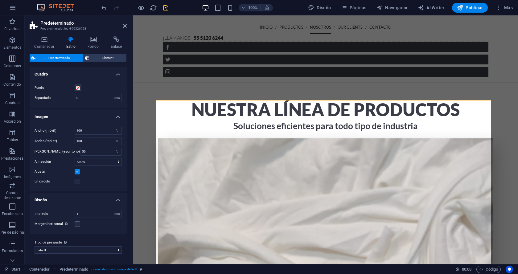
click at [122, 72] on h4 "Cuadro" at bounding box center [78, 72] width 97 height 11
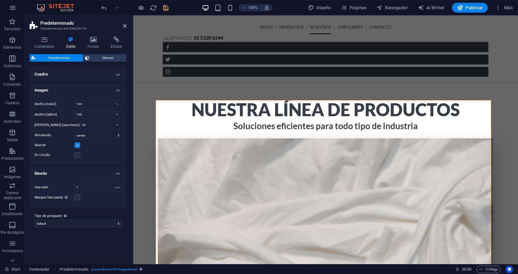
click at [120, 72] on h4 "Cuadro" at bounding box center [78, 74] width 97 height 15
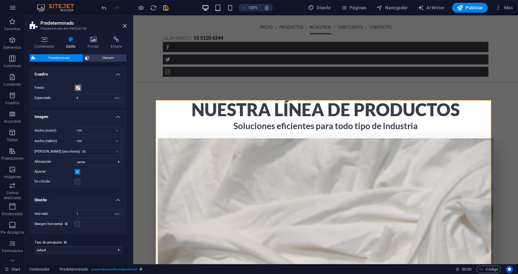
click at [79, 90] on span at bounding box center [77, 87] width 5 height 5
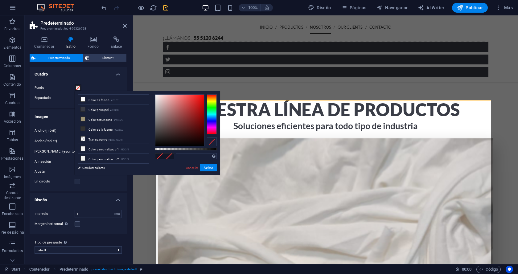
click at [35, 96] on label "Espaciado" at bounding box center [55, 97] width 40 height 3
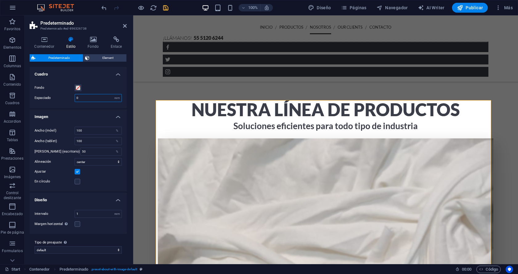
click at [81, 96] on input "0" at bounding box center [98, 97] width 47 height 7
type input "0"
click at [83, 95] on input "9" at bounding box center [98, 97] width 47 height 7
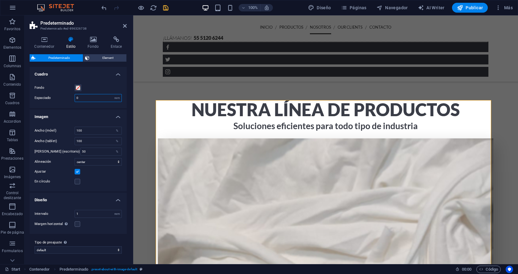
type input "0"
click at [76, 182] on label at bounding box center [78, 182] width 6 height 6
click at [0, 0] on input "En círculo" at bounding box center [0, 0] width 0 height 0
click at [76, 180] on label at bounding box center [78, 182] width 6 height 6
click at [0, 0] on input "En círculo" at bounding box center [0, 0] width 0 height 0
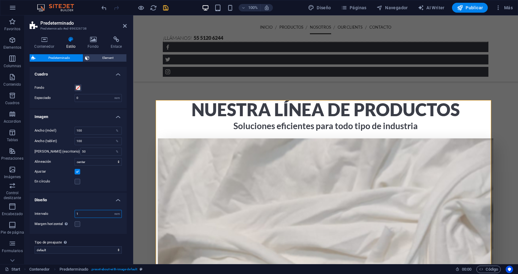
drag, startPoint x: 94, startPoint y: 216, endPoint x: 75, endPoint y: 206, distance: 20.9
click at [76, 213] on input "1" at bounding box center [98, 213] width 47 height 7
click at [95, 216] on input "0" at bounding box center [98, 213] width 47 height 7
type input "1"
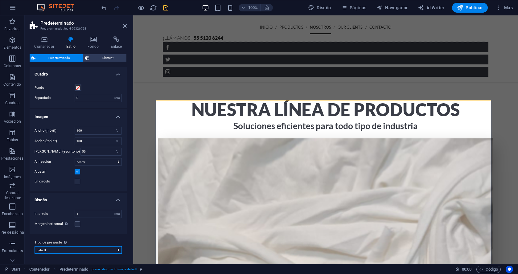
click at [96, 248] on select "default Añadir tipo de preajuste" at bounding box center [78, 249] width 87 height 7
click at [96, 58] on span "Element" at bounding box center [107, 57] width 33 height 7
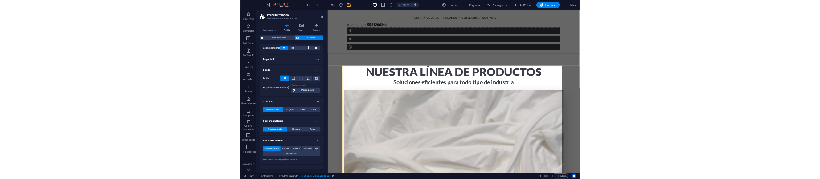
scroll to position [102, 0]
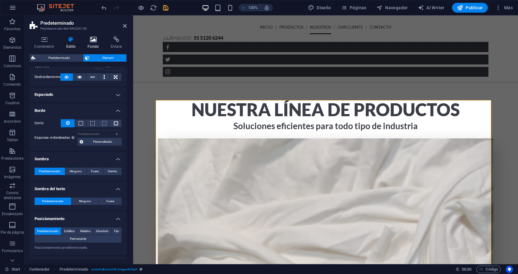
click at [87, 39] on icon at bounding box center [93, 39] width 21 height 6
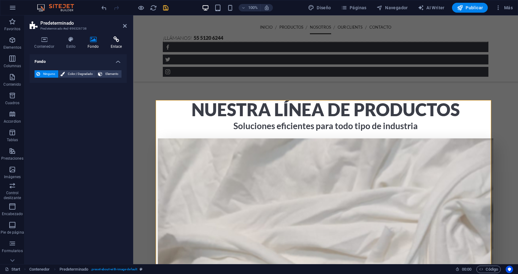
click at [116, 41] on icon at bounding box center [116, 39] width 21 height 6
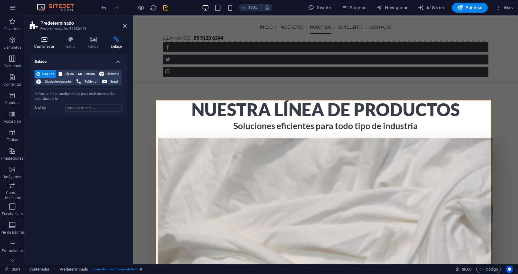
click at [51, 47] on h4 "Contenedor" at bounding box center [46, 42] width 32 height 13
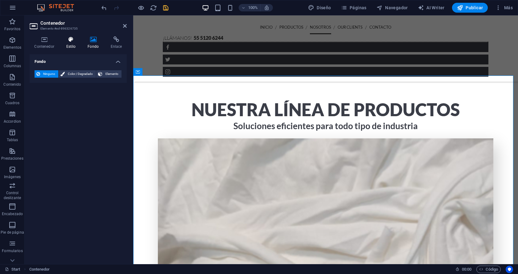
click at [71, 43] on h4 "Estilo" at bounding box center [72, 42] width 22 height 13
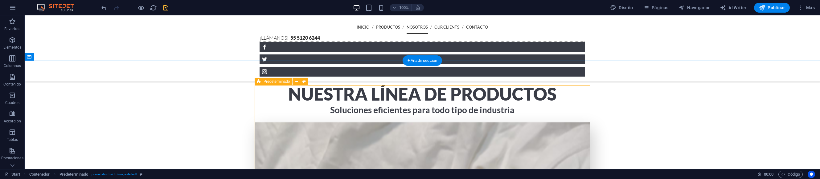
scroll to position [635, 0]
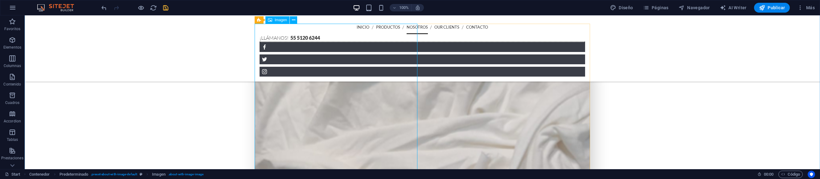
scroll to position [697, 0]
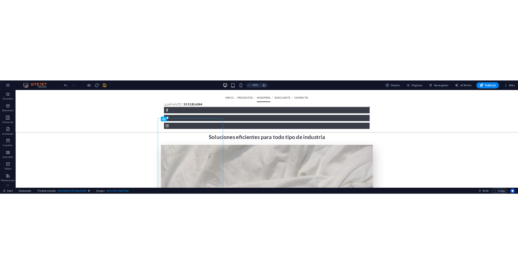
scroll to position [656, 0]
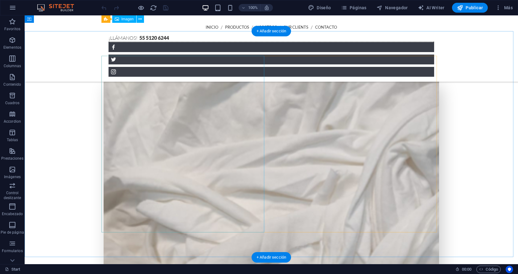
scroll to position [713, 0]
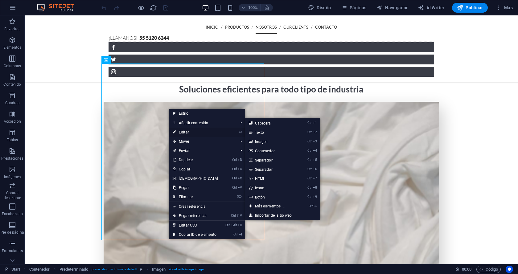
click at [190, 129] on link "⏎ Editar" at bounding box center [195, 132] width 53 height 9
select select "%"
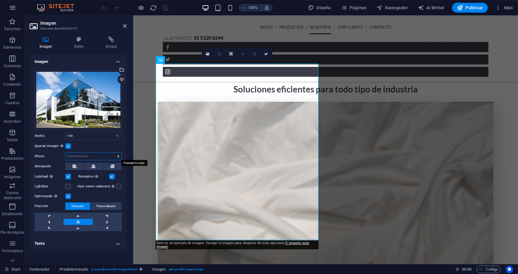
click at [112, 153] on select "Predeterminado automático px" at bounding box center [94, 156] width 56 height 7
click at [96, 168] on button at bounding box center [93, 166] width 18 height 7
drag, startPoint x: 94, startPoint y: 168, endPoint x: 90, endPoint y: 168, distance: 3.4
click at [93, 168] on icon at bounding box center [93, 166] width 4 height 7
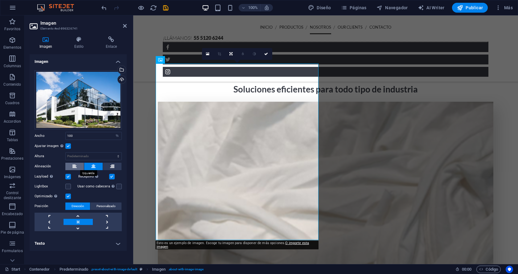
click at [74, 166] on icon at bounding box center [74, 166] width 4 height 7
click at [101, 168] on button at bounding box center [93, 166] width 18 height 7
click at [92, 163] on icon at bounding box center [93, 166] width 4 height 7
click at [69, 176] on label at bounding box center [68, 177] width 6 height 6
click at [0, 0] on input "Lazyload La carga de imágenes tras la carga de la página mejora la velocidad de…" at bounding box center [0, 0] width 0 height 0
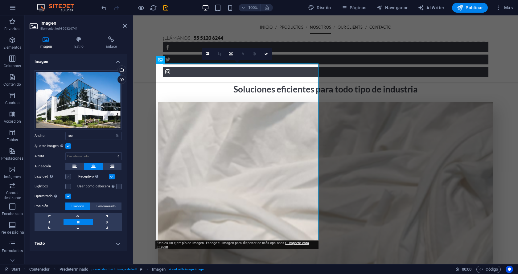
click at [69, 176] on label at bounding box center [68, 177] width 6 height 6
click at [0, 0] on input "Lazyload La carga de imágenes tras la carga de la página mejora la velocidad de…" at bounding box center [0, 0] width 0 height 0
click at [103, 207] on span "Personalizado" at bounding box center [105, 205] width 19 height 7
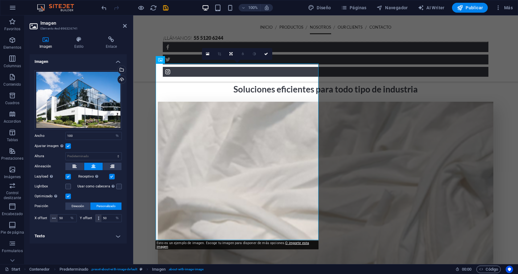
click at [77, 202] on div "Arrastra archivos aquí, haz clic para escoger archivos o selecciona archivos de…" at bounding box center [78, 146] width 97 height 163
click at [74, 208] on span "Dirección" at bounding box center [77, 205] width 13 height 7
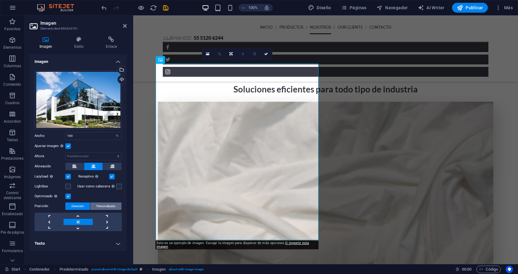
click at [99, 206] on span "Personalizado" at bounding box center [105, 205] width 19 height 7
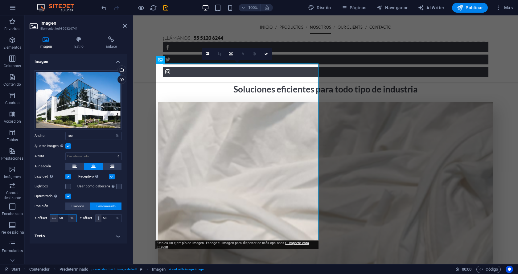
click at [68, 215] on select "px rem % vh vw" at bounding box center [72, 217] width 9 height 7
click at [66, 218] on input "50" at bounding box center [67, 217] width 19 height 7
click at [65, 218] on input "50" at bounding box center [67, 217] width 19 height 7
type input "0"
click at [109, 219] on input "50" at bounding box center [111, 217] width 20 height 7
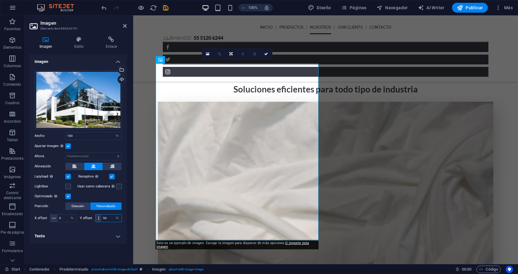
click at [108, 219] on input "50" at bounding box center [111, 217] width 20 height 7
type input "0"
click at [84, 238] on h4 "Texto" at bounding box center [78, 236] width 97 height 15
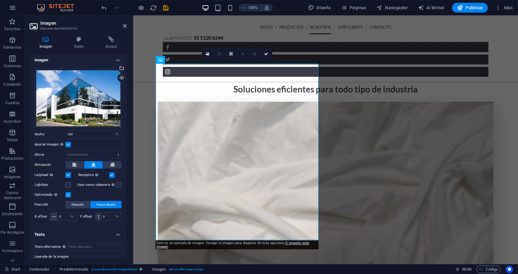
scroll to position [0, 0]
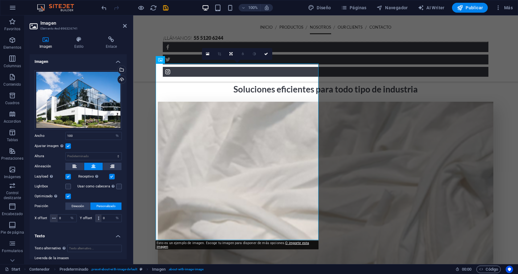
click at [82, 51] on div "Imagen Estilo Enlace Imagen Arrastra archivos aquí, haz clic para escoger archi…" at bounding box center [78, 147] width 97 height 223
click at [82, 42] on icon at bounding box center [78, 39] width 29 height 6
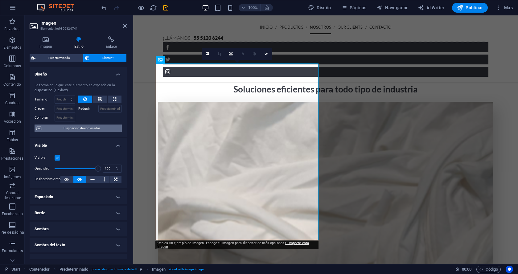
click at [93, 127] on span "Disposición de contenedor" at bounding box center [81, 127] width 77 height 7
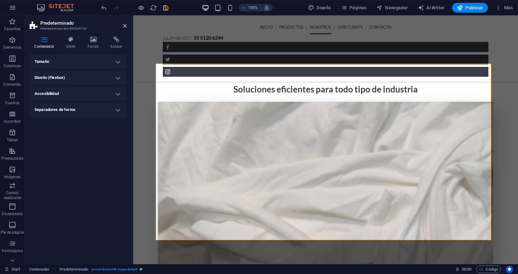
click at [105, 60] on h4 "Tamaño" at bounding box center [78, 61] width 97 height 15
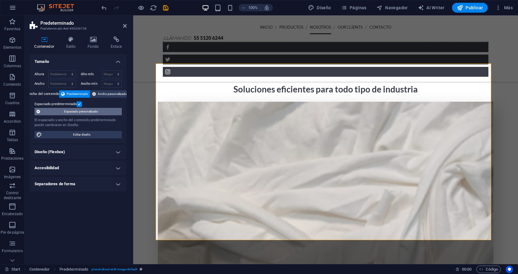
click at [98, 108] on span "Espaciado personalizado" at bounding box center [81, 111] width 78 height 7
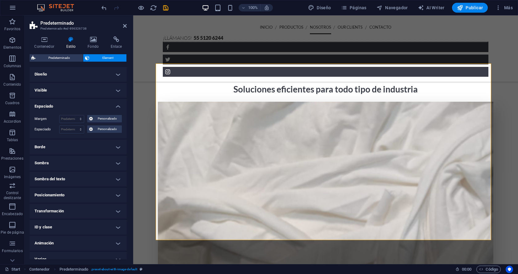
click at [117, 146] on h4 "Borde" at bounding box center [78, 147] width 97 height 15
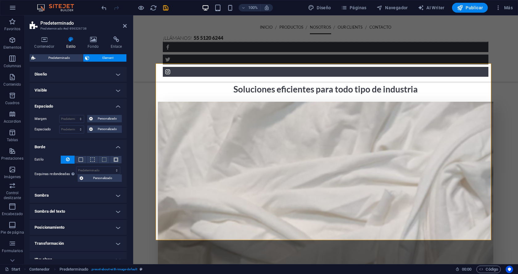
click at [117, 146] on h4 "Borde" at bounding box center [78, 145] width 97 height 11
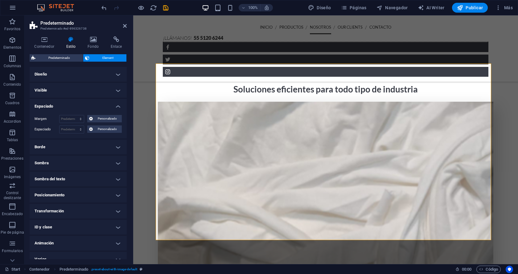
click at [116, 169] on h4 "Sombra" at bounding box center [78, 163] width 97 height 15
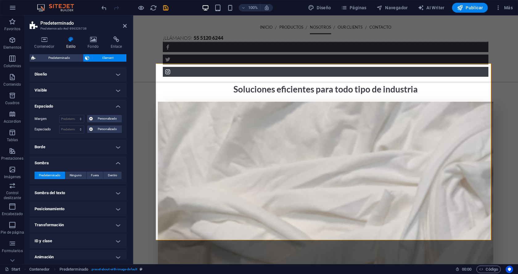
click at [116, 169] on div "Predeterminado Ninguno Fuera Dentro Color X offset 0 px rem vh vw Y offset 0 px…" at bounding box center [78, 176] width 97 height 18
click at [120, 156] on h4 "Sombra" at bounding box center [78, 161] width 97 height 11
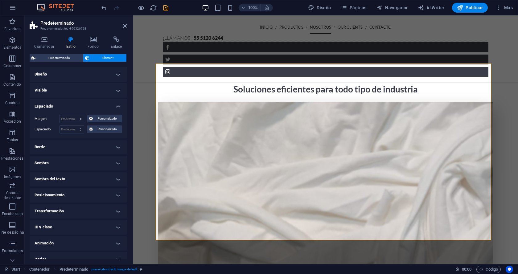
click at [114, 161] on h4 "Sombra" at bounding box center [78, 163] width 97 height 15
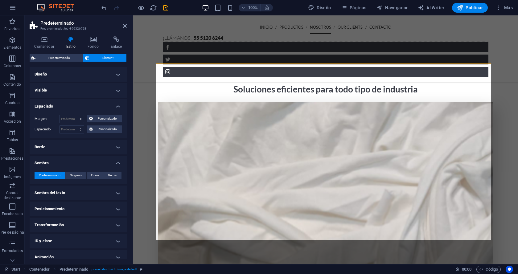
click at [112, 211] on h4 "Posicionamiento" at bounding box center [78, 209] width 97 height 15
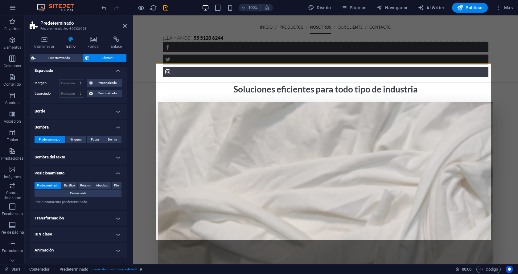
scroll to position [41, 0]
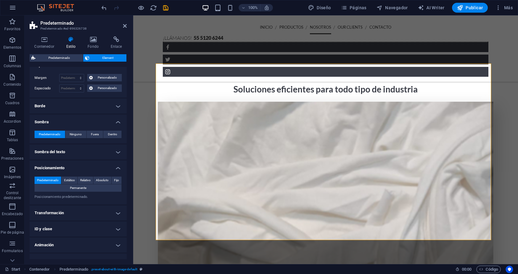
click at [119, 213] on h4 "Transformación" at bounding box center [78, 213] width 97 height 15
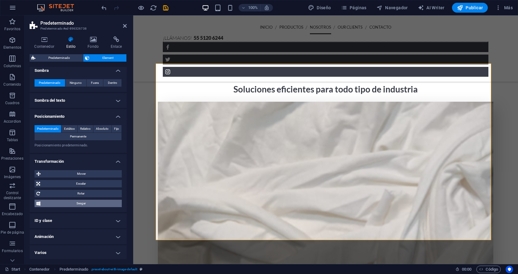
scroll to position [93, 0]
click at [119, 204] on button "Sesgar" at bounding box center [78, 202] width 87 height 7
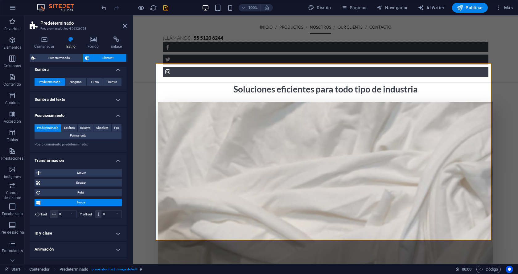
click at [119, 201] on button "Sesgar" at bounding box center [78, 202] width 87 height 7
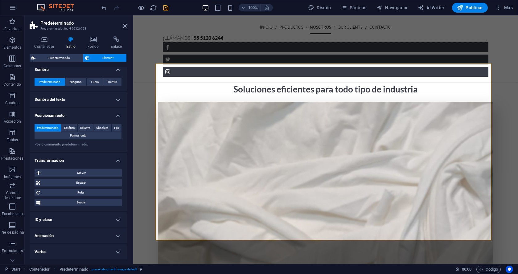
click at [120, 215] on h4 "ID y clase" at bounding box center [78, 219] width 97 height 15
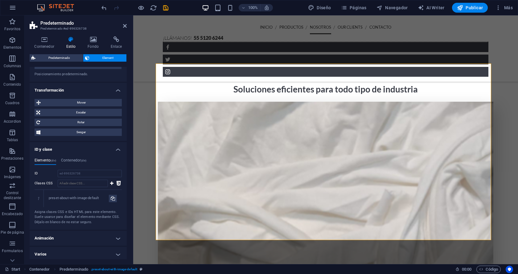
scroll to position [166, 0]
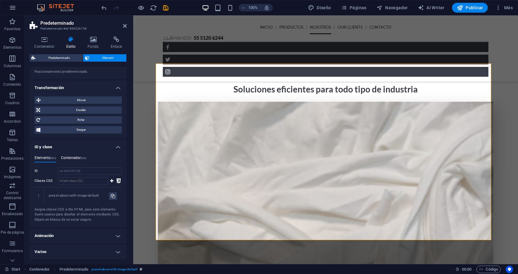
click at [81, 161] on h4 "Contenedor (div)" at bounding box center [73, 159] width 25 height 7
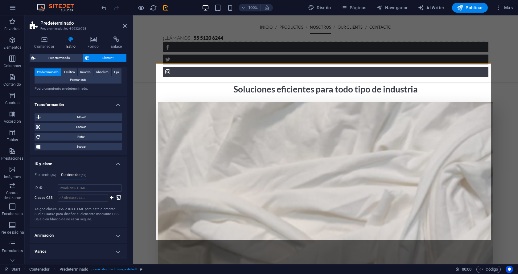
scroll to position [149, 0]
click at [111, 233] on h4 "Animación" at bounding box center [78, 235] width 97 height 15
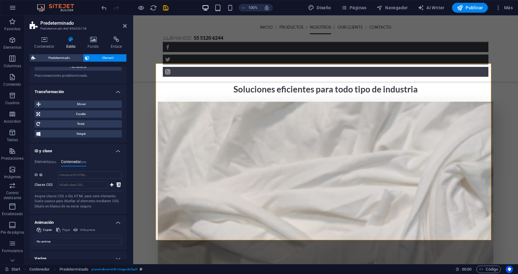
scroll to position [169, 0]
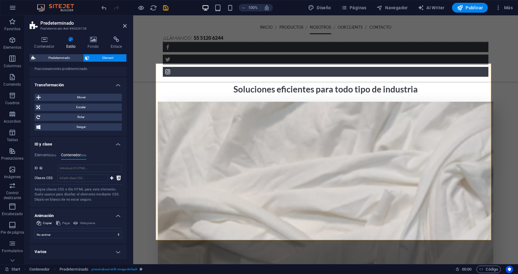
click at [108, 253] on h4 "Varios" at bounding box center [78, 251] width 97 height 15
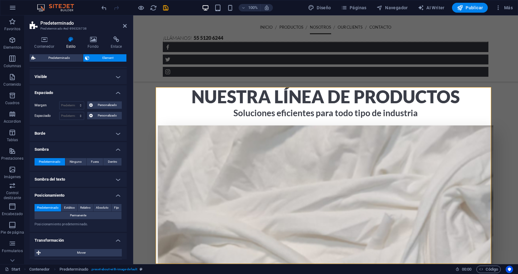
scroll to position [2, 0]
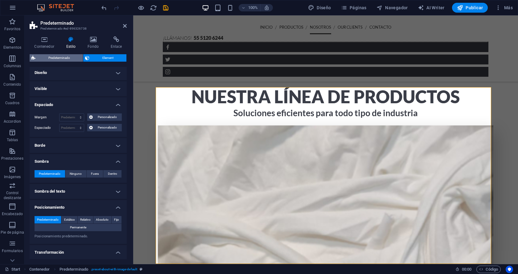
click at [73, 59] on span "Predeterminado" at bounding box center [59, 57] width 44 height 7
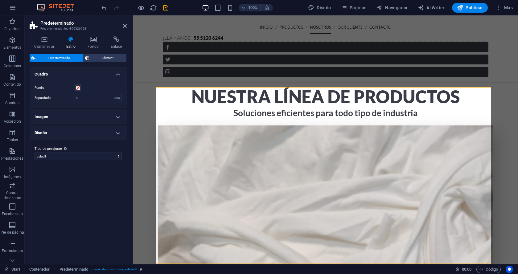
click at [89, 35] on div "Contenedor Estilo Fondo Enlace Tamaño Altura Predeterminado px rem % vh vw Alto…" at bounding box center [78, 147] width 107 height 233
click at [95, 34] on div "Contenedor Estilo Fondo Enlace Tamaño Altura Predeterminado px rem % vh vw Alto…" at bounding box center [78, 147] width 107 height 233
click at [95, 39] on icon at bounding box center [93, 39] width 21 height 6
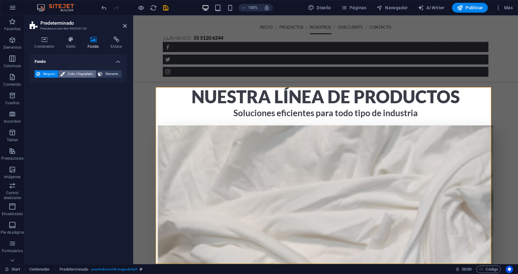
click at [75, 76] on span "Color / Degradado" at bounding box center [80, 73] width 27 height 7
drag, startPoint x: 111, startPoint y: 80, endPoint x: 112, endPoint y: 76, distance: 3.9
click at [111, 78] on div "Color Degradado Color" at bounding box center [78, 90] width 87 height 25
click at [112, 72] on span "Elemento" at bounding box center [111, 73] width 15 height 7
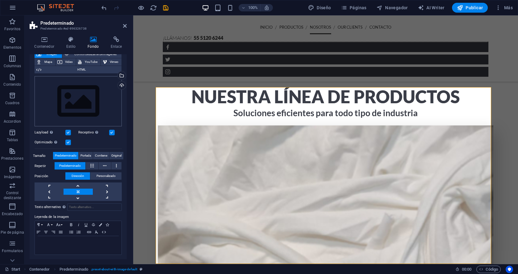
scroll to position [41, 0]
click at [107, 172] on span "Personalizado" at bounding box center [105, 175] width 19 height 7
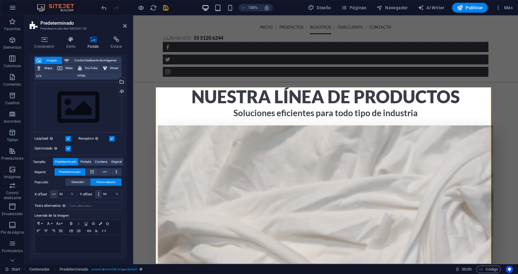
scroll to position [33, 0]
click at [81, 182] on span "Dirección" at bounding box center [77, 182] width 13 height 7
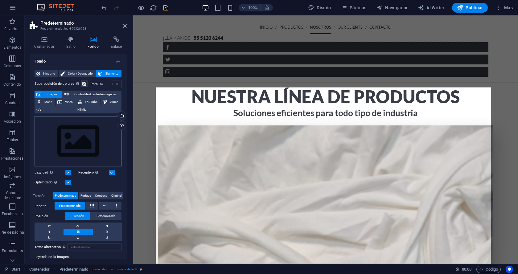
scroll to position [0, 0]
click at [48, 75] on span "Ninguno" at bounding box center [49, 73] width 14 height 7
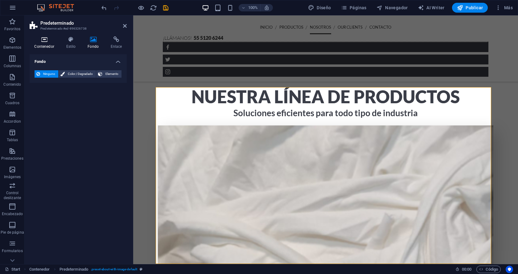
click at [47, 43] on h4 "Contenedor" at bounding box center [46, 42] width 32 height 13
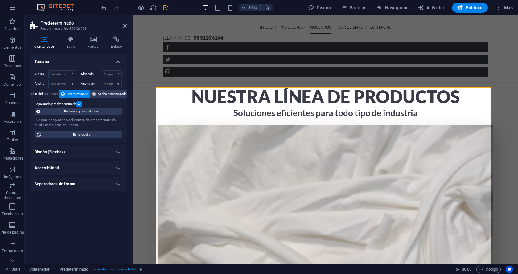
click at [80, 149] on h4 "Diseño (Flexbox)" at bounding box center [78, 152] width 97 height 15
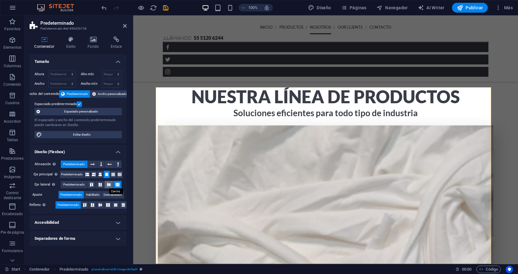
click at [105, 182] on button at bounding box center [108, 184] width 8 height 7
click at [120, 188] on button at bounding box center [117, 184] width 8 height 7
click at [88, 187] on button at bounding box center [91, 184] width 8 height 7
click at [99, 186] on button at bounding box center [100, 184] width 8 height 7
click at [119, 187] on button at bounding box center [117, 184] width 8 height 7
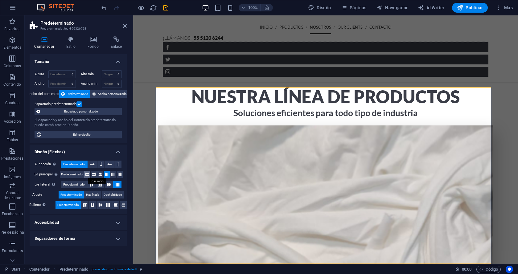
click at [86, 175] on icon at bounding box center [87, 174] width 4 height 7
click at [93, 185] on icon at bounding box center [91, 185] width 7 height 4
click at [93, 183] on icon at bounding box center [91, 185] width 7 height 4
click at [104, 183] on button at bounding box center [108, 184] width 8 height 7
click at [102, 185] on icon at bounding box center [99, 185] width 7 height 4
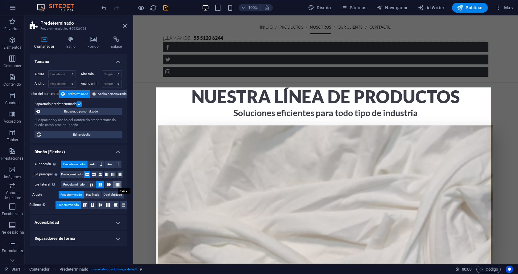
click at [117, 185] on icon at bounding box center [117, 185] width 7 height 4
click at [104, 174] on button at bounding box center [107, 174] width 6 height 7
click at [101, 173] on icon at bounding box center [100, 174] width 4 height 7
click at [91, 183] on icon at bounding box center [91, 185] width 7 height 4
click at [101, 182] on button at bounding box center [100, 184] width 8 height 7
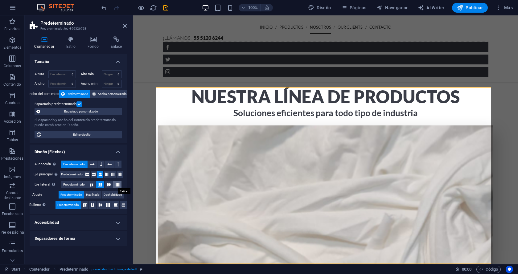
click at [116, 182] on button at bounding box center [117, 184] width 8 height 7
click at [109, 173] on button at bounding box center [107, 174] width 6 height 7
click at [94, 163] on icon at bounding box center [92, 164] width 4 height 7
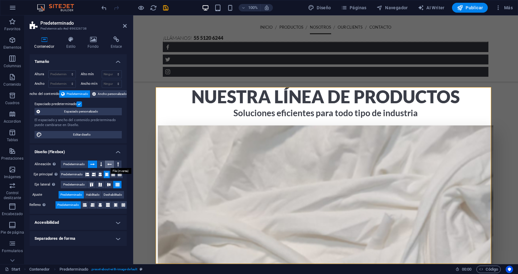
click at [109, 164] on icon at bounding box center [109, 164] width 4 height 7
click at [101, 165] on icon at bounding box center [101, 164] width 2 height 7
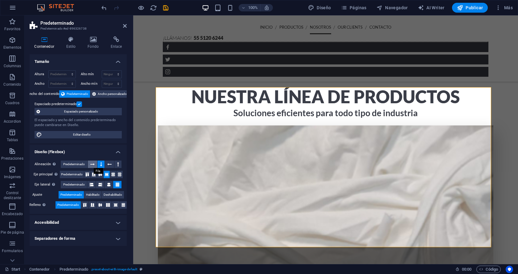
click at [92, 166] on icon at bounding box center [92, 164] width 4 height 7
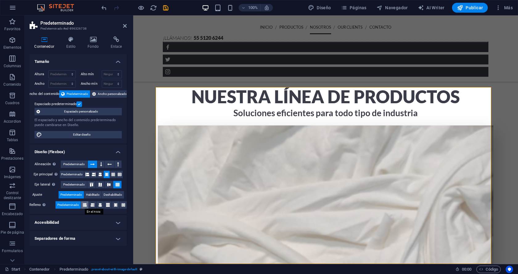
click at [85, 206] on icon at bounding box center [85, 204] width 4 height 7
click at [91, 194] on span "Habilitado" at bounding box center [93, 194] width 14 height 7
click at [112, 196] on span "Deshabilitado" at bounding box center [113, 194] width 18 height 7
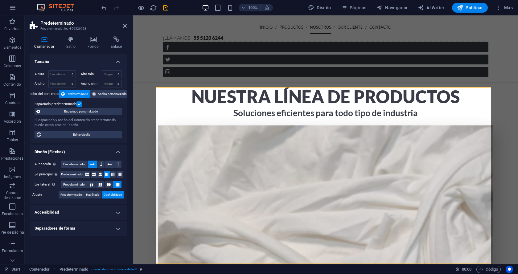
click at [112, 196] on span "Deshabilitado" at bounding box center [113, 194] width 18 height 7
drag, startPoint x: 111, startPoint y: 196, endPoint x: 106, endPoint y: 197, distance: 5.1
click at [109, 197] on span "Deshabilitado" at bounding box center [113, 194] width 18 height 7
click at [95, 193] on span "Habilitado" at bounding box center [93, 194] width 14 height 7
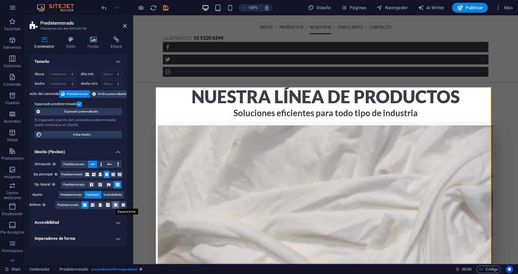
click at [114, 207] on icon at bounding box center [116, 204] width 4 height 7
click at [124, 205] on icon at bounding box center [123, 204] width 4 height 7
click at [107, 184] on icon at bounding box center [108, 185] width 7 height 4
click at [115, 187] on button at bounding box center [117, 184] width 8 height 7
click at [119, 175] on icon at bounding box center [120, 174] width 4 height 7
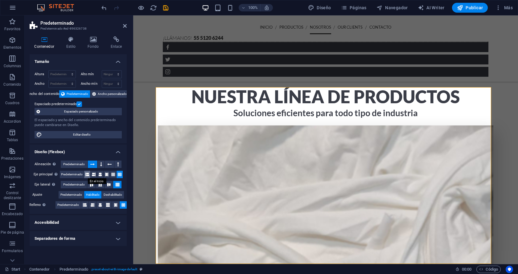
click at [85, 176] on icon at bounding box center [87, 174] width 4 height 7
click at [82, 103] on div "Espaciado predeterminado" at bounding box center [78, 103] width 86 height 7
click at [79, 102] on label at bounding box center [79, 104] width 6 height 6
click at [0, 0] on input "Espaciado predeterminado" at bounding box center [0, 0] width 0 height 0
click at [81, 104] on label at bounding box center [79, 104] width 6 height 6
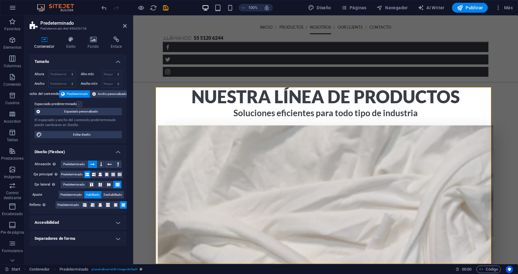
click at [0, 0] on input "Espaciado predeterminado" at bounding box center [0, 0] width 0 height 0
click at [87, 110] on span "Espaciado personalizado" at bounding box center [81, 111] width 78 height 7
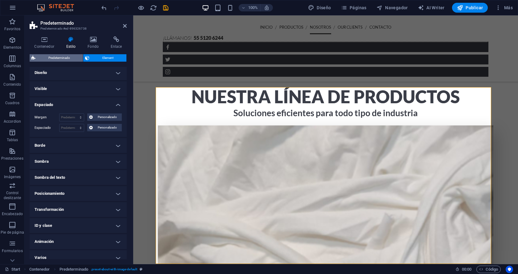
click at [62, 57] on span "Predeterminado" at bounding box center [59, 57] width 44 height 7
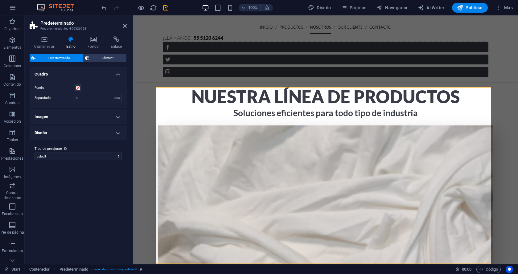
click at [68, 48] on h4 "Estilo" at bounding box center [72, 42] width 22 height 13
click at [49, 41] on icon at bounding box center [44, 39] width 29 height 6
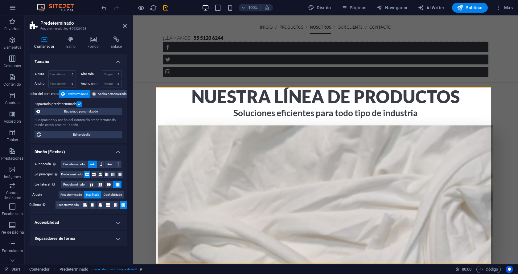
click at [69, 189] on div "Alineación Determina flex-direction. Predeterminado Eje principal Determina la …" at bounding box center [78, 185] width 97 height 58
click at [68, 195] on span "Predeterminado" at bounding box center [71, 194] width 22 height 7
click at [75, 172] on span "Predeterminado" at bounding box center [72, 174] width 22 height 7
click at [68, 187] on span "Predeterminado" at bounding box center [74, 184] width 22 height 7
click at [72, 164] on span "Predeterminado" at bounding box center [74, 164] width 22 height 7
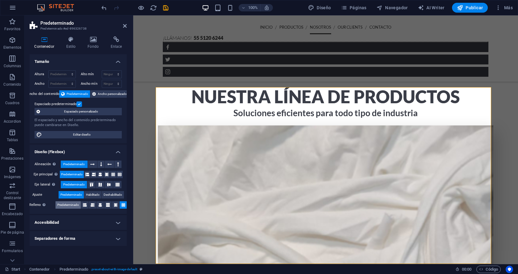
click at [59, 204] on span "Predeterminado" at bounding box center [68, 204] width 22 height 7
click at [169, 7] on icon "save" at bounding box center [165, 7] width 7 height 7
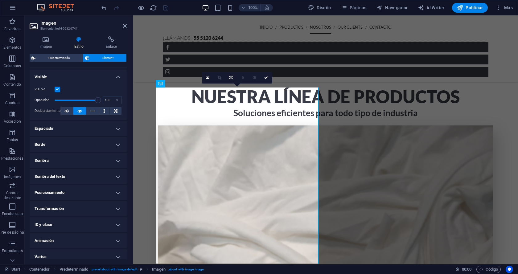
scroll to position [73, 0]
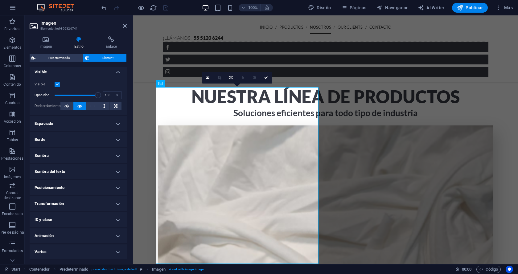
click at [111, 191] on h4 "Posicionamiento" at bounding box center [78, 187] width 97 height 15
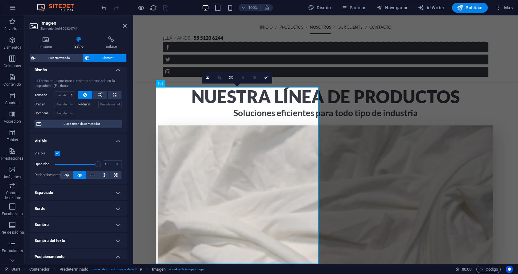
scroll to position [0, 0]
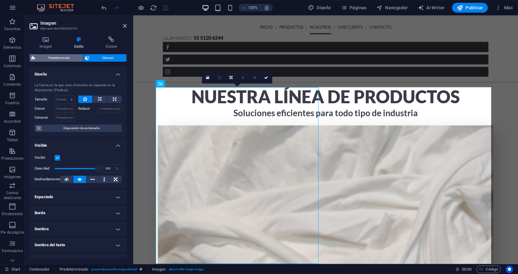
click at [75, 54] on span "Predeterminado" at bounding box center [59, 57] width 44 height 7
select select "center"
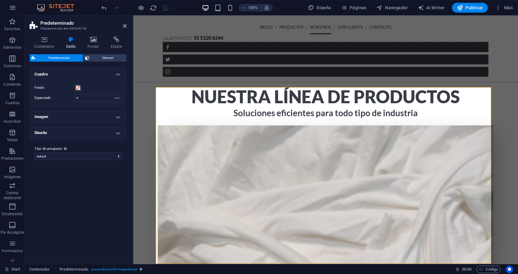
click at [98, 115] on h4 "Imagen" at bounding box center [78, 116] width 97 height 15
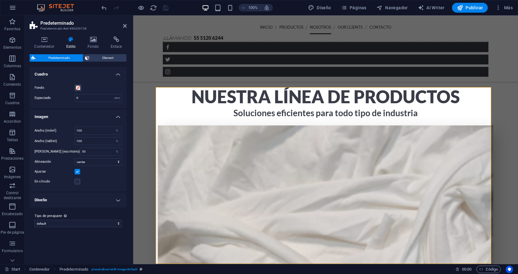
click at [111, 196] on h4 "Diseño" at bounding box center [78, 200] width 97 height 15
click at [42, 43] on h4 "Contenedor" at bounding box center [46, 42] width 32 height 13
